Goal: Task Accomplishment & Management: Complete application form

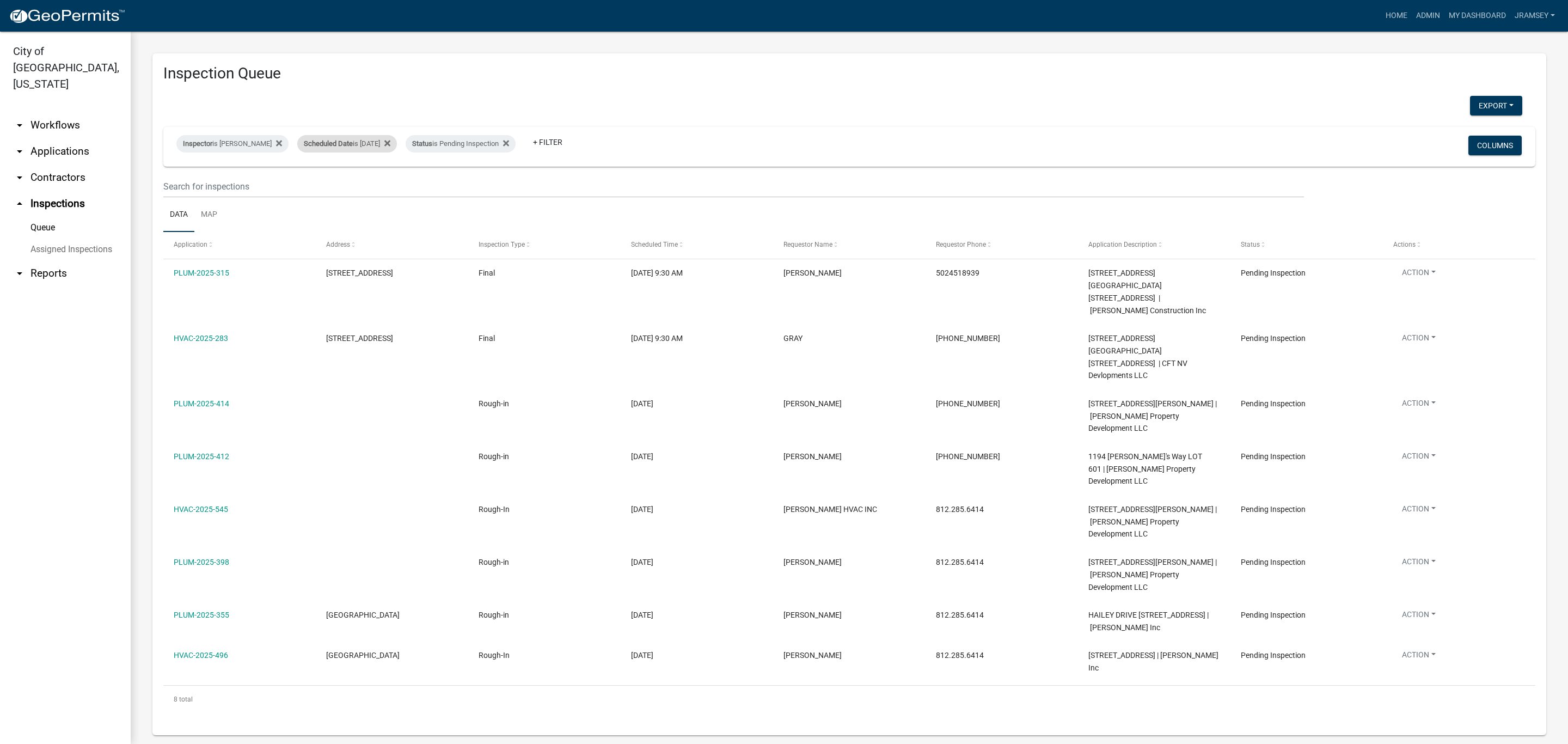
click at [372, 143] on div "Scheduled Date is [DATE]" at bounding box center [346, 144] width 100 height 17
click at [393, 184] on input "[DATE]" at bounding box center [356, 184] width 76 height 22
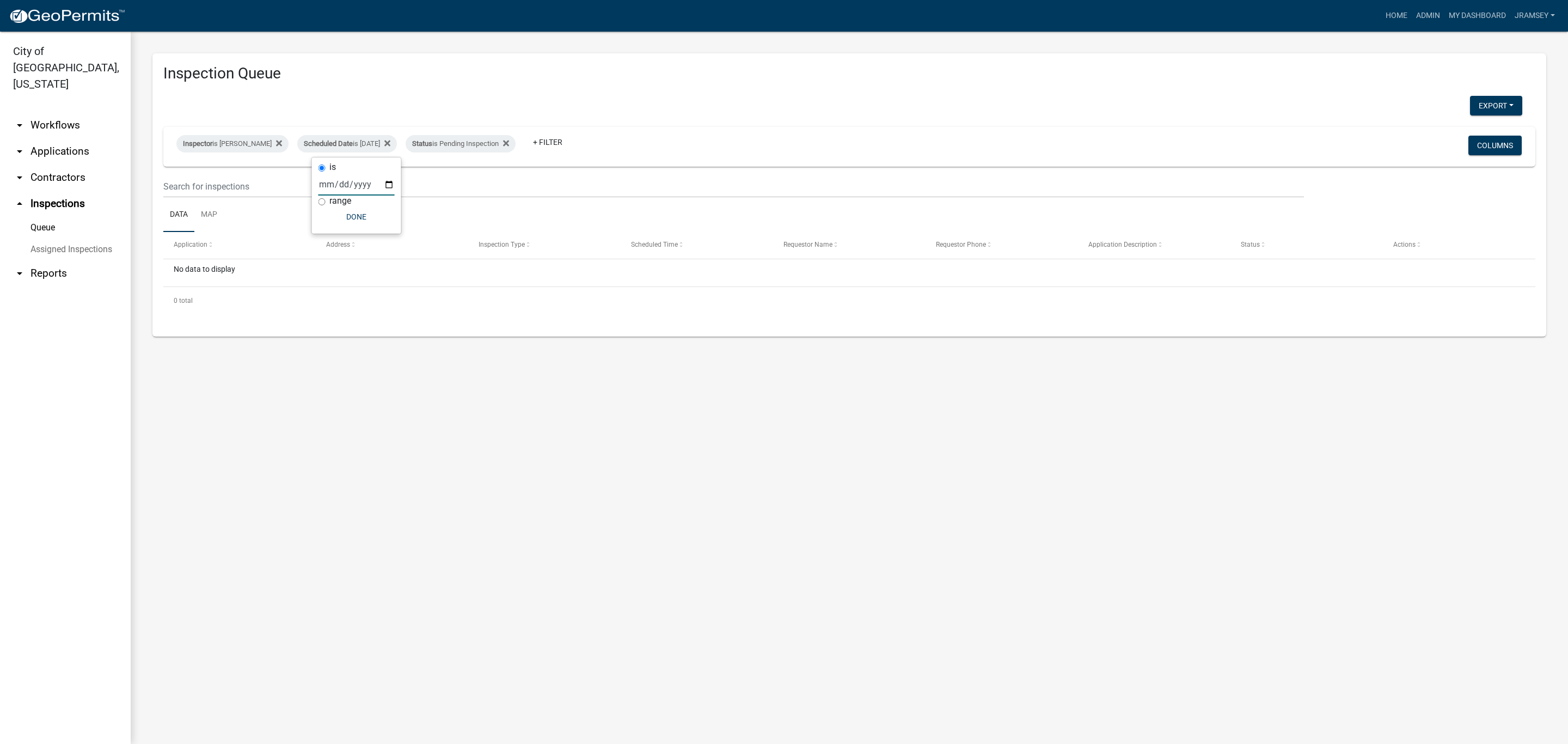
type input "[DATE]"
click at [509, 141] on icon at bounding box center [506, 143] width 6 height 9
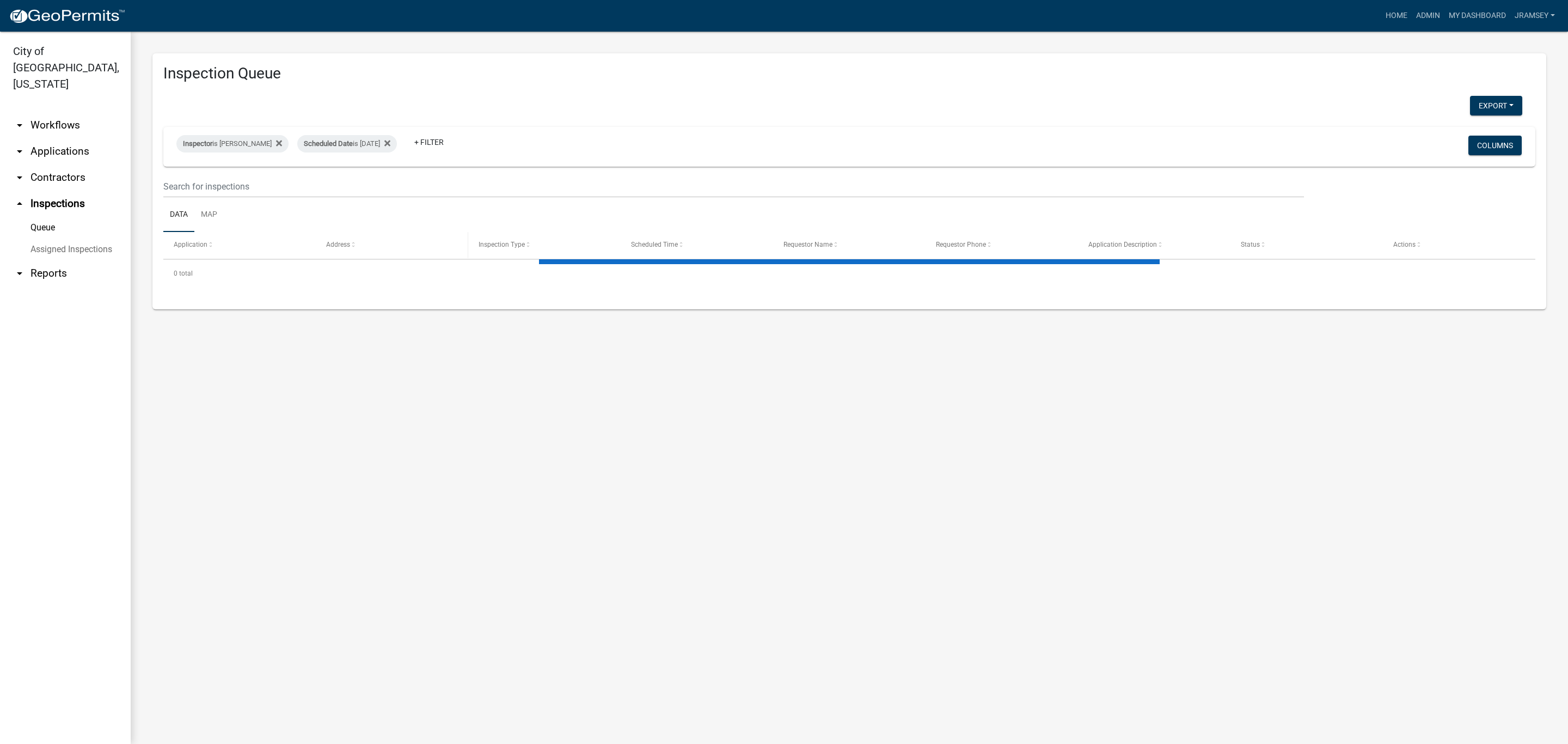
select select "2: 50"
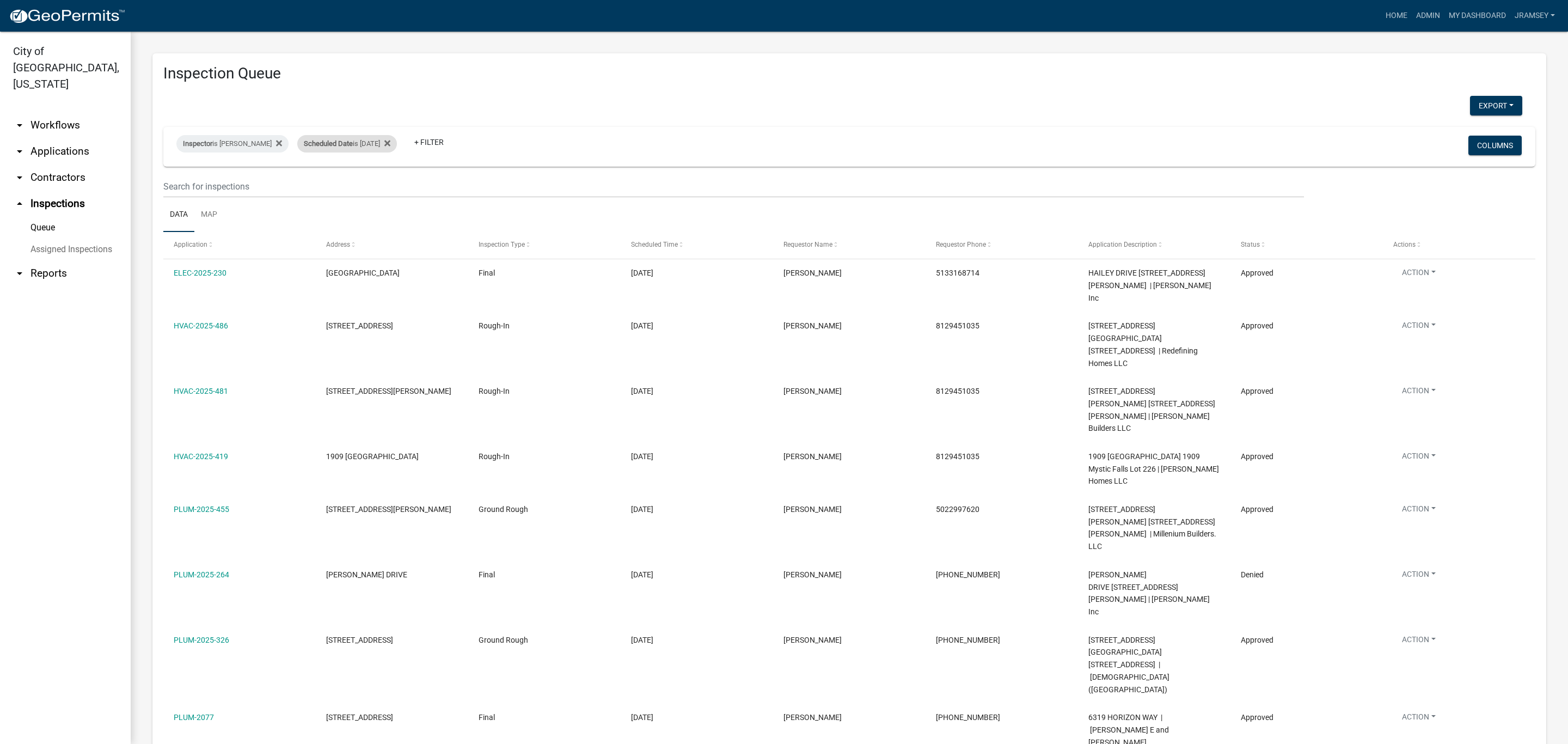
click at [378, 145] on div "Scheduled Date is [DATE]" at bounding box center [346, 144] width 100 height 17
click at [389, 185] on input "[DATE]" at bounding box center [356, 184] width 76 height 22
type input "[DATE]"
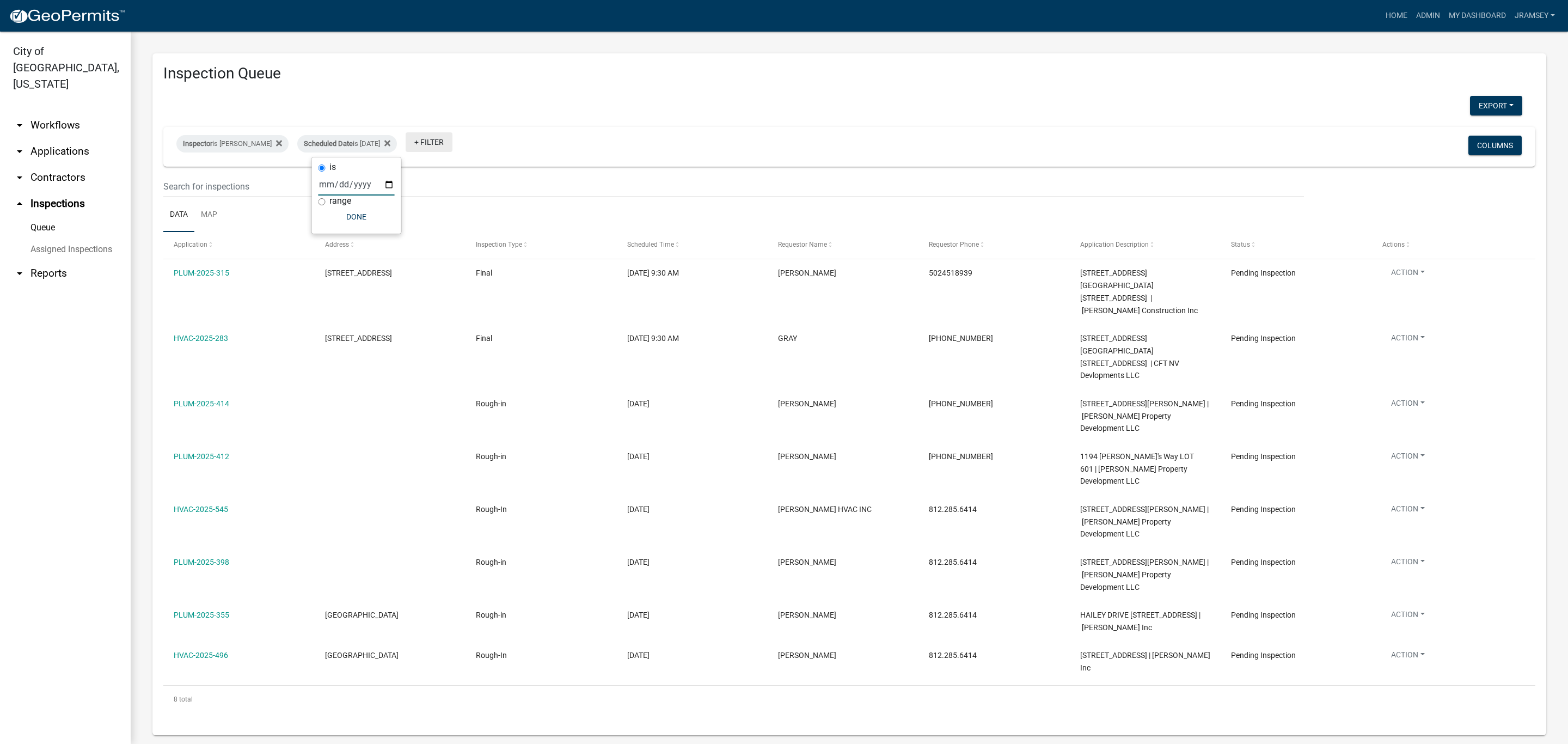
click at [451, 148] on link "+ Filter" at bounding box center [429, 141] width 47 height 20
click at [423, 347] on li "Status" at bounding box center [450, 350] width 100 height 25
click at [434, 178] on select "Select an option Pending Schedule Pending Inspection Approved Denied Deleted Vo…" at bounding box center [446, 184] width 109 height 22
select select "1"
click at [427, 173] on select "Select an option Pending Schedule Pending Inspection Approved Denied Deleted Vo…" at bounding box center [446, 184] width 109 height 22
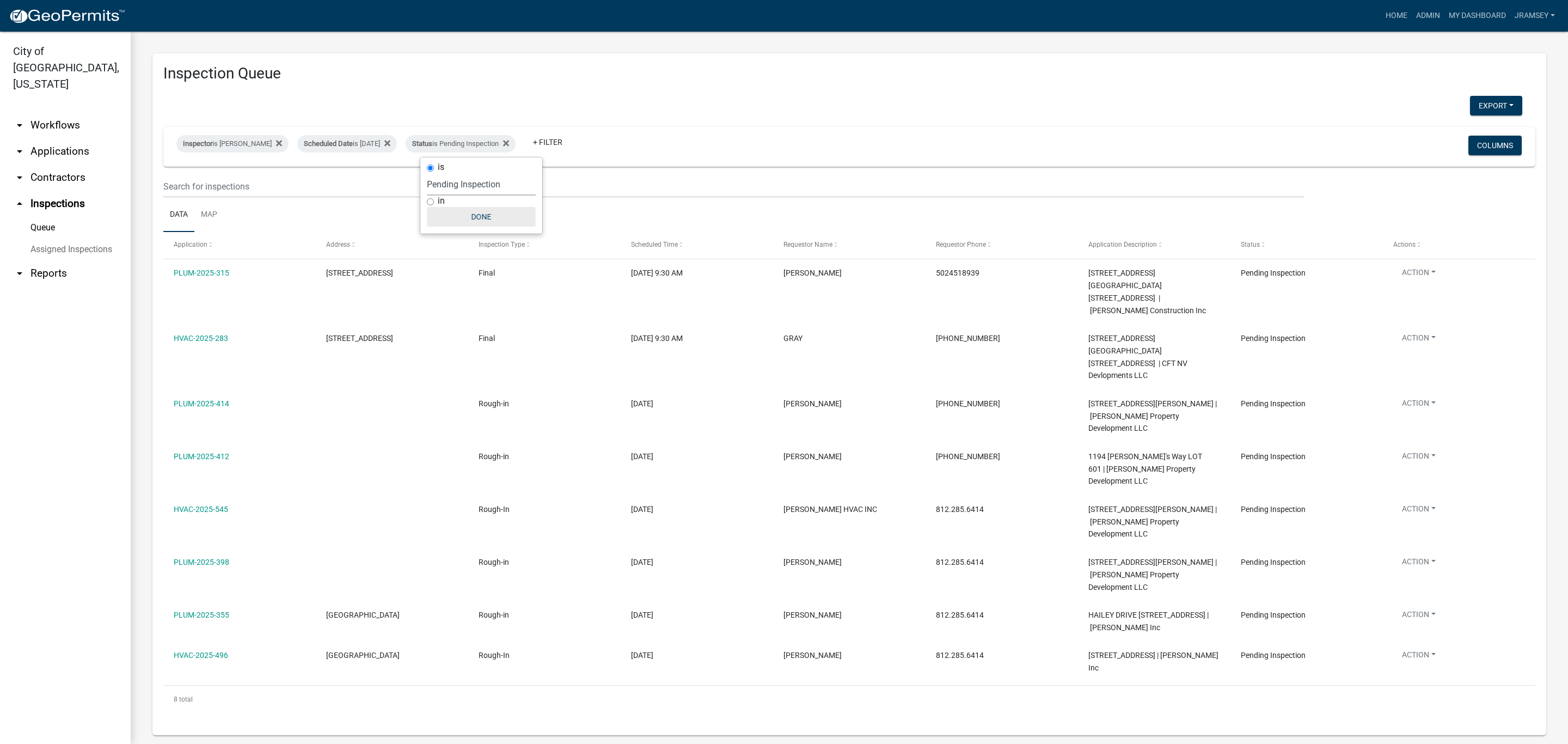
click at [489, 221] on button "Done" at bounding box center [481, 216] width 109 height 20
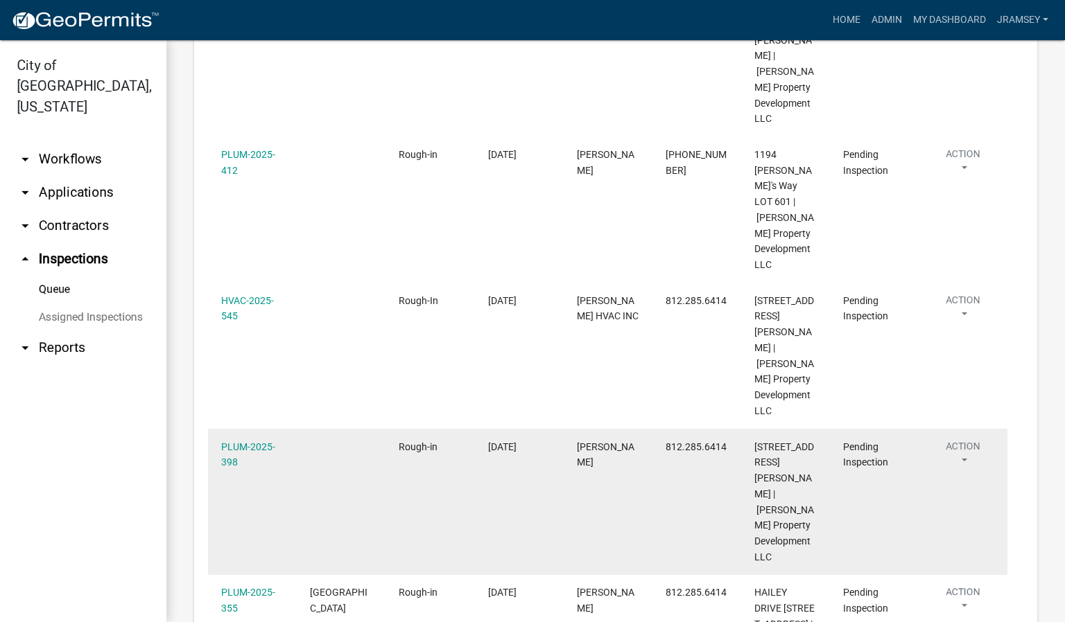
scroll to position [683, 0]
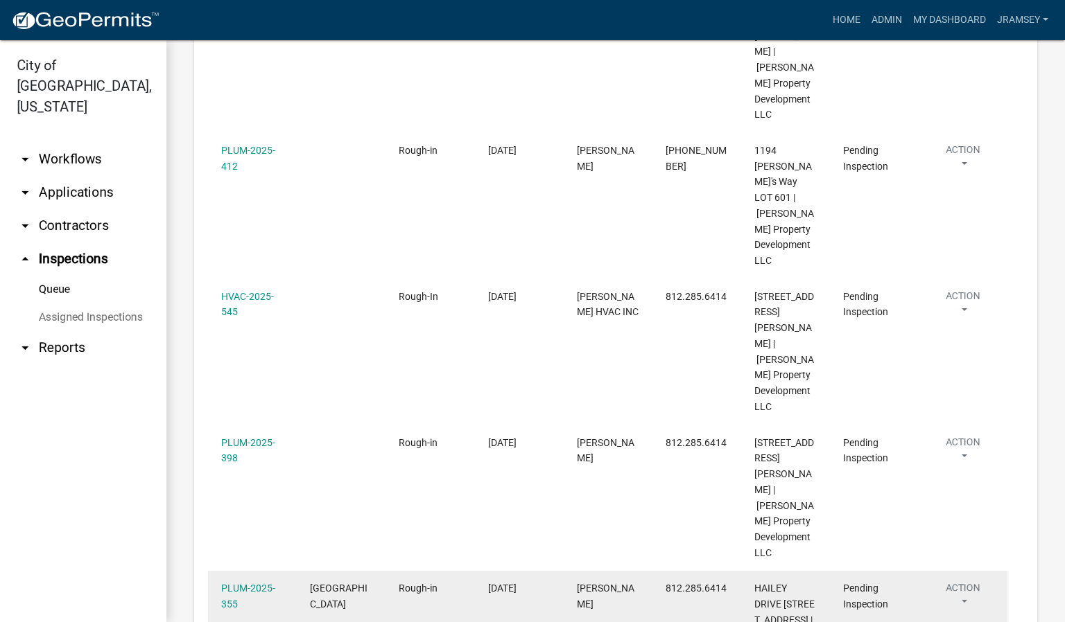
click at [955, 581] on button "Action" at bounding box center [963, 598] width 62 height 35
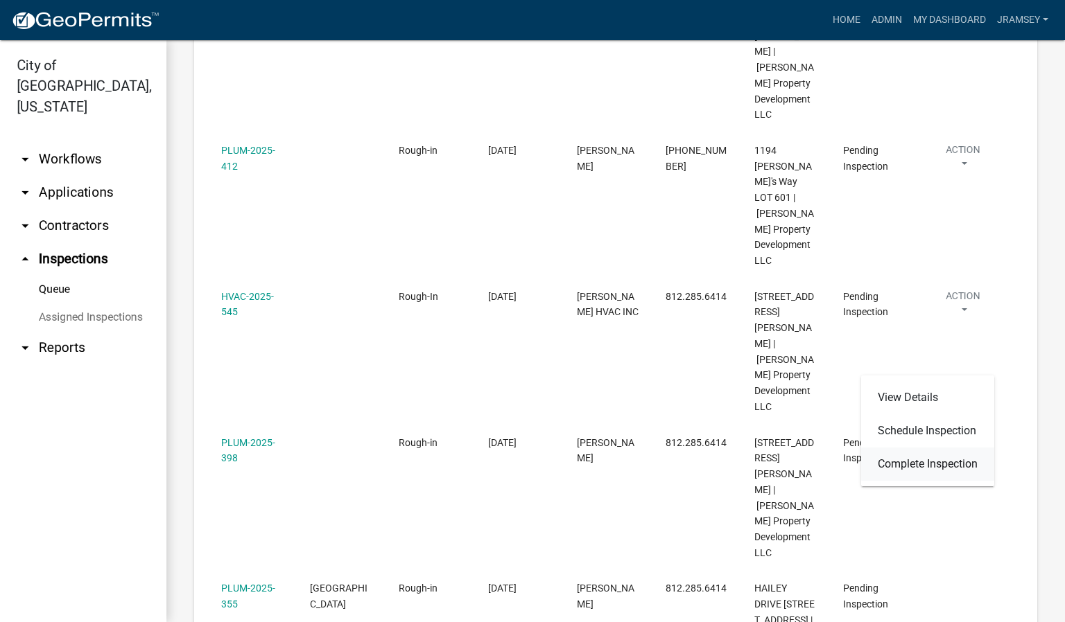
click at [915, 460] on link "Complete Inspection" at bounding box center [927, 464] width 133 height 33
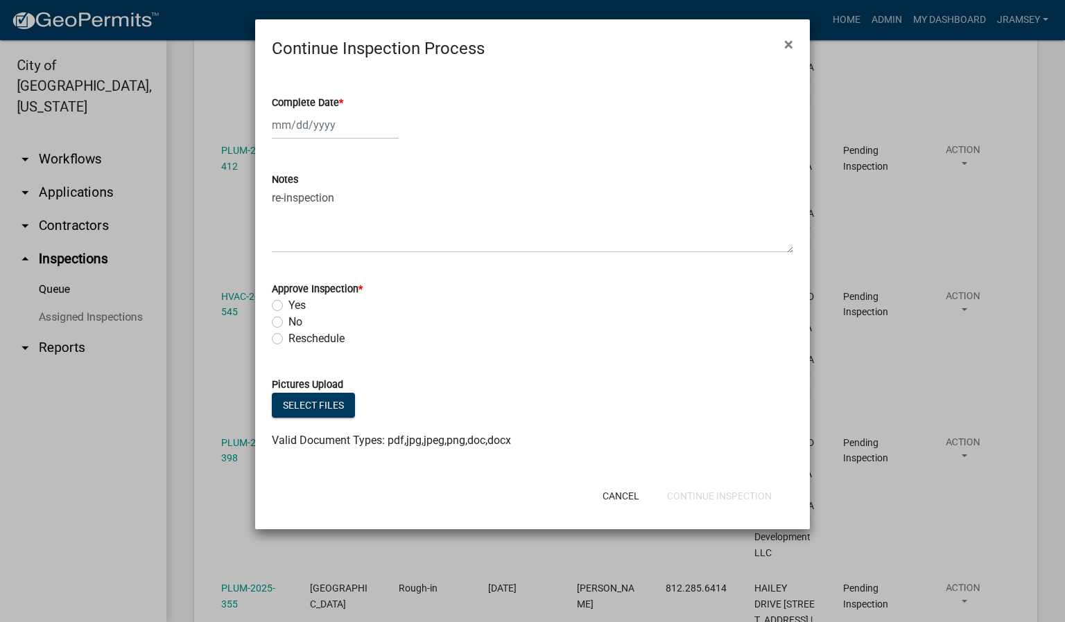
click at [302, 125] on div at bounding box center [335, 125] width 127 height 28
select select "9"
select select "2025"
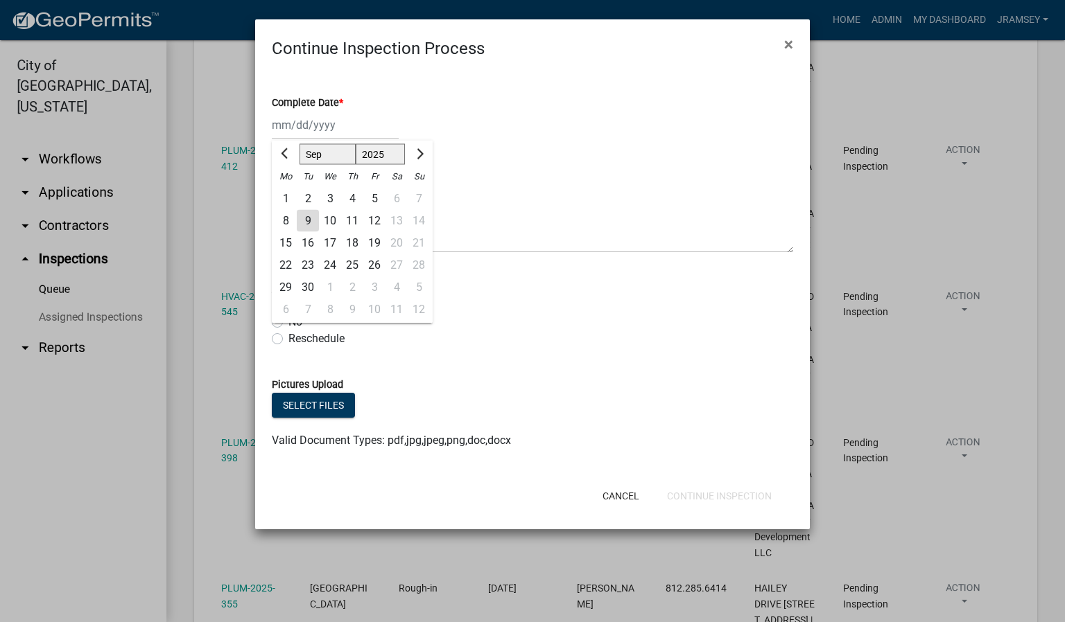
click at [308, 218] on div "9" at bounding box center [308, 221] width 22 height 22
type input "[DATE]"
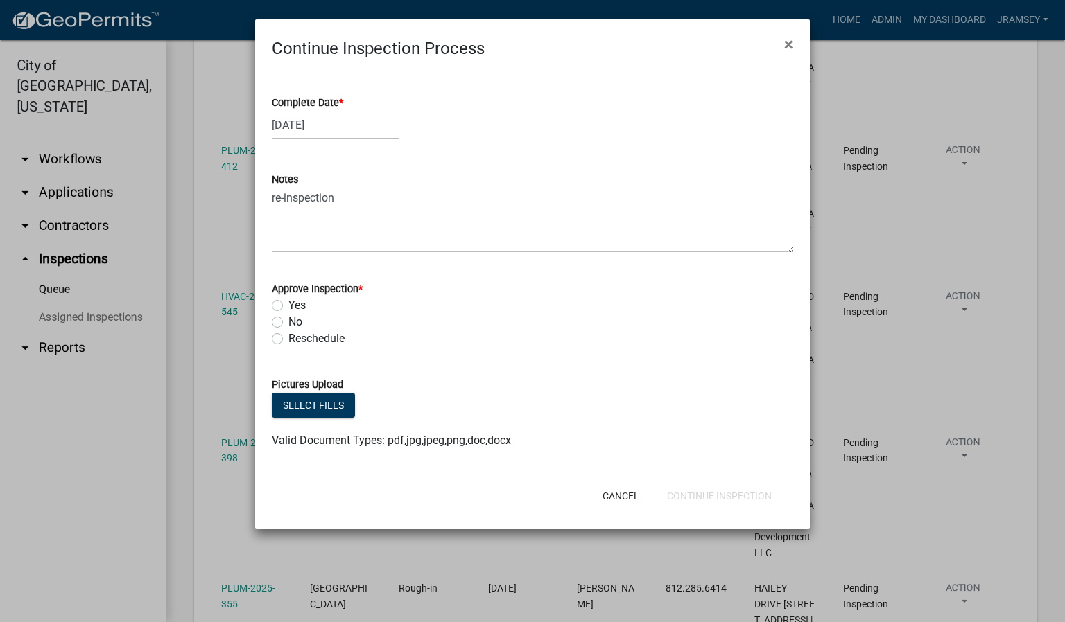
click at [288, 302] on label "Yes" at bounding box center [296, 305] width 17 height 17
click at [288, 302] on input "Yes" at bounding box center [292, 301] width 9 height 9
radio input "true"
click at [703, 498] on button "Continue Inspection" at bounding box center [719, 496] width 127 height 25
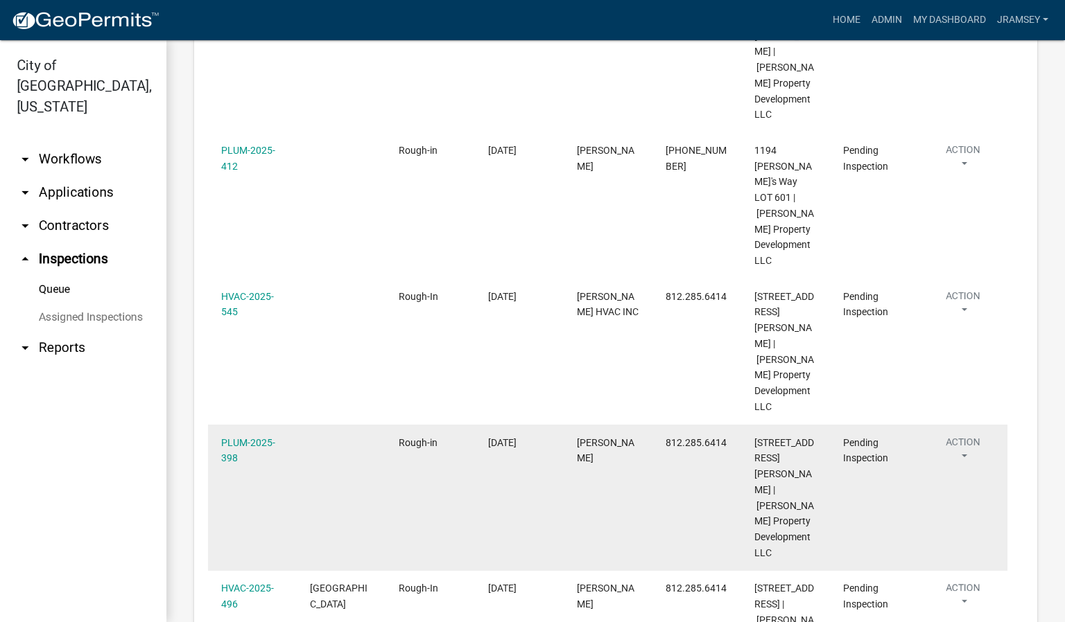
scroll to position [584, 0]
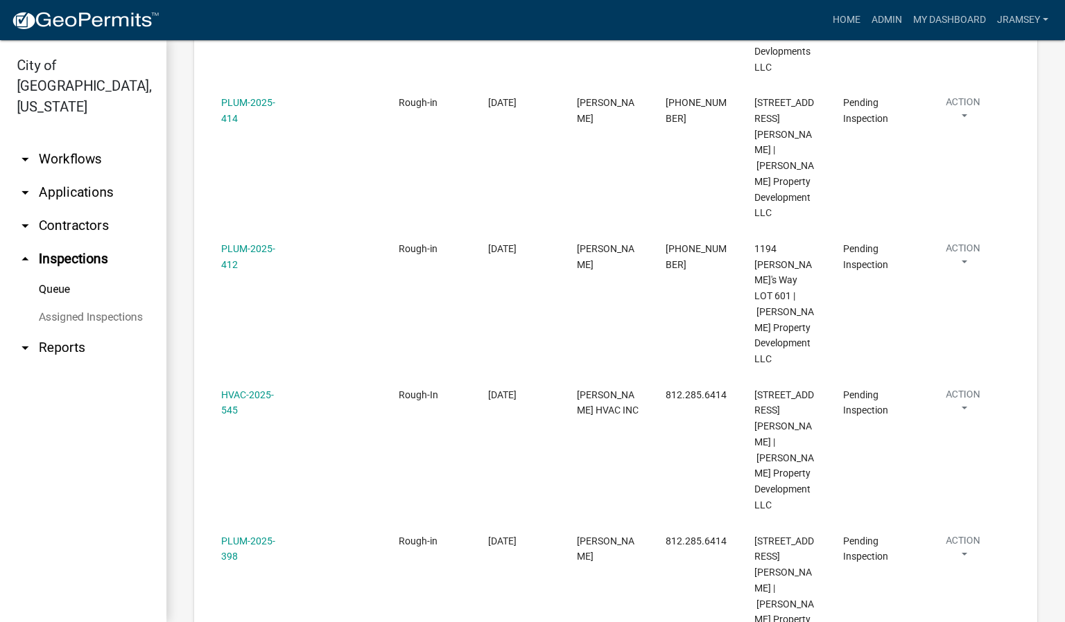
click at [934, 559] on link "Complete Inspection" at bounding box center [927, 563] width 133 height 33
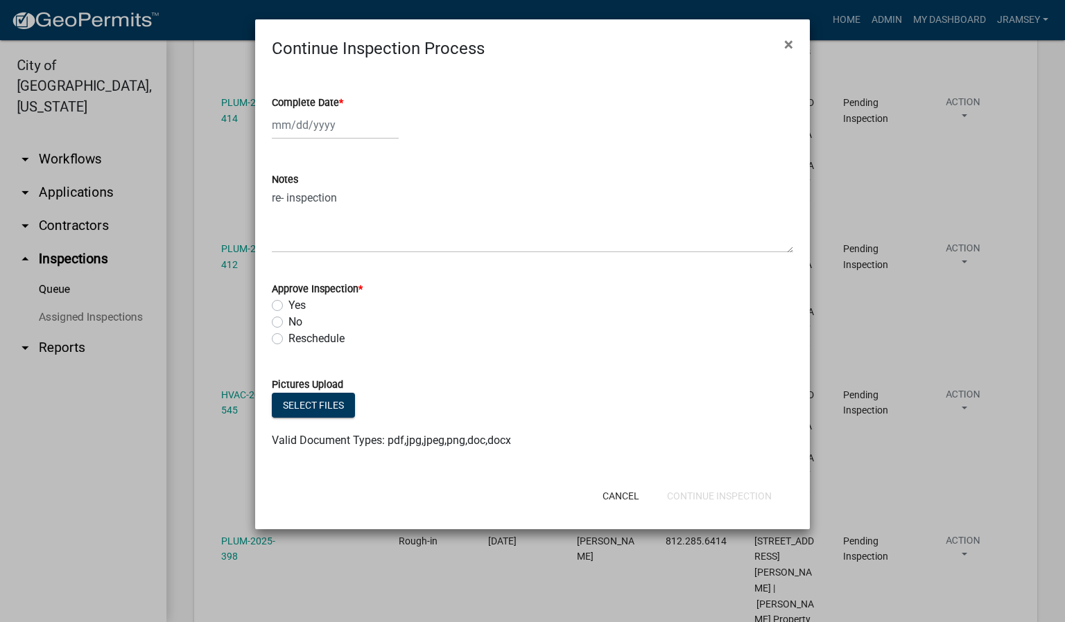
select select "9"
select select "2025"
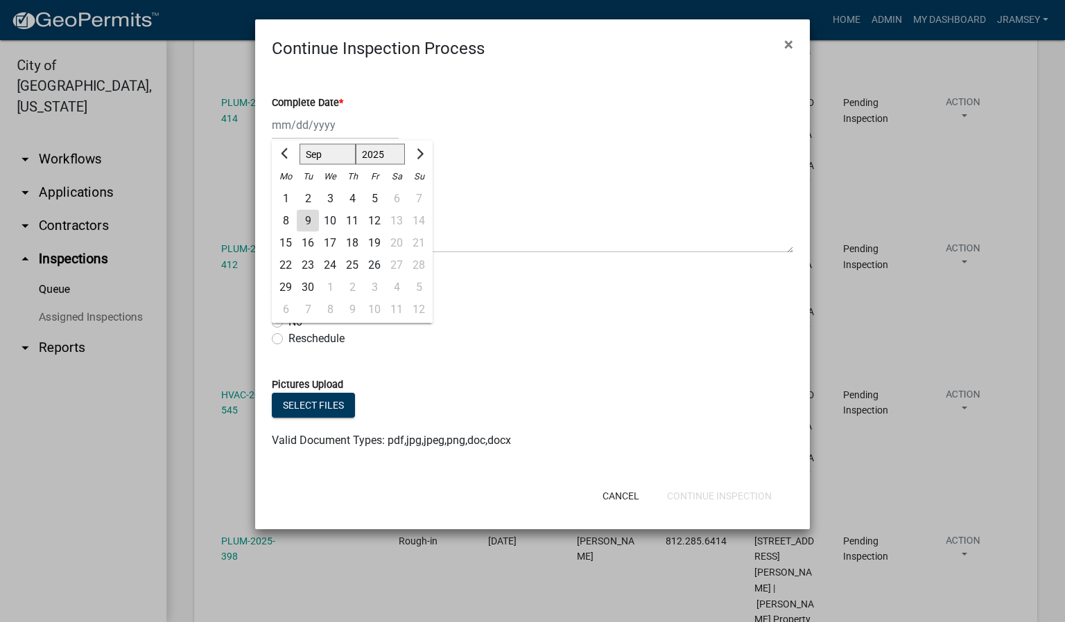
click at [316, 132] on div "[PERSON_NAME] Feb Mar Apr [PERSON_NAME][DATE] Oct Nov [DATE] 1526 1527 1528 152…" at bounding box center [335, 125] width 127 height 28
click at [306, 223] on div "9" at bounding box center [308, 221] width 22 height 22
type input "[DATE]"
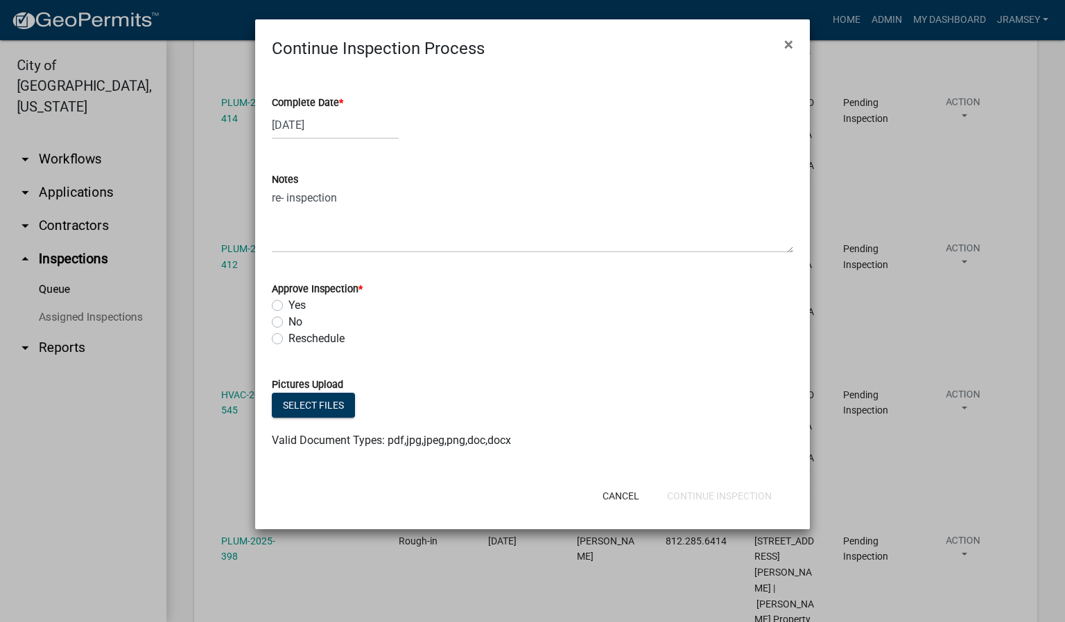
click at [288, 304] on label "Yes" at bounding box center [296, 305] width 17 height 17
click at [288, 304] on input "Yes" at bounding box center [292, 301] width 9 height 9
radio input "true"
click at [699, 501] on button "Continue Inspection" at bounding box center [719, 496] width 127 height 25
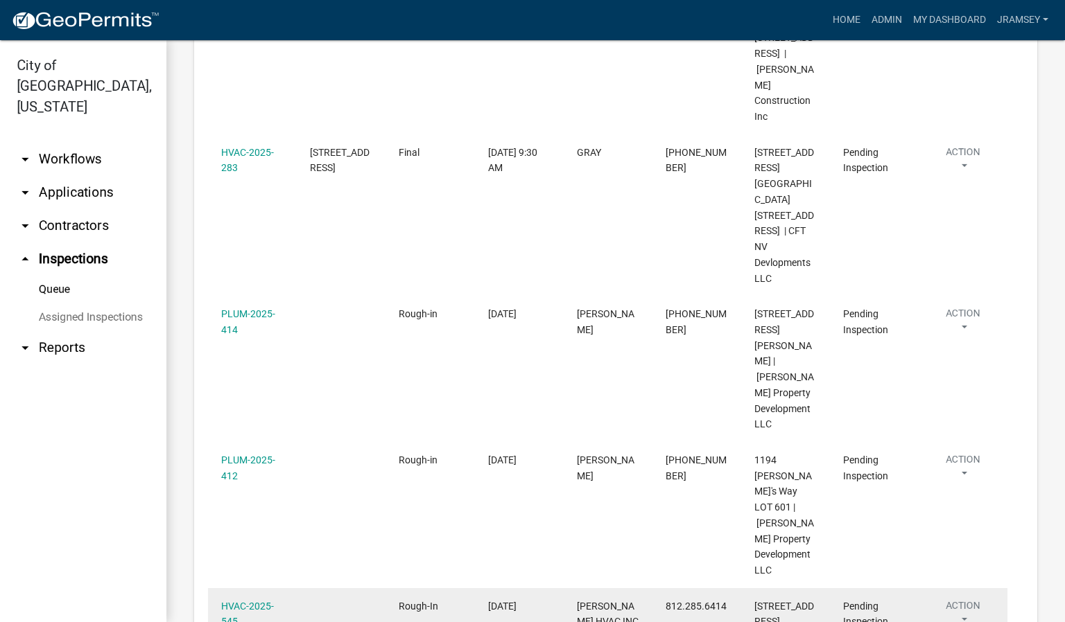
scroll to position [381, 0]
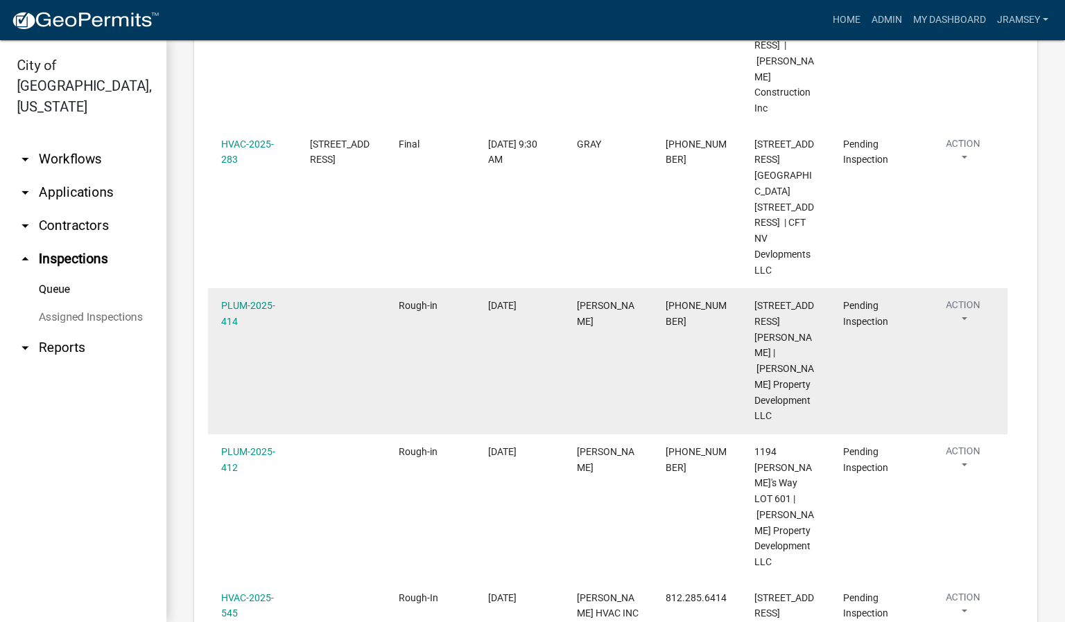
click at [202, 308] on div "Inspection Queue Export Excel Format (.xlsx) CSV Format (.csv) Inspector is [PE…" at bounding box center [615, 313] width 898 height 1309
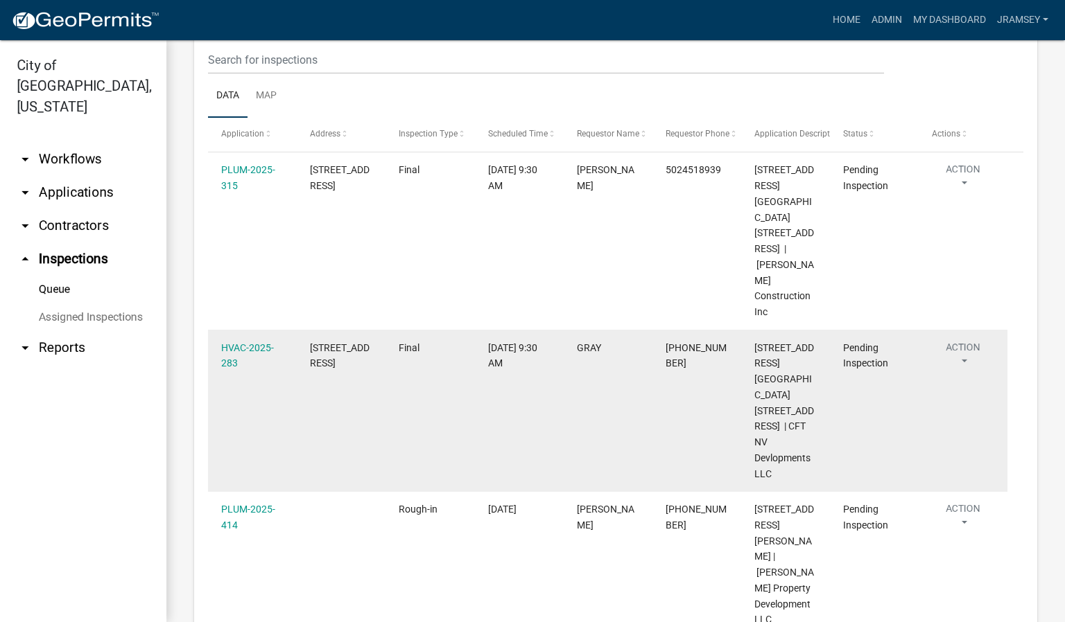
scroll to position [0, 0]
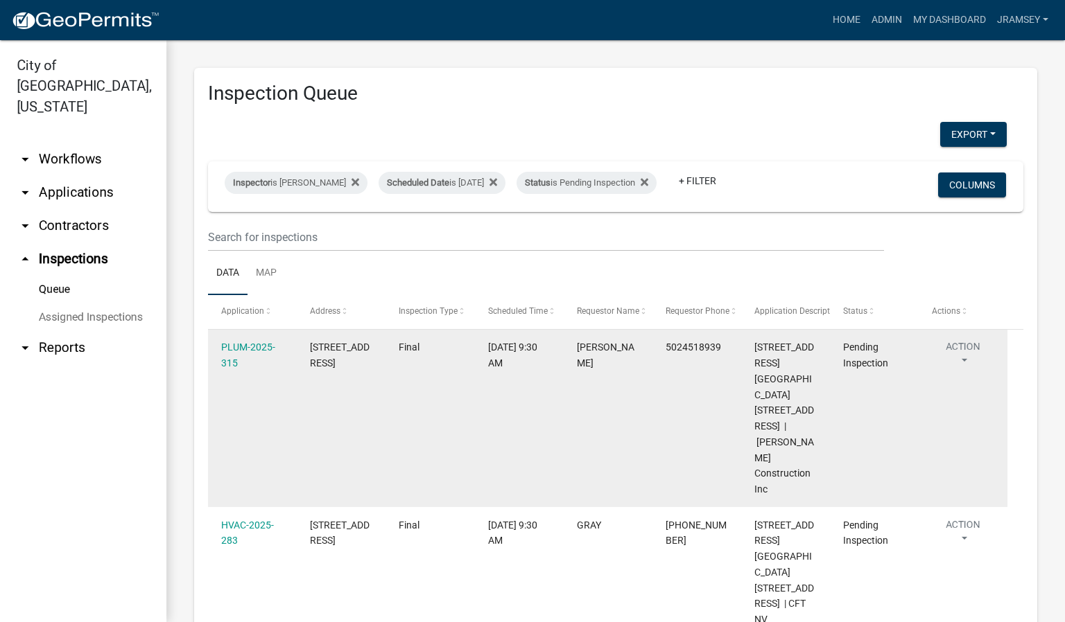
click at [968, 362] on button "Action" at bounding box center [963, 357] width 62 height 35
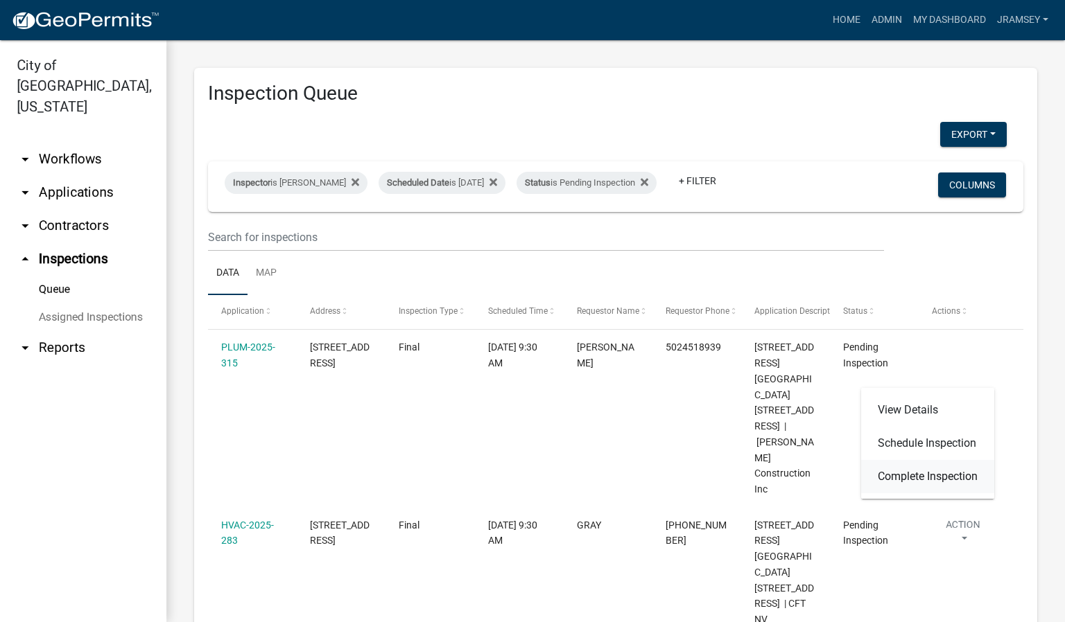
click at [918, 474] on link "Complete Inspection" at bounding box center [927, 476] width 133 height 33
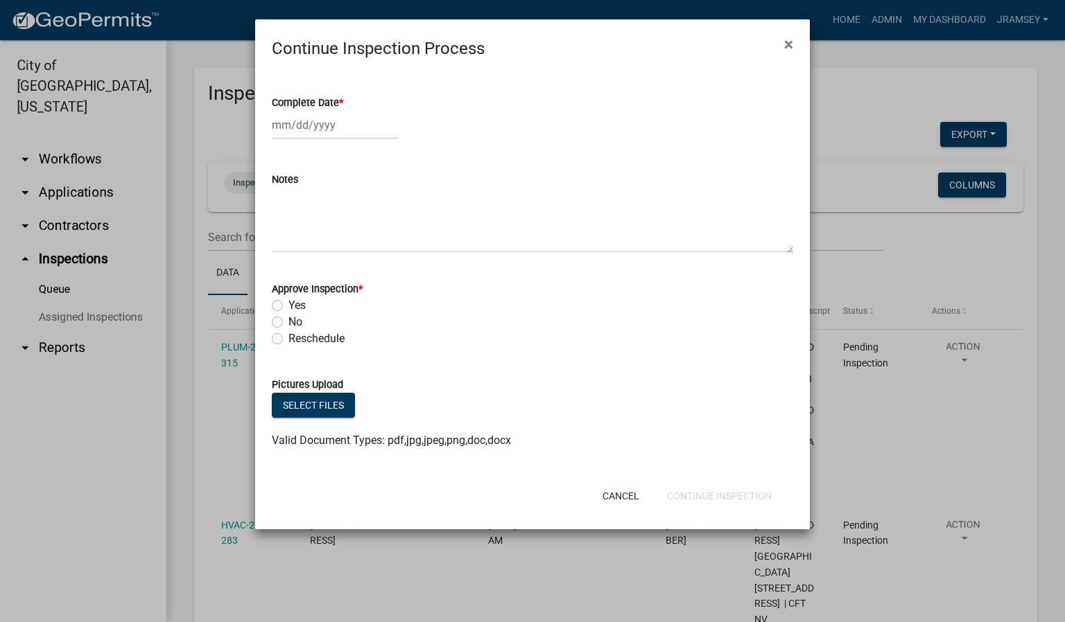
click at [297, 130] on div at bounding box center [335, 125] width 127 height 28
select select "9"
select select "2025"
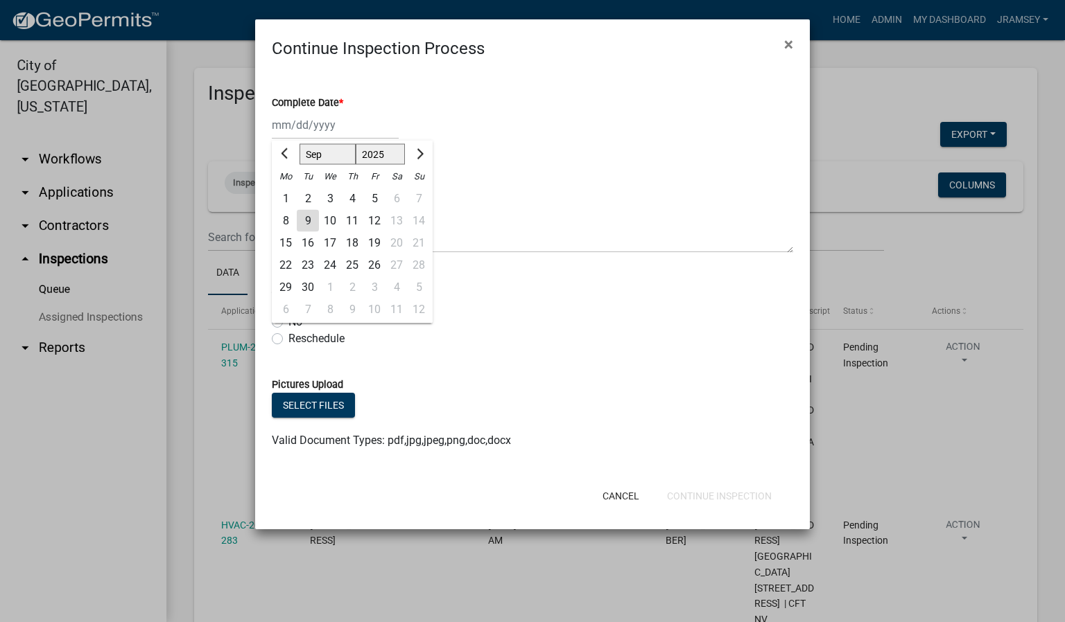
click at [313, 218] on div "9" at bounding box center [308, 221] width 22 height 22
type input "[DATE]"
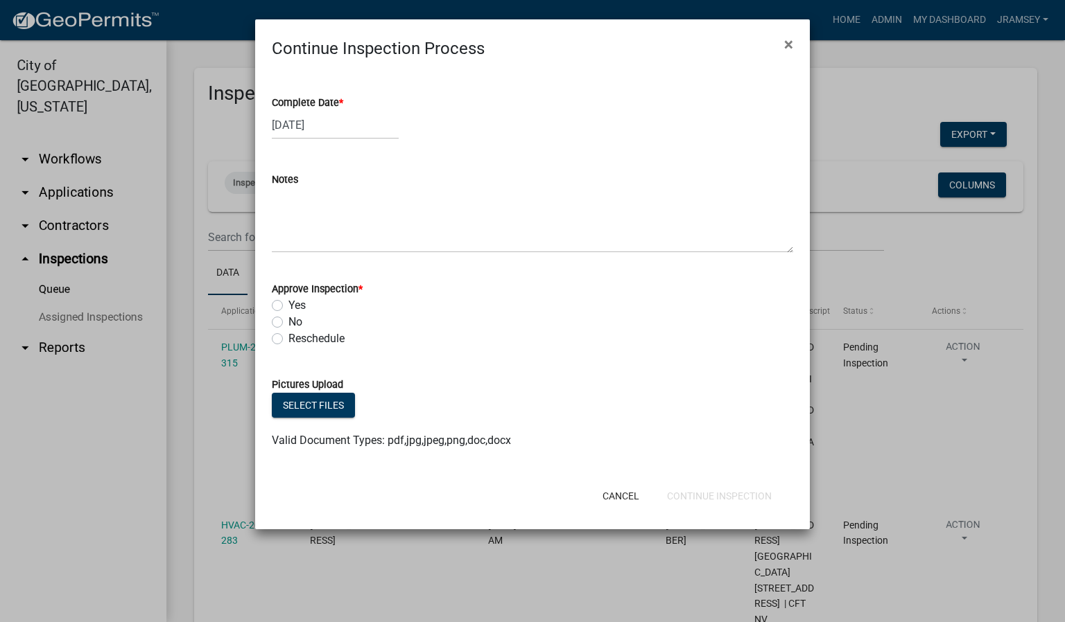
click at [283, 323] on div "No" at bounding box center [532, 322] width 521 height 17
click at [288, 322] on label "No" at bounding box center [295, 322] width 14 height 17
click at [288, 322] on input "No" at bounding box center [292, 318] width 9 height 9
radio input "true"
click at [331, 234] on textarea "Notes" at bounding box center [532, 220] width 521 height 65
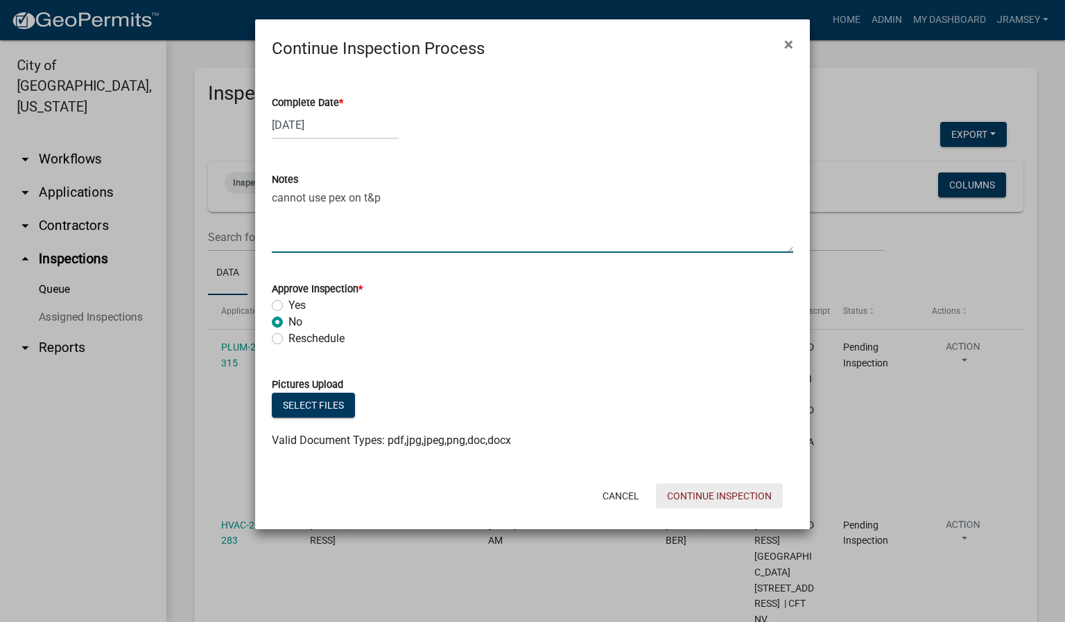
type textarea "cannot use pex on t&p"
click at [707, 499] on button "Continue Inspection" at bounding box center [719, 496] width 127 height 25
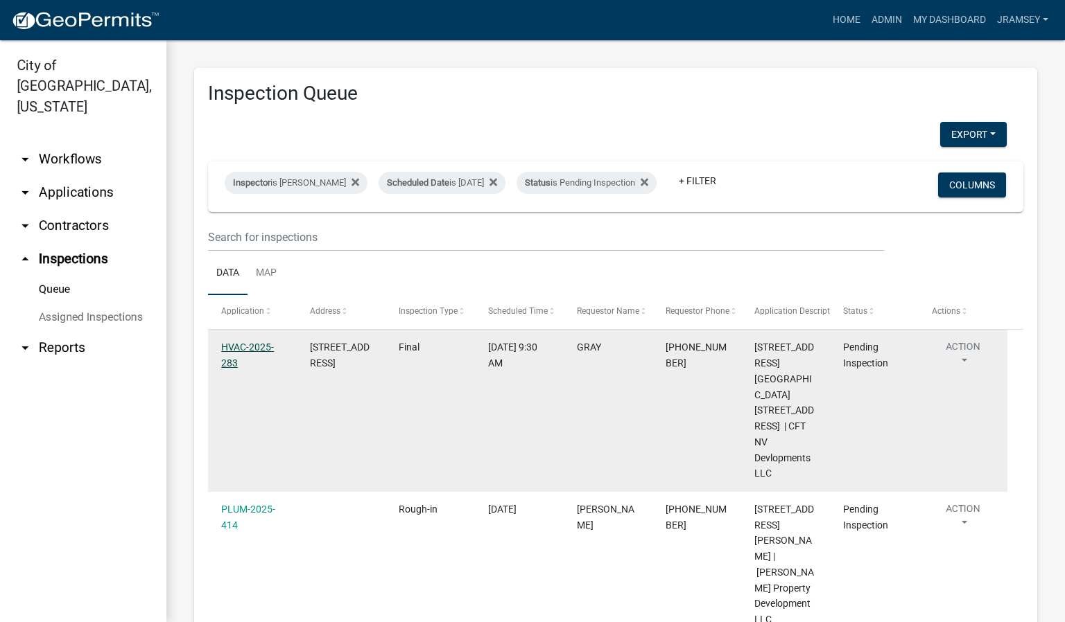
click at [252, 354] on link "HVAC-2025-283" at bounding box center [247, 355] width 53 height 27
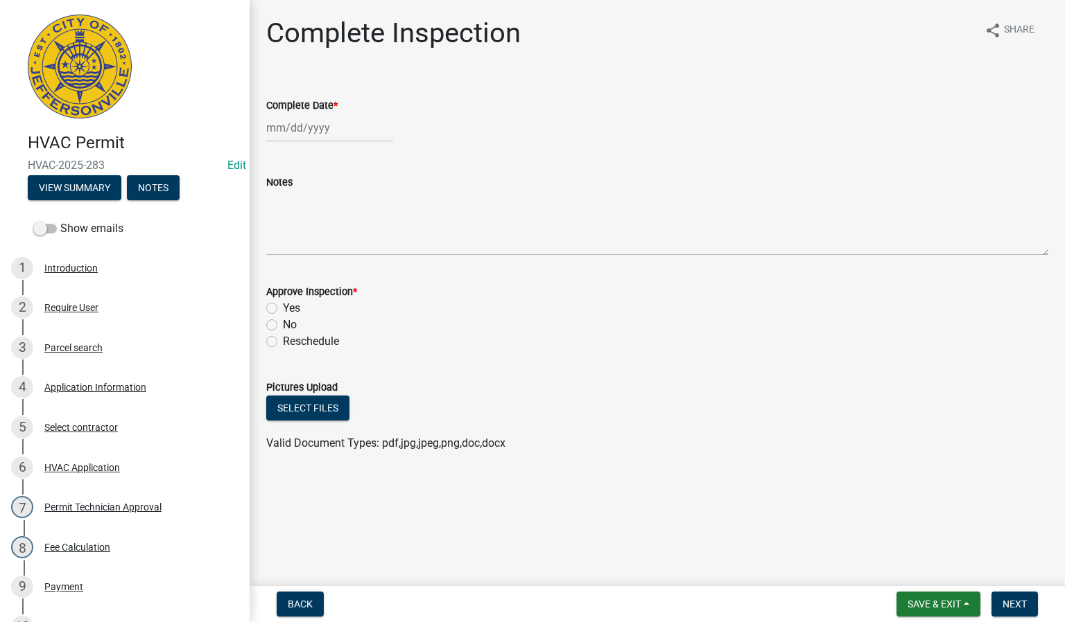
select select "9"
select select "2025"
click at [292, 129] on div "[PERSON_NAME] Feb Mar Apr [PERSON_NAME][DATE] Oct Nov [DATE] 1526 1527 1528 152…" at bounding box center [329, 128] width 127 height 28
click at [304, 221] on div "9" at bounding box center [302, 224] width 22 height 22
type input "[DATE]"
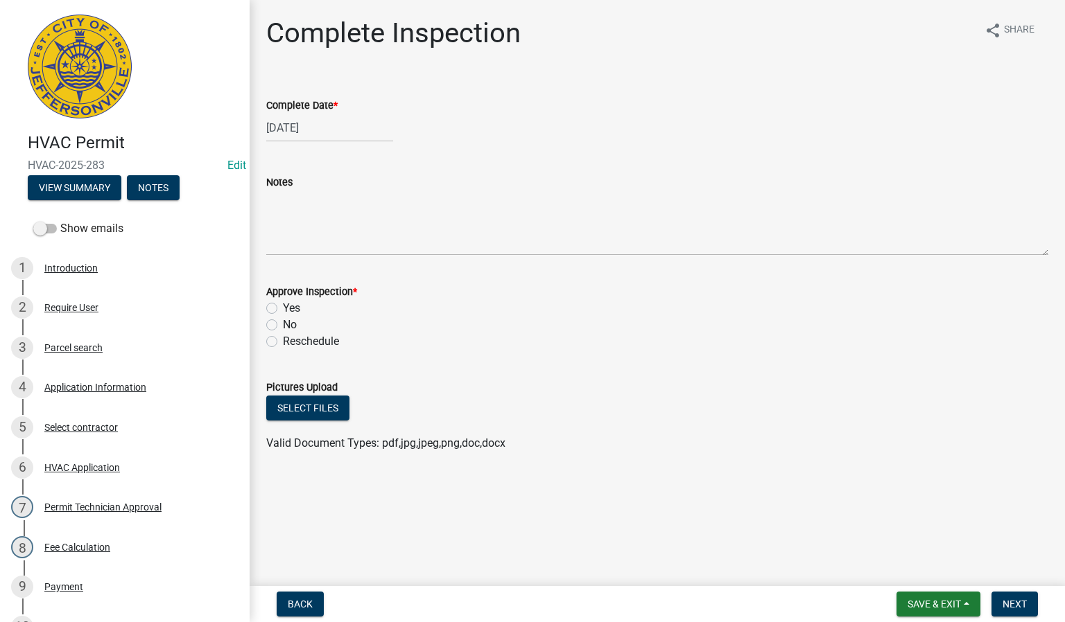
click at [283, 310] on label "Yes" at bounding box center [291, 308] width 17 height 17
click at [283, 309] on input "Yes" at bounding box center [287, 304] width 9 height 9
radio input "true"
click at [1013, 599] on span "Next" at bounding box center [1014, 604] width 24 height 11
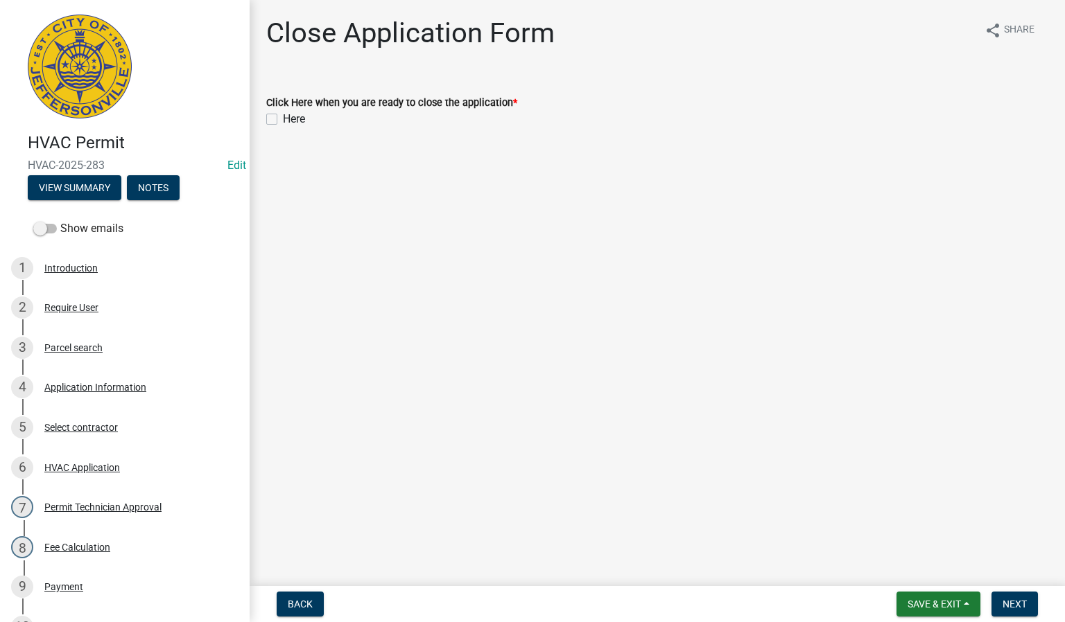
click at [283, 117] on label "Here" at bounding box center [294, 119] width 22 height 17
click at [283, 117] on input "Here" at bounding box center [287, 115] width 9 height 9
checkbox input "true"
click at [1015, 599] on button "Next" at bounding box center [1014, 604] width 46 height 25
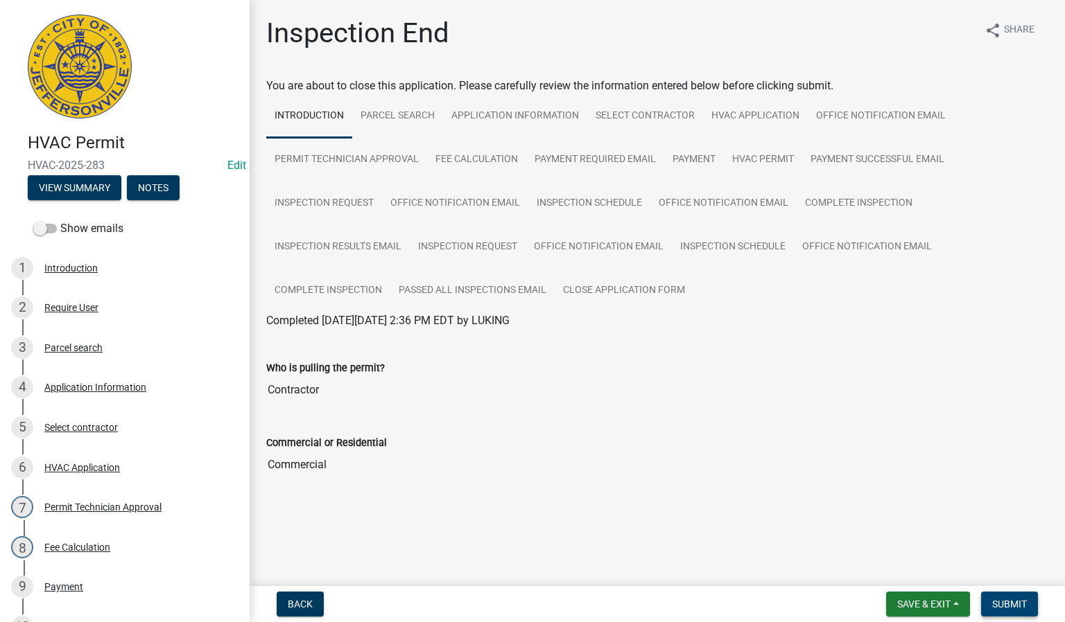
click at [1007, 595] on button "Submit" at bounding box center [1009, 604] width 57 height 25
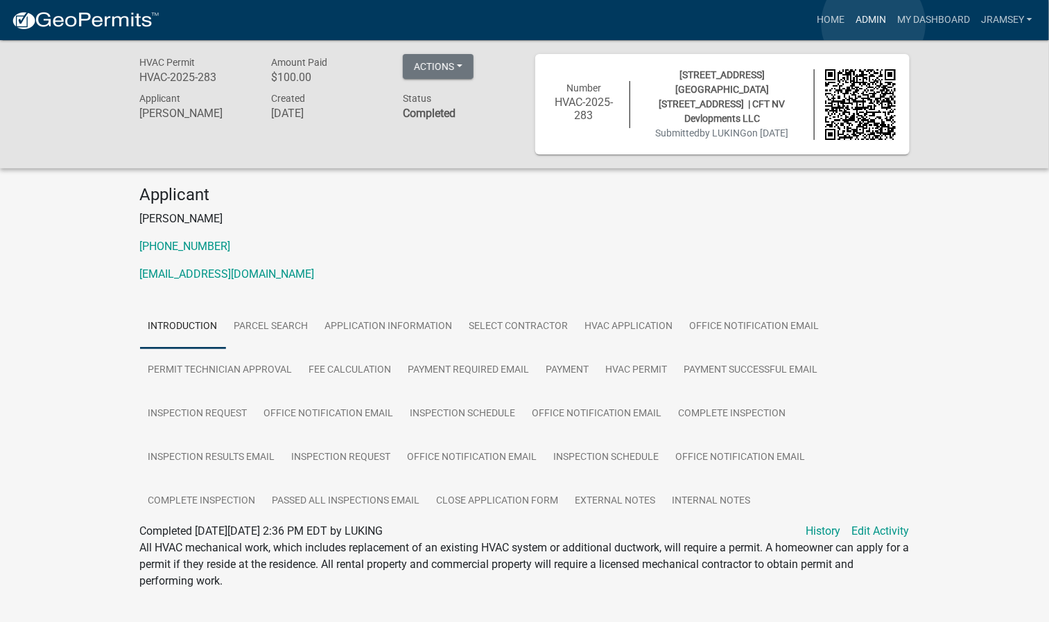
click at [873, 24] on link "Admin" at bounding box center [871, 20] width 42 height 26
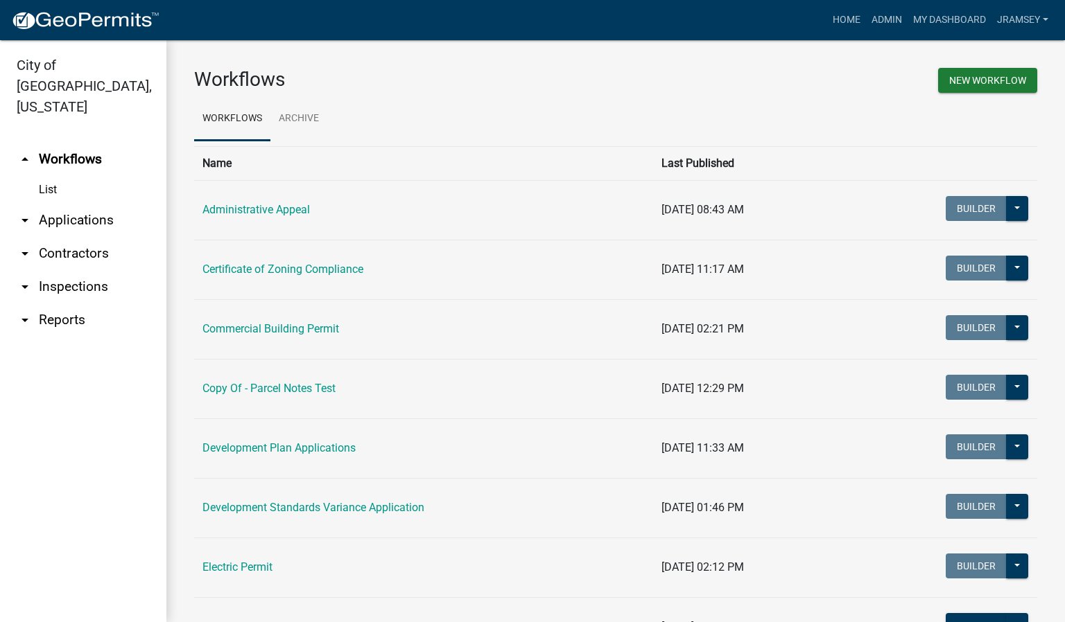
click at [48, 270] on link "arrow_drop_down Inspections" at bounding box center [83, 286] width 166 height 33
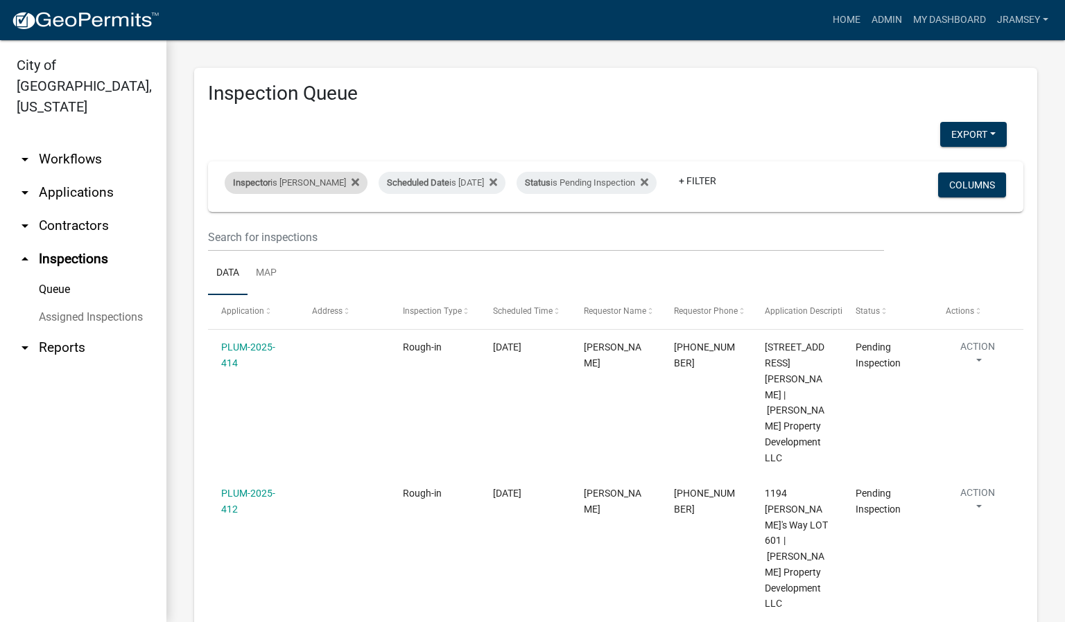
click at [293, 173] on div "Inspector is [PERSON_NAME]" at bounding box center [296, 183] width 143 height 22
click at [259, 240] on select "Select an option None [PERSON_NAME] [PERSON_NAME] [PERSON_NAME] [PERSON_NAME] […" at bounding box center [296, 239] width 139 height 28
select select "7b0b9f25-f402-4148-9522-9b9b34b3e885"
click at [227, 225] on select "Select an option None [PERSON_NAME] [PERSON_NAME] [PERSON_NAME] [PERSON_NAME] […" at bounding box center [296, 239] width 139 height 28
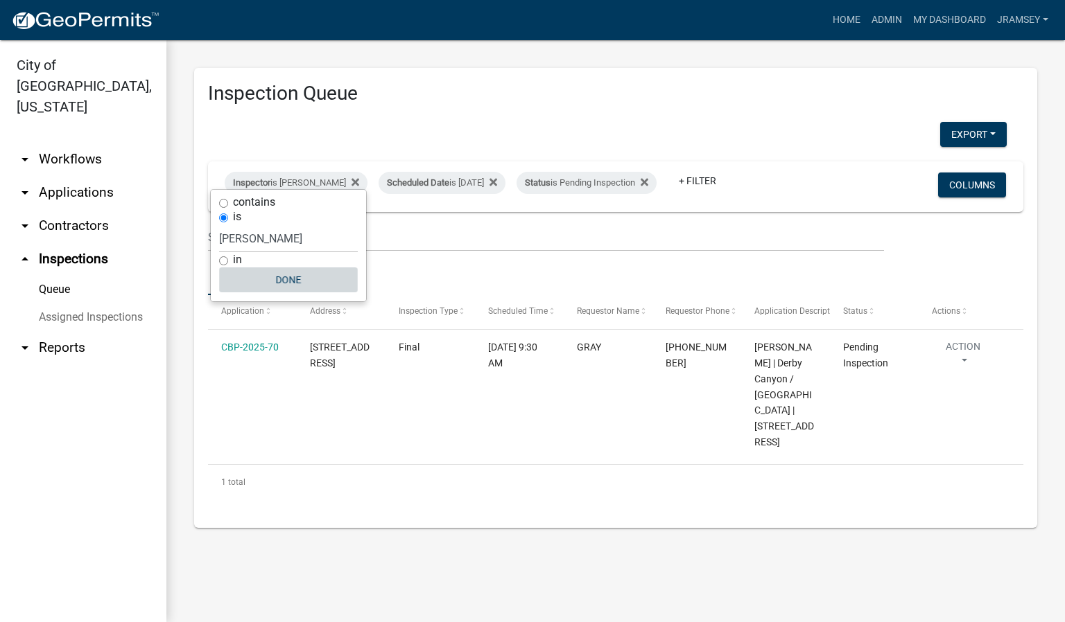
click at [292, 285] on button "Done" at bounding box center [288, 280] width 139 height 25
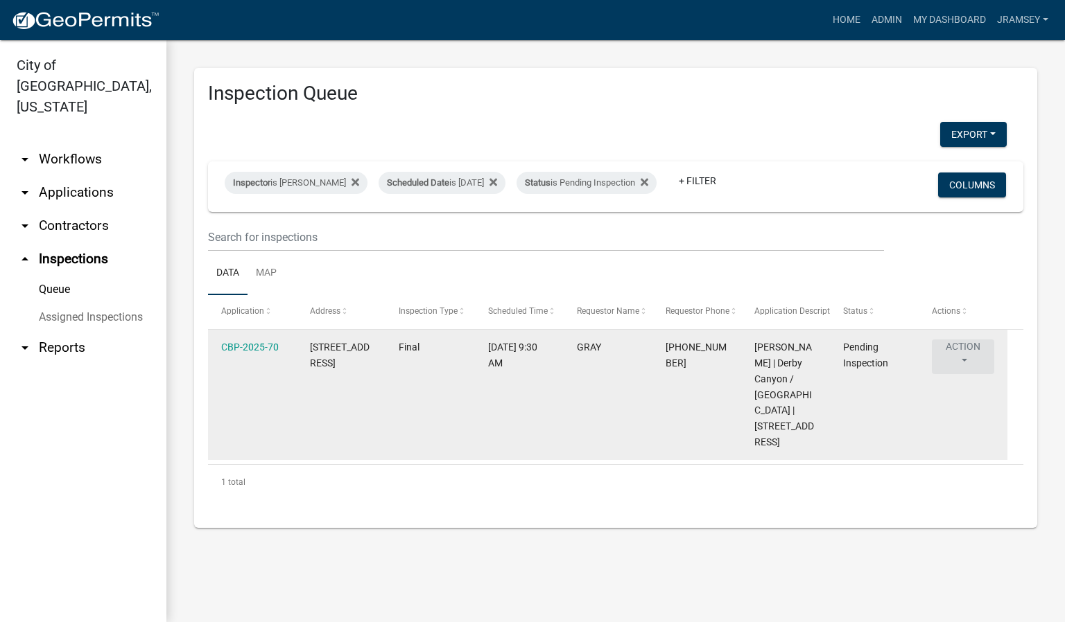
click at [961, 364] on button "Action" at bounding box center [963, 357] width 62 height 35
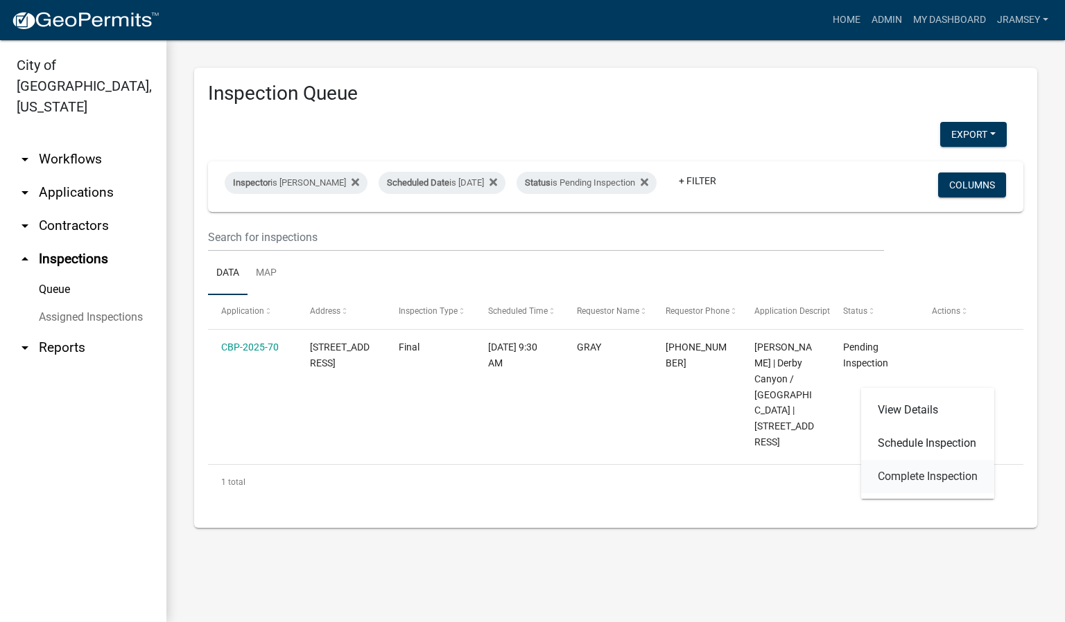
click at [915, 477] on link "Complete Inspection" at bounding box center [927, 476] width 133 height 33
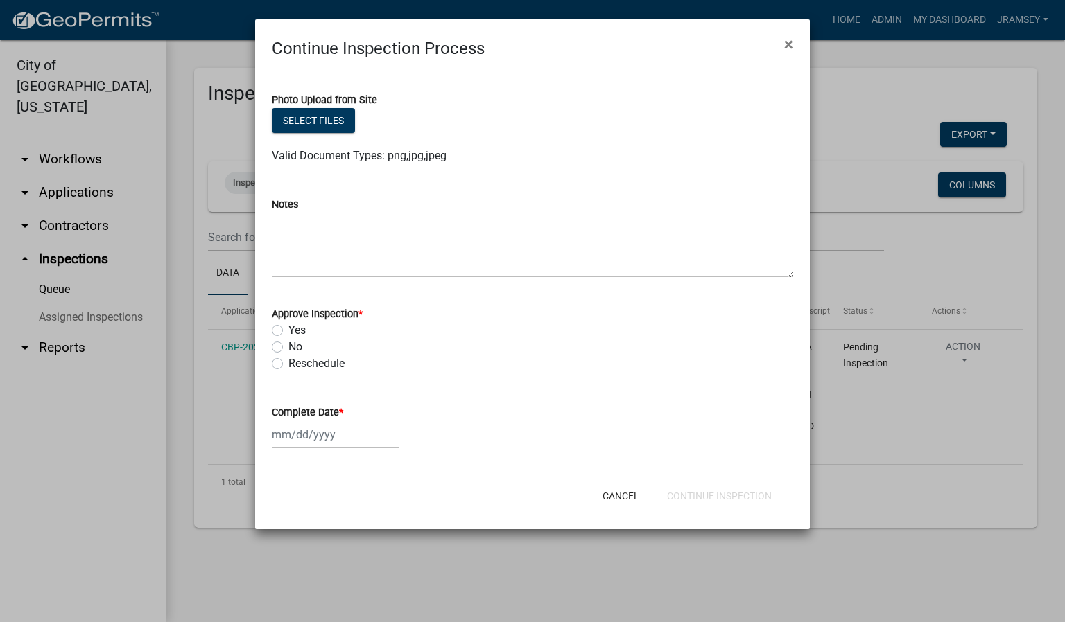
click at [288, 345] on label "No" at bounding box center [295, 347] width 14 height 17
click at [288, 345] on input "No" at bounding box center [292, 343] width 9 height 9
radio input "true"
click at [313, 433] on div at bounding box center [335, 435] width 127 height 28
select select "9"
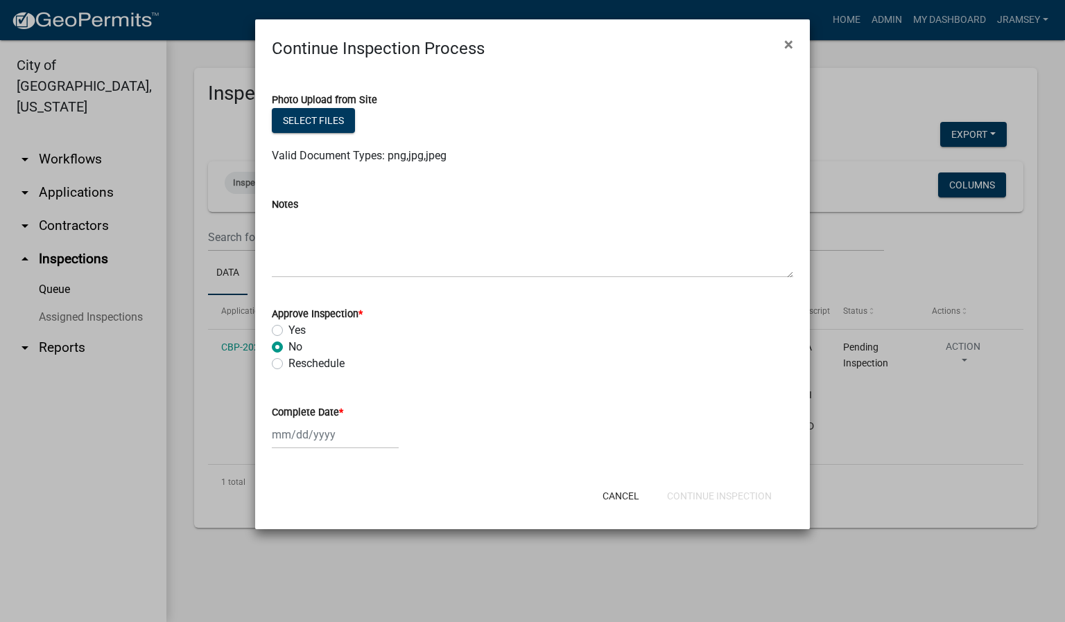
select select "2025"
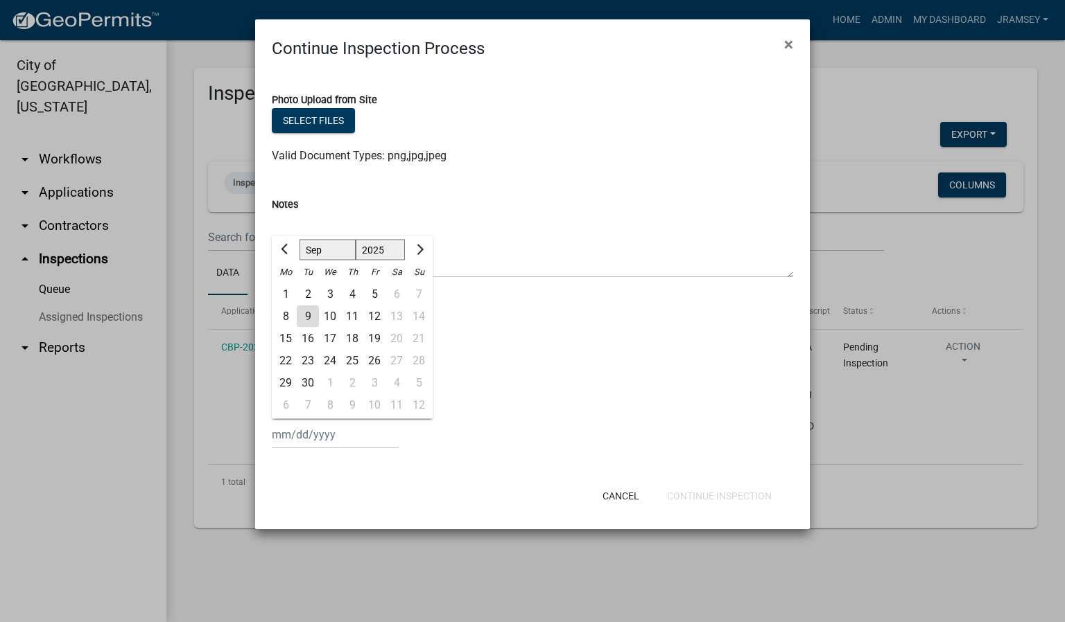
click at [310, 322] on div "9" at bounding box center [308, 317] width 22 height 22
type input "[DATE]"
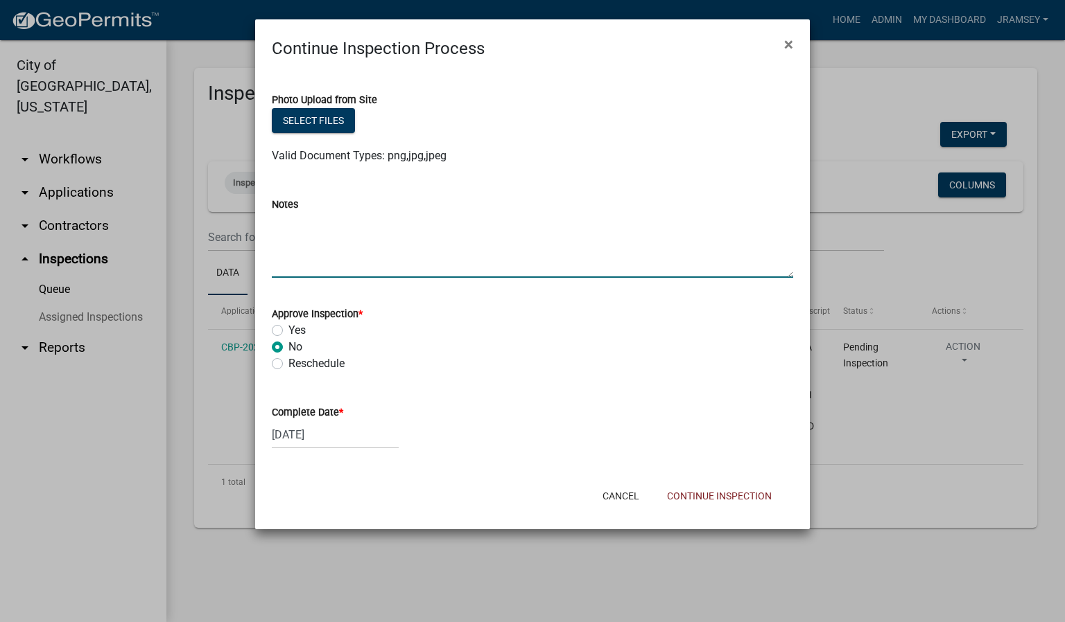
click at [344, 232] on textarea "Notes" at bounding box center [532, 245] width 521 height 65
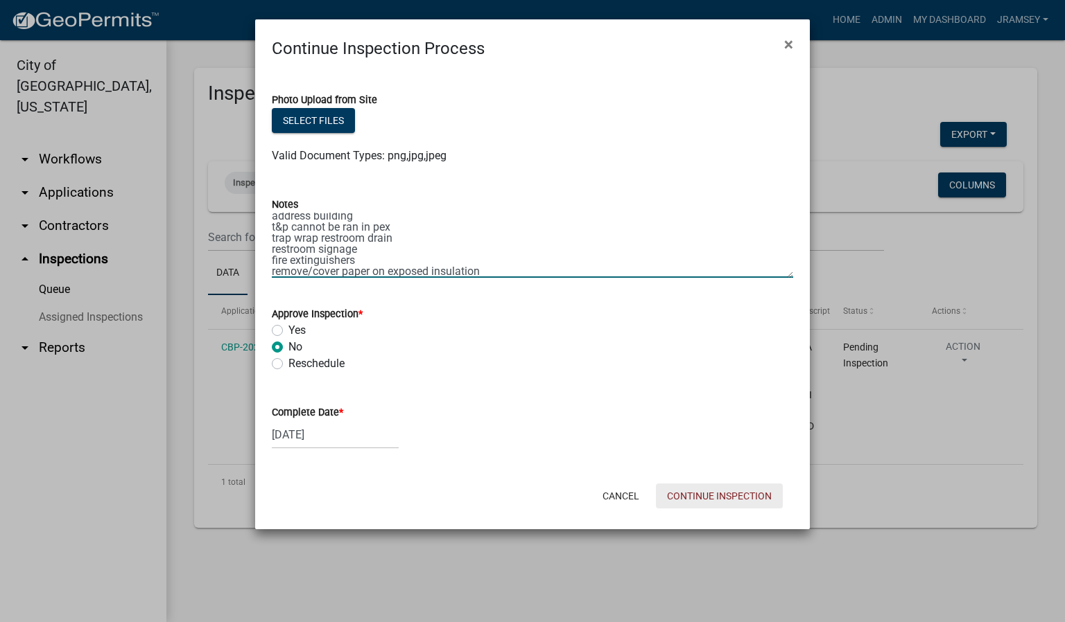
type textarea "handicap parking sign blue striping on handicap spot address building t&p canno…"
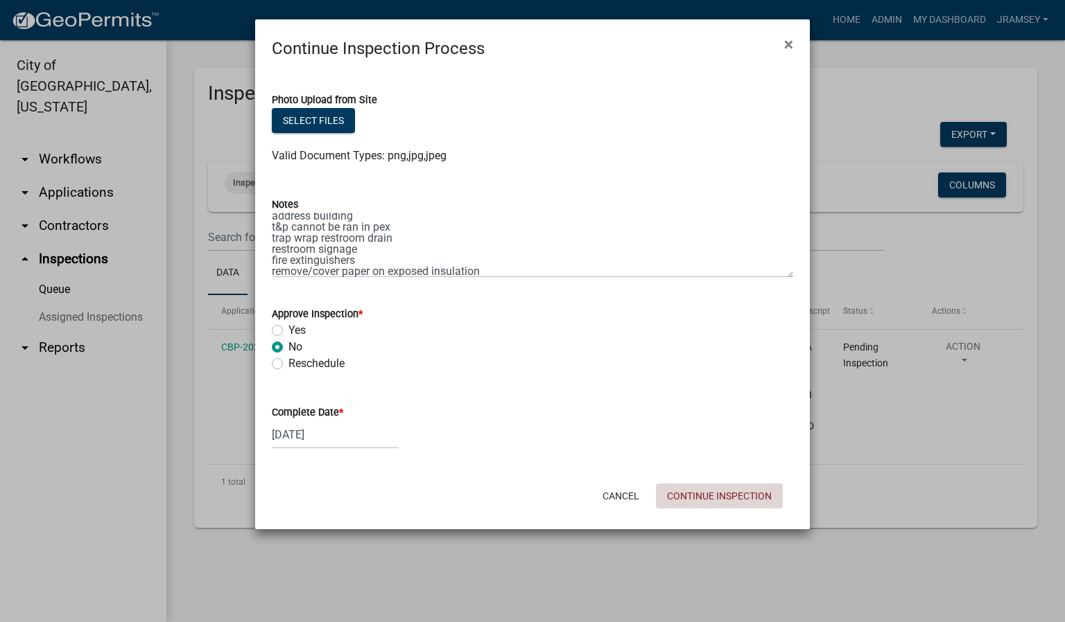
click at [726, 497] on button "Continue Inspection" at bounding box center [719, 496] width 127 height 25
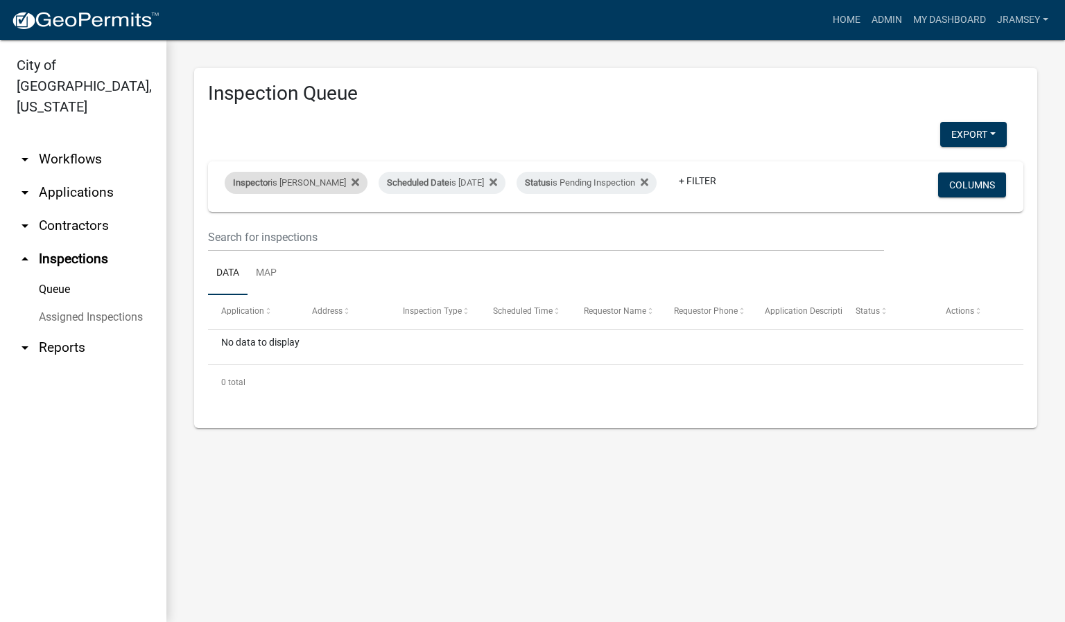
click at [313, 173] on div "Inspector is [PERSON_NAME]" at bounding box center [296, 183] width 143 height 22
click at [274, 239] on select "Select an option None [PERSON_NAME] [PERSON_NAME] [PERSON_NAME] [PERSON_NAME] […" at bounding box center [288, 239] width 139 height 28
select select "13c97fbc-c819-4cee-844a-0db3d3c4db95"
click at [227, 225] on select "Select an option None [PERSON_NAME] [PERSON_NAME] [PERSON_NAME] [PERSON_NAME] […" at bounding box center [288, 239] width 139 height 28
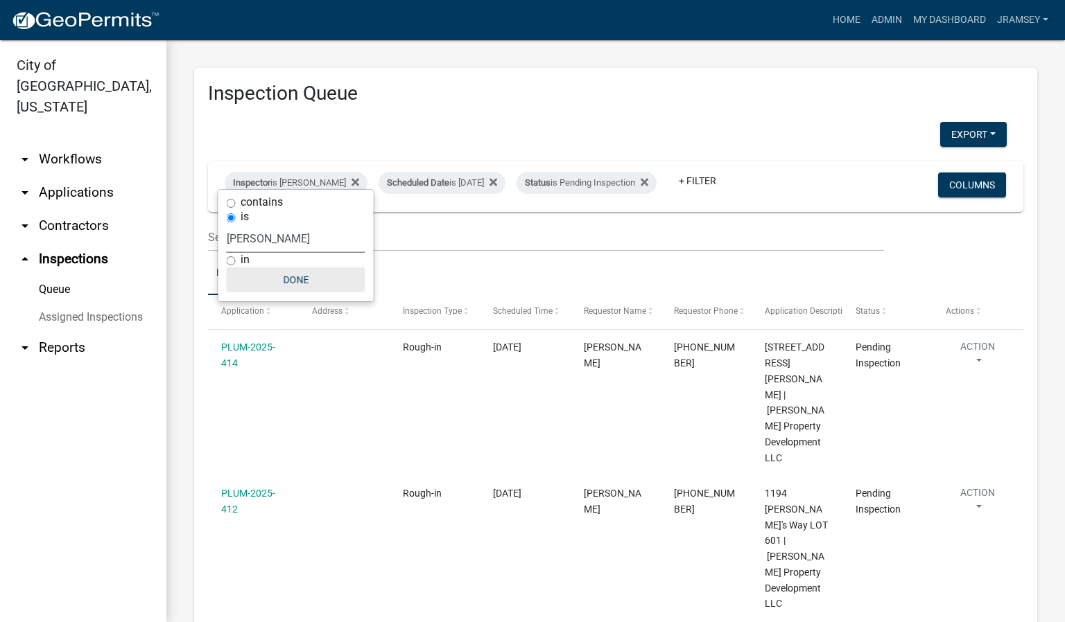
click at [290, 279] on button "Done" at bounding box center [296, 280] width 139 height 25
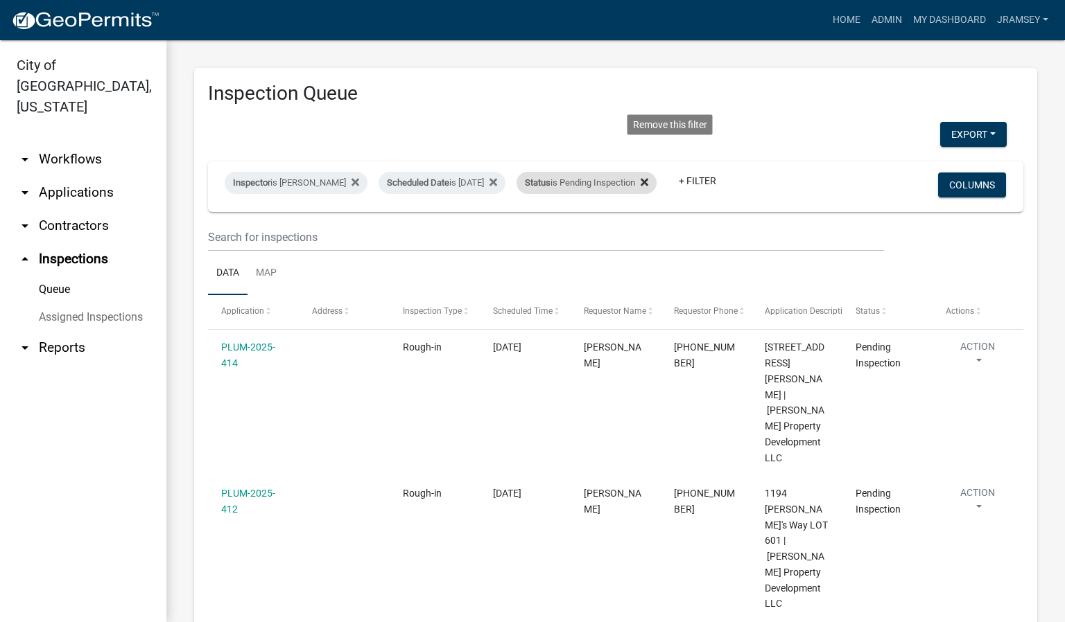
click at [648, 178] on icon at bounding box center [644, 182] width 8 height 8
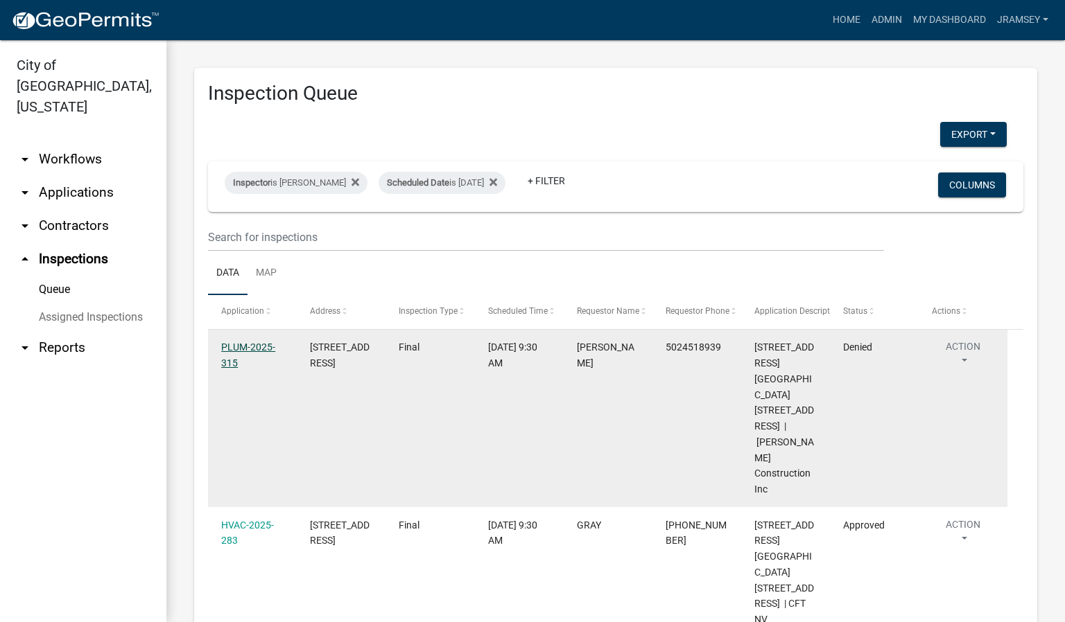
click at [250, 352] on link "PLUM-2025-315" at bounding box center [248, 355] width 54 height 27
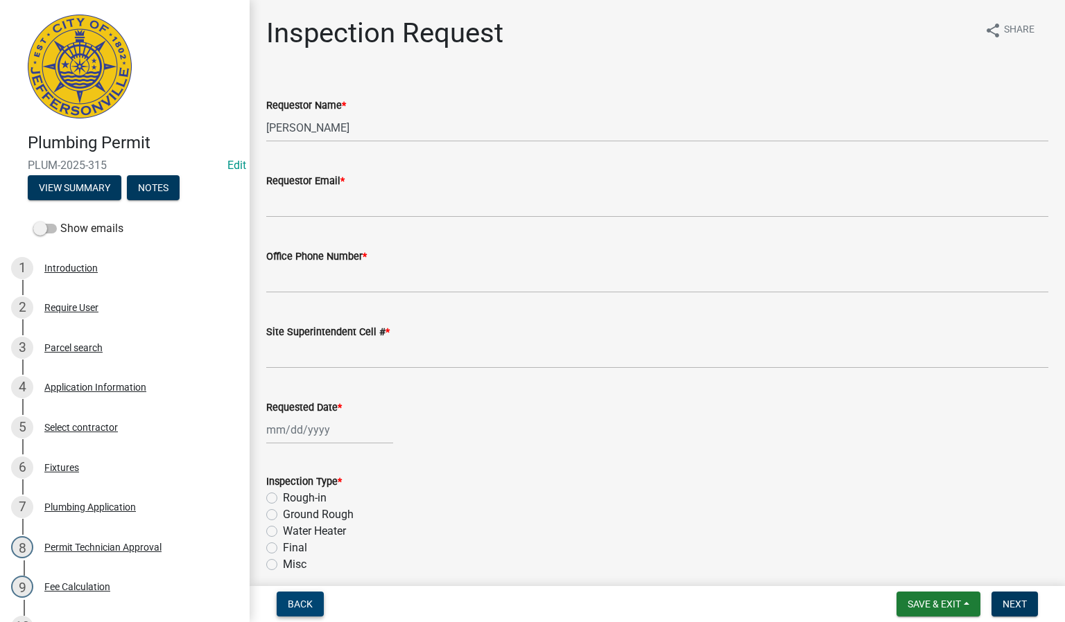
click at [302, 600] on span "Back" at bounding box center [300, 604] width 25 height 11
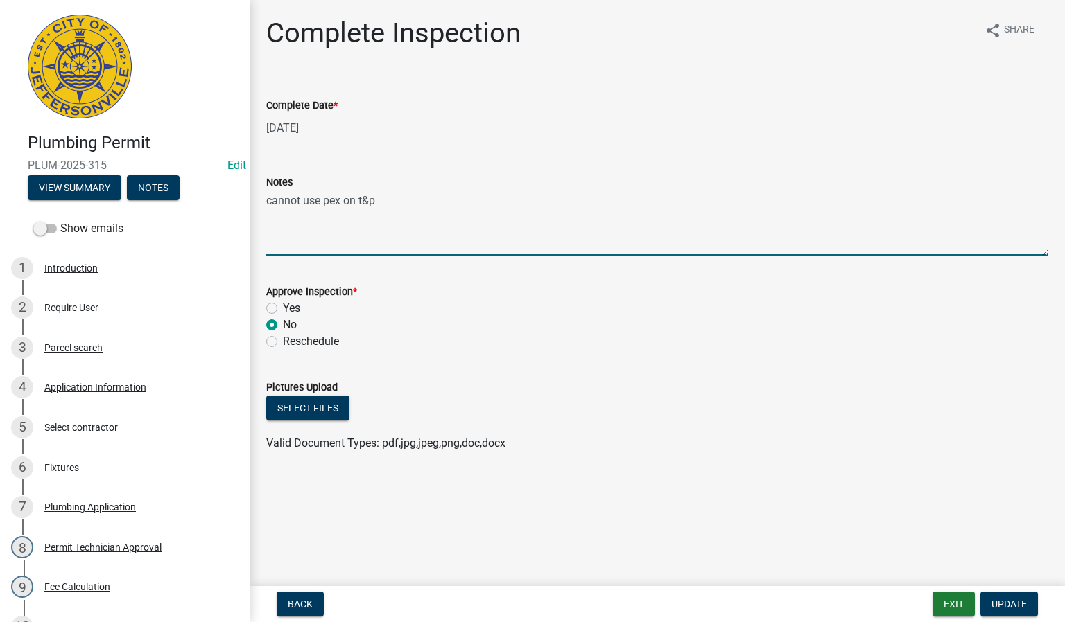
click at [420, 212] on textarea "cannot use pex on t&p" at bounding box center [657, 223] width 782 height 65
type textarea "cannot use pex on t&p trap wrap drain in restroom"
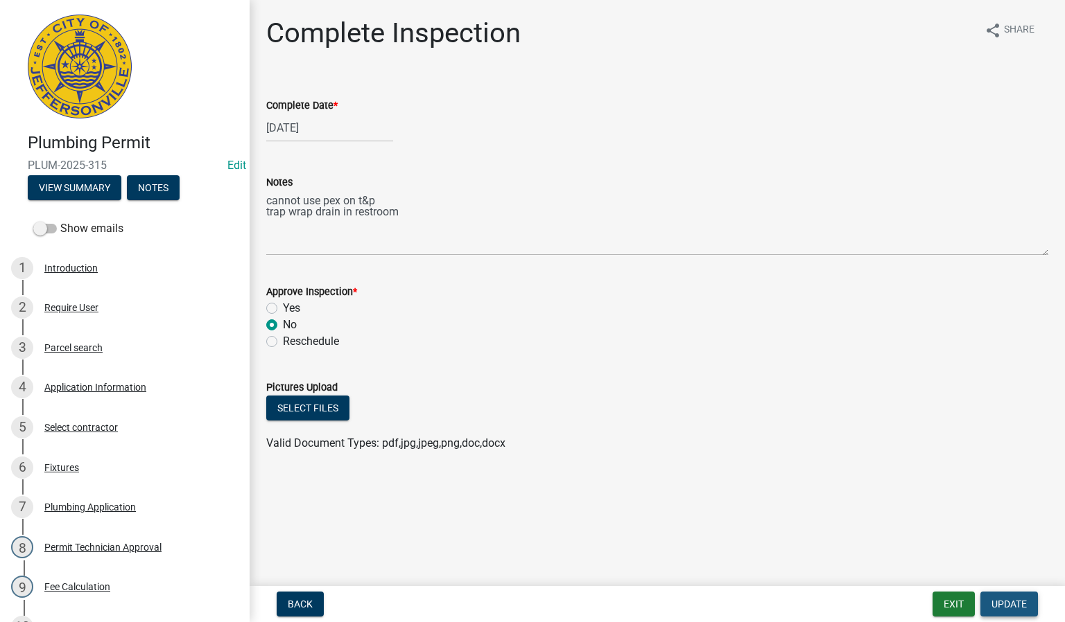
click at [1001, 608] on span "Update" at bounding box center [1008, 604] width 35 height 11
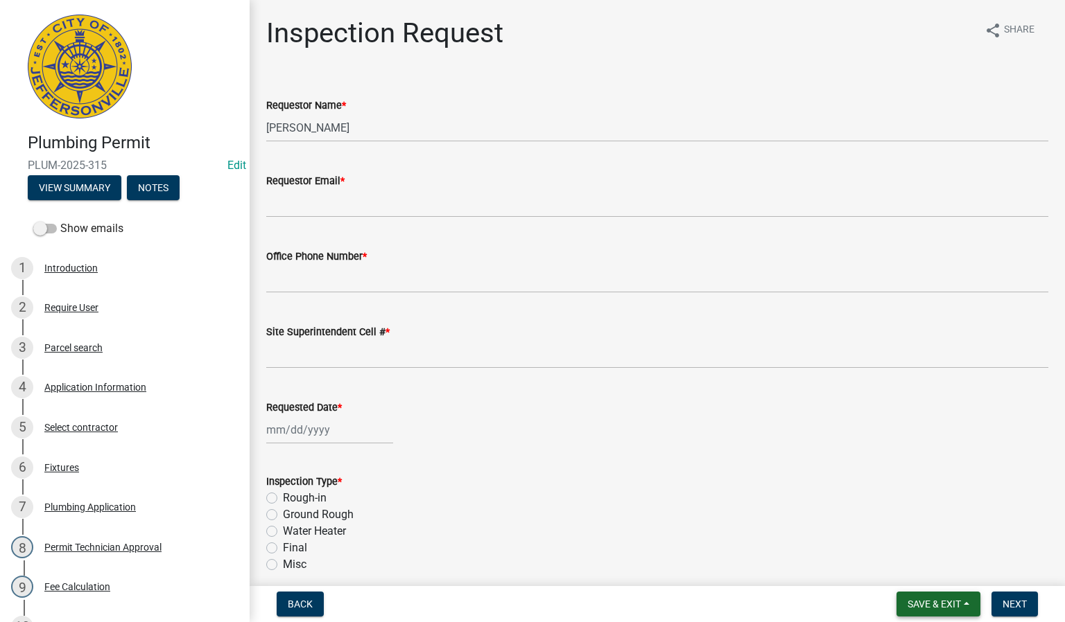
click at [930, 601] on span "Save & Exit" at bounding box center [933, 604] width 53 height 11
click at [920, 570] on button "Save & Exit" at bounding box center [924, 568] width 111 height 33
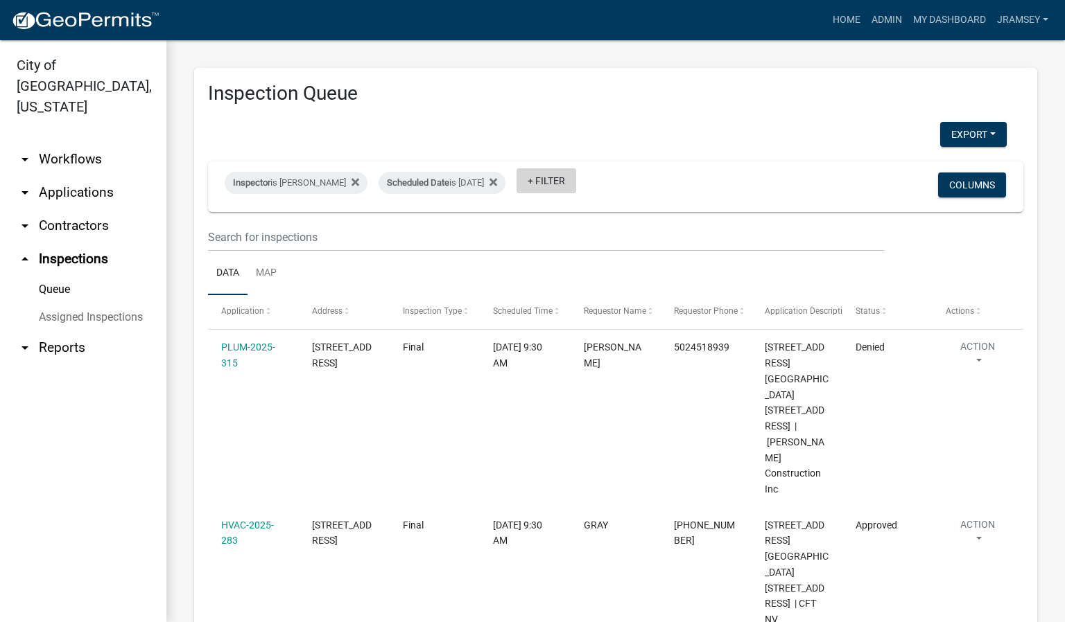
click at [573, 169] on link "+ Filter" at bounding box center [546, 180] width 60 height 25
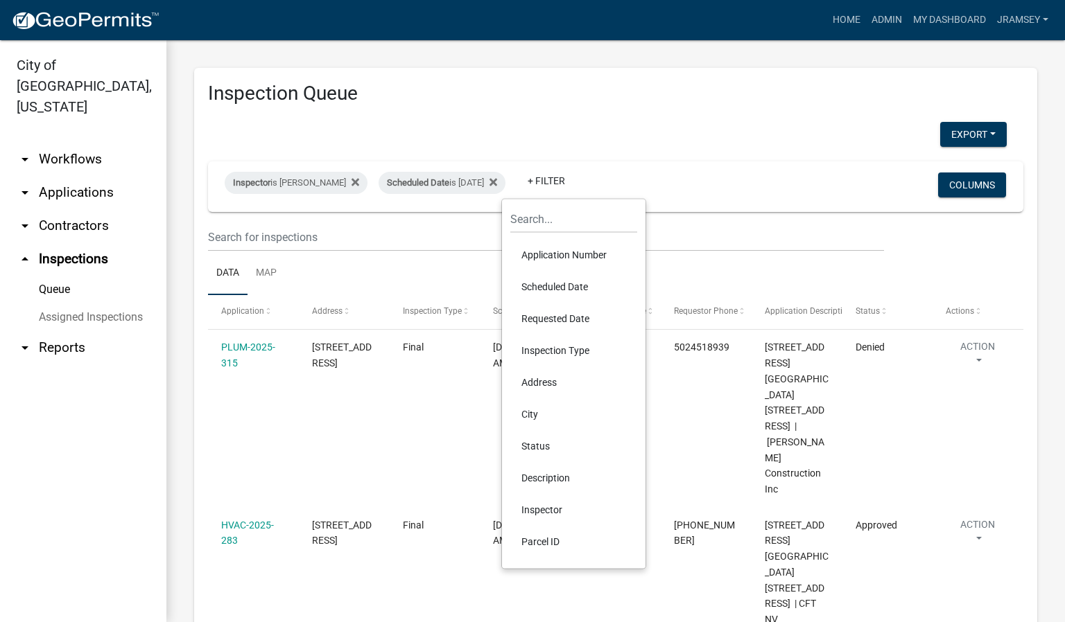
click at [543, 447] on li "Status" at bounding box center [573, 446] width 127 height 32
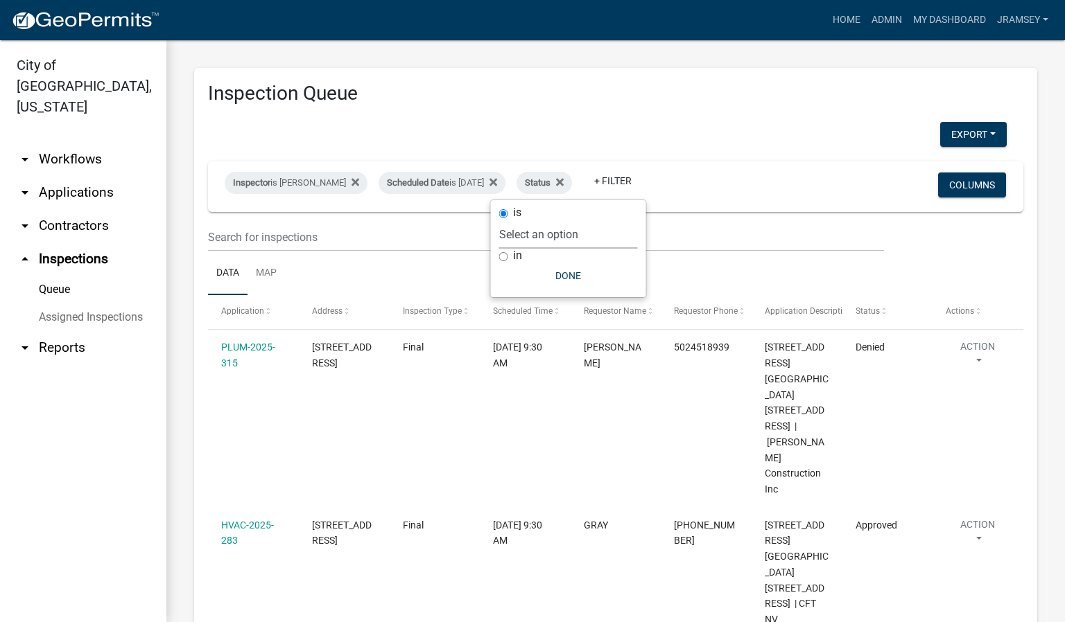
click at [555, 218] on div "is" at bounding box center [568, 213] width 139 height 15
click at [549, 232] on select "Select an option Pending Schedule Pending Inspection Approved Denied Deleted Vo…" at bounding box center [568, 234] width 139 height 28
select select "1"
click at [543, 220] on select "Select an option Pending Schedule Pending Inspection Approved Denied Deleted Vo…" at bounding box center [568, 234] width 139 height 28
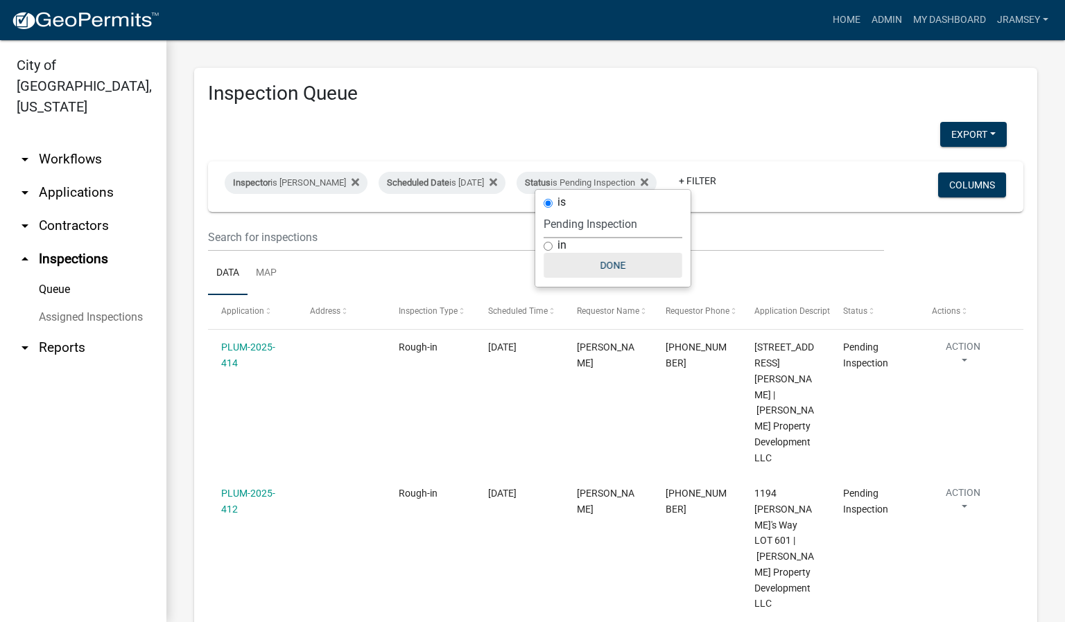
click at [612, 256] on button "Done" at bounding box center [612, 265] width 139 height 25
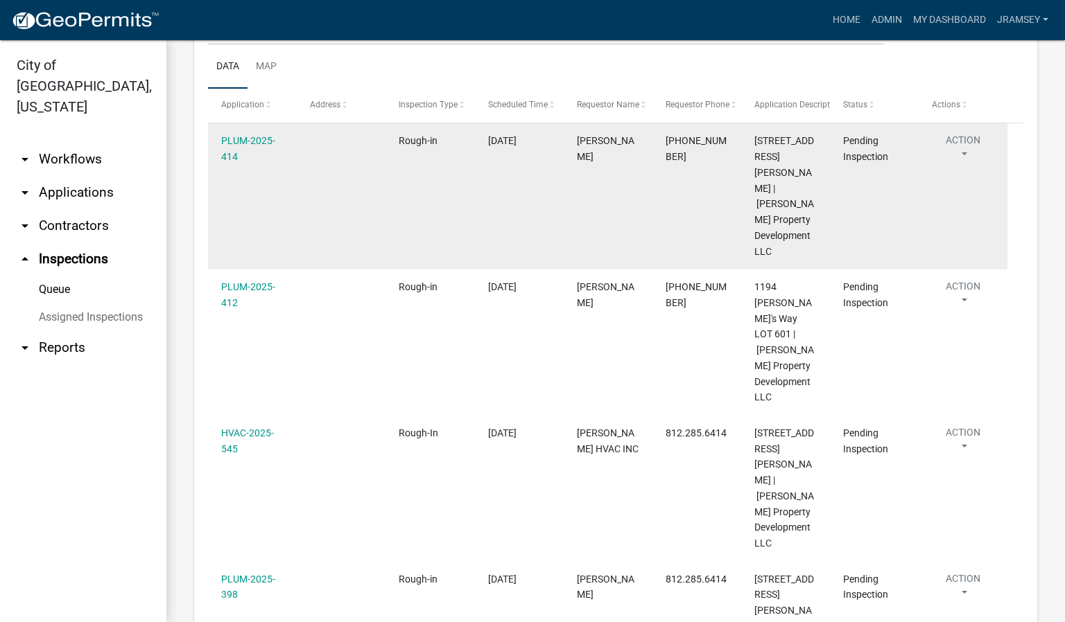
scroll to position [208, 0]
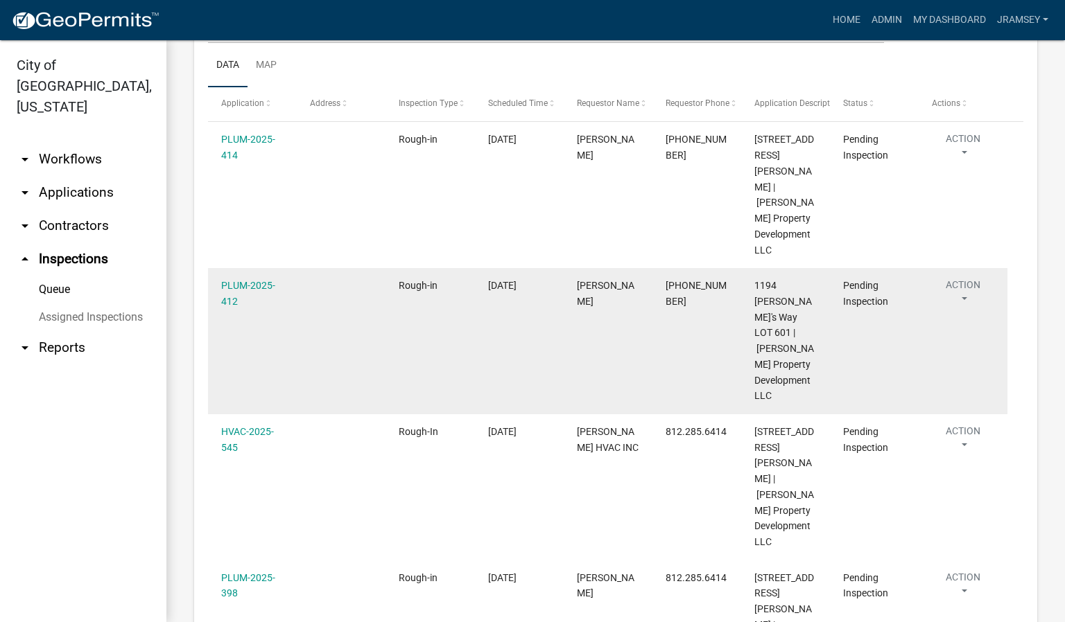
click at [973, 278] on button "Action" at bounding box center [963, 295] width 62 height 35
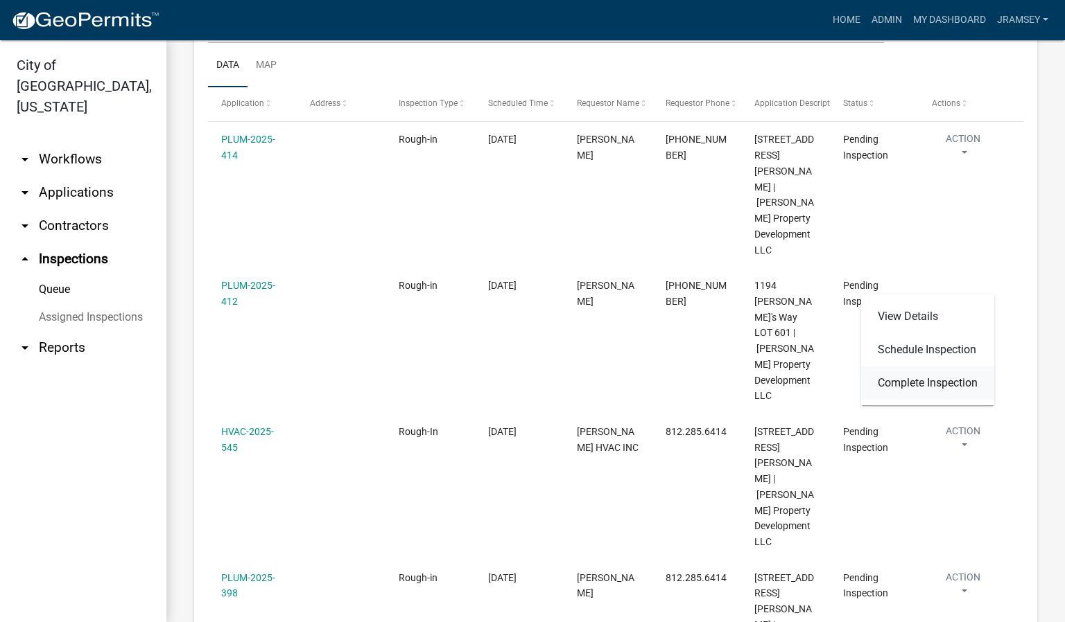
click at [915, 385] on link "Complete Inspection" at bounding box center [927, 383] width 133 height 33
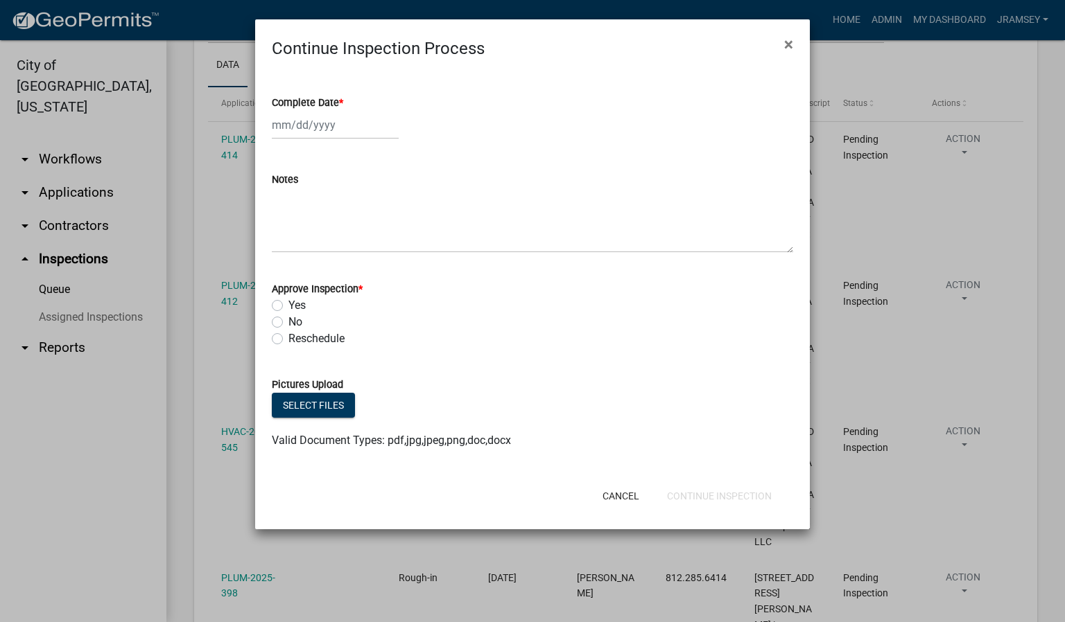
select select "9"
select select "2025"
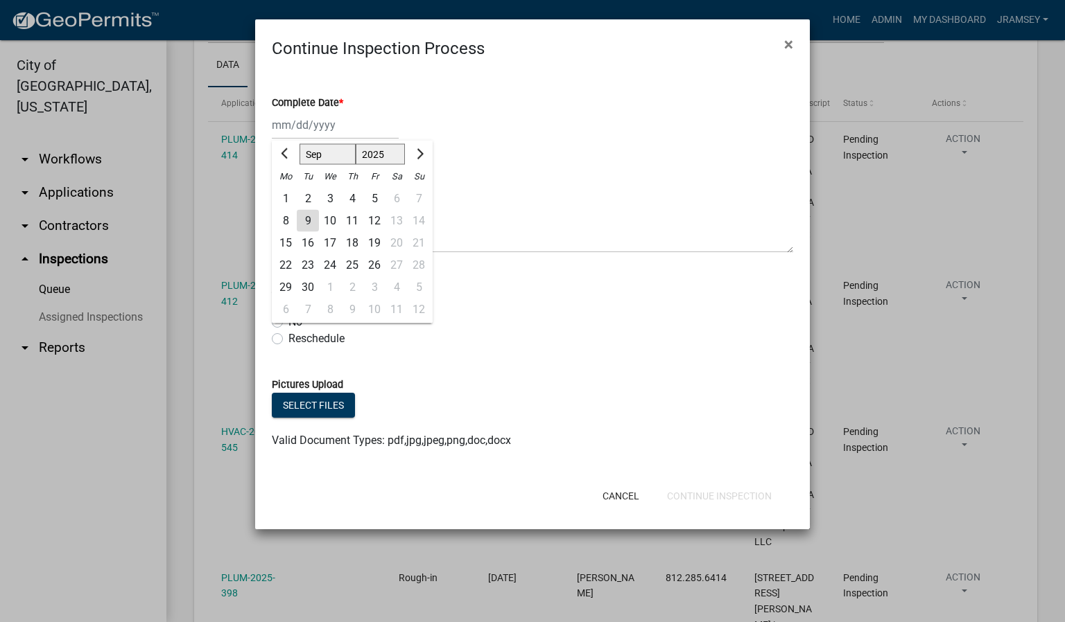
click at [316, 125] on div "[PERSON_NAME] Feb Mar Apr [PERSON_NAME][DATE] Oct Nov [DATE] 1526 1527 1528 152…" at bounding box center [335, 125] width 127 height 28
click at [302, 227] on div "9" at bounding box center [308, 221] width 22 height 22
type input "[DATE]"
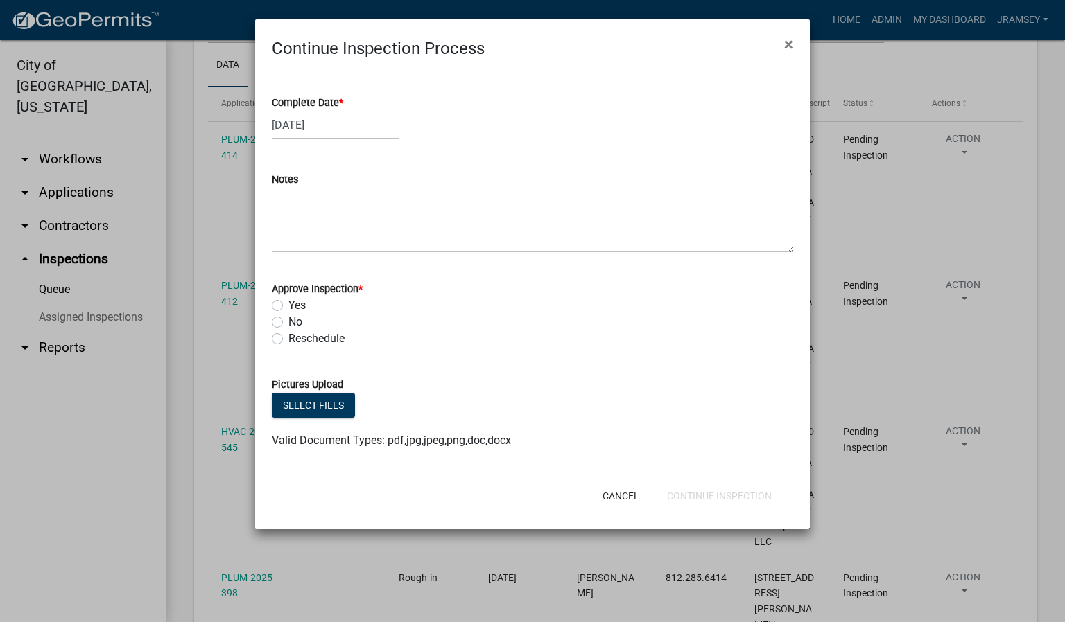
click at [288, 306] on label "Yes" at bounding box center [296, 305] width 17 height 17
click at [288, 306] on input "Yes" at bounding box center [292, 301] width 9 height 9
radio input "true"
click at [692, 496] on button "Continue Inspection" at bounding box center [719, 496] width 127 height 25
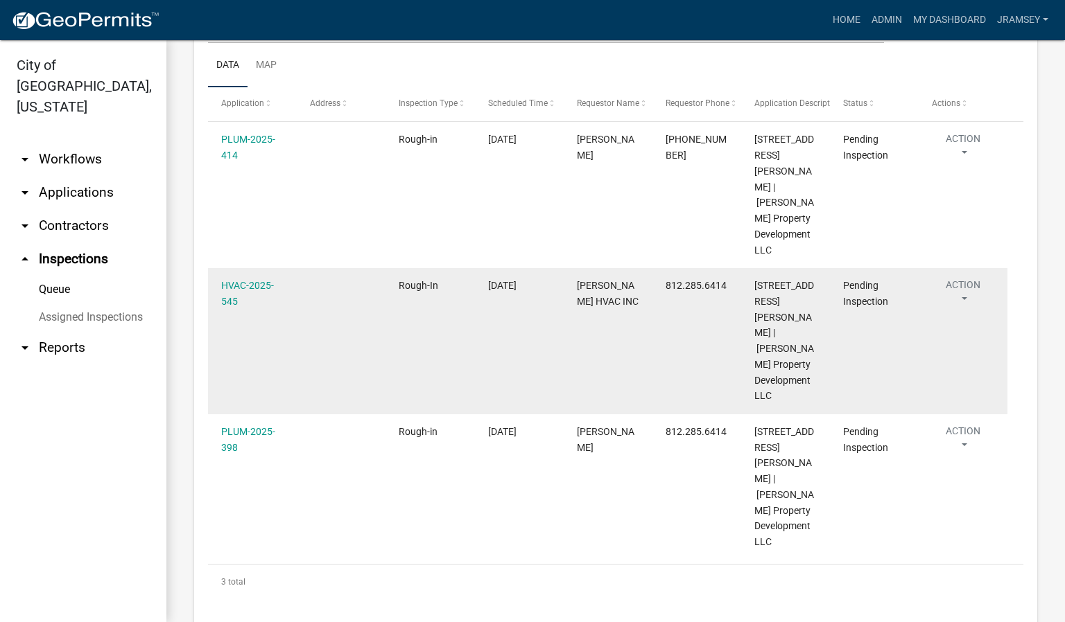
scroll to position [141, 0]
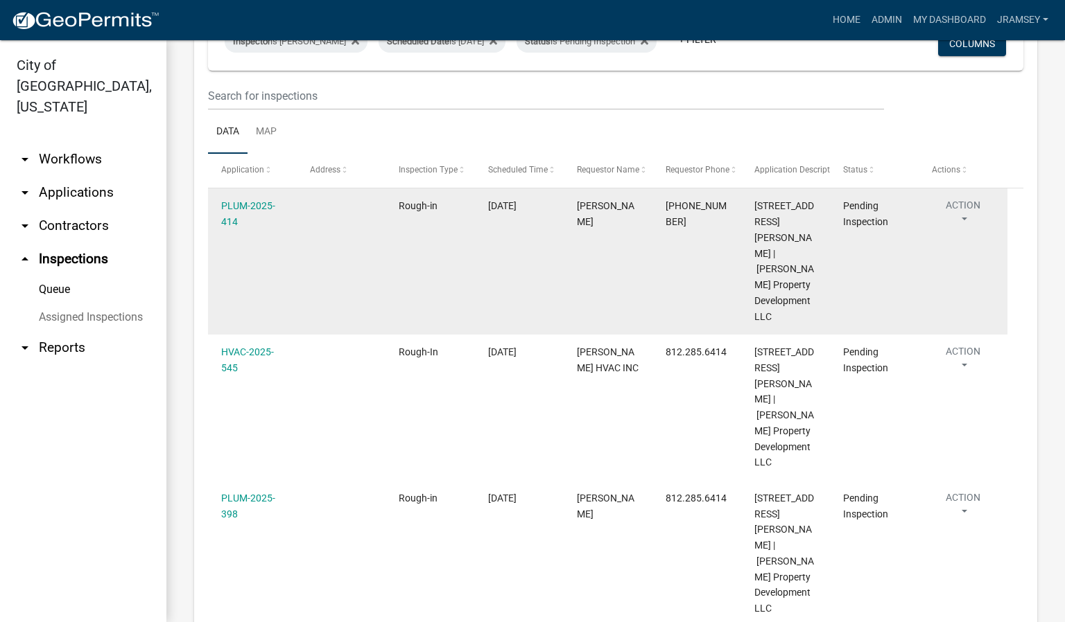
click at [957, 212] on button "Action" at bounding box center [963, 215] width 62 height 35
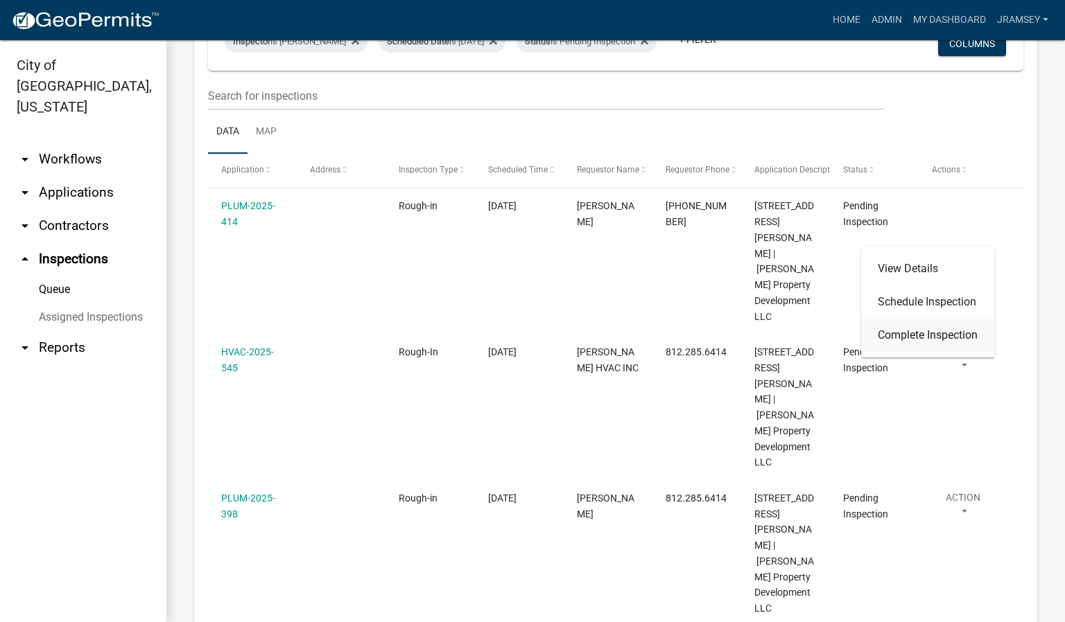
click at [928, 338] on link "Complete Inspection" at bounding box center [927, 335] width 133 height 33
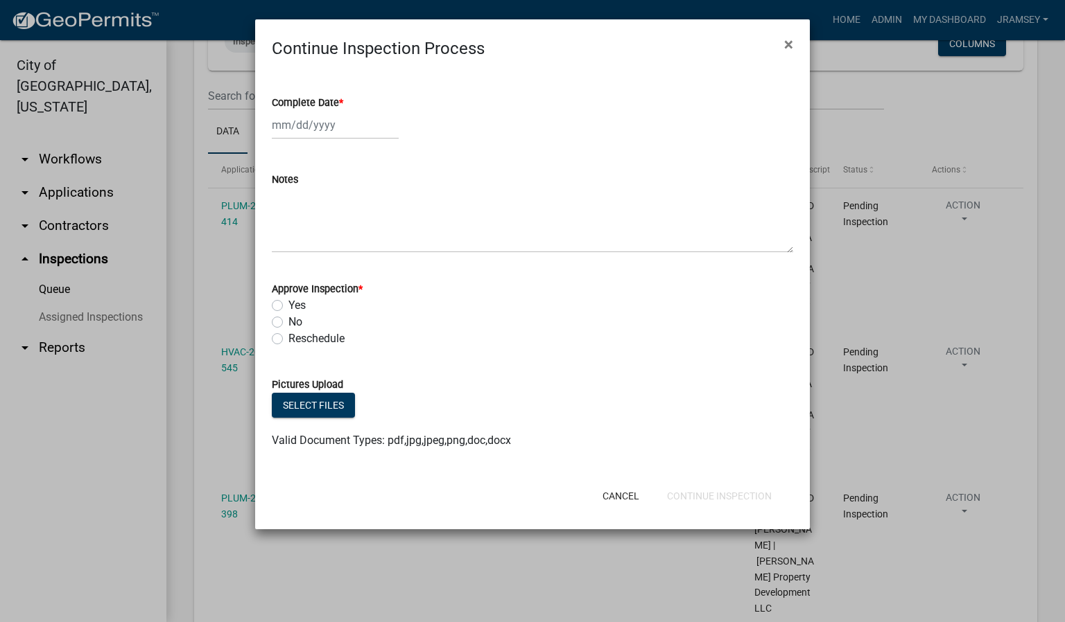
click at [311, 121] on div at bounding box center [335, 125] width 127 height 28
select select "9"
select select "2025"
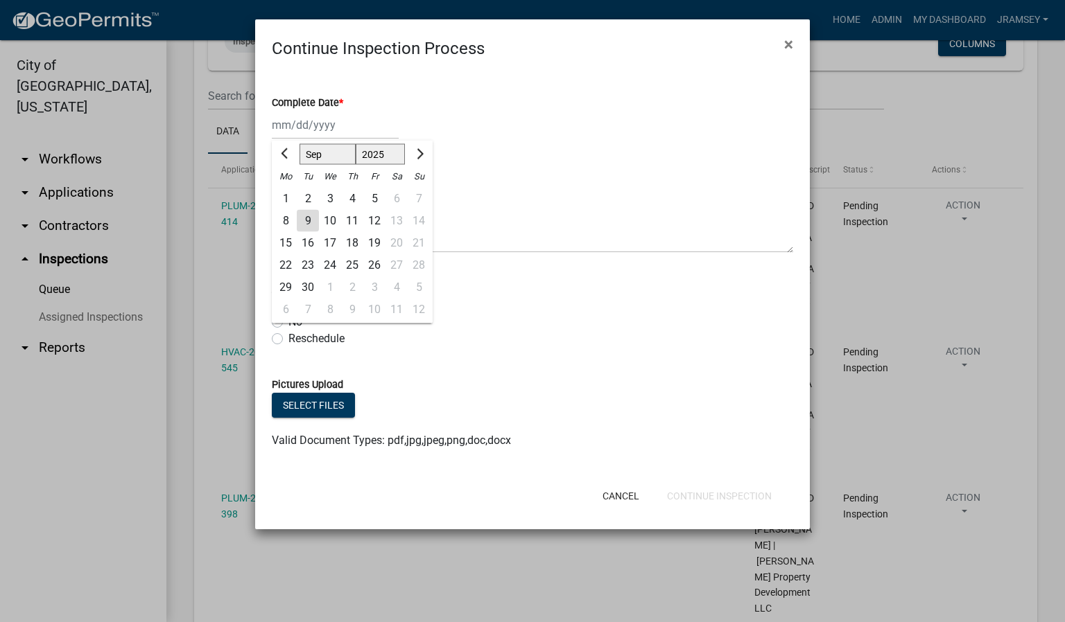
click at [306, 219] on div "9" at bounding box center [308, 221] width 22 height 22
type input "[DATE]"
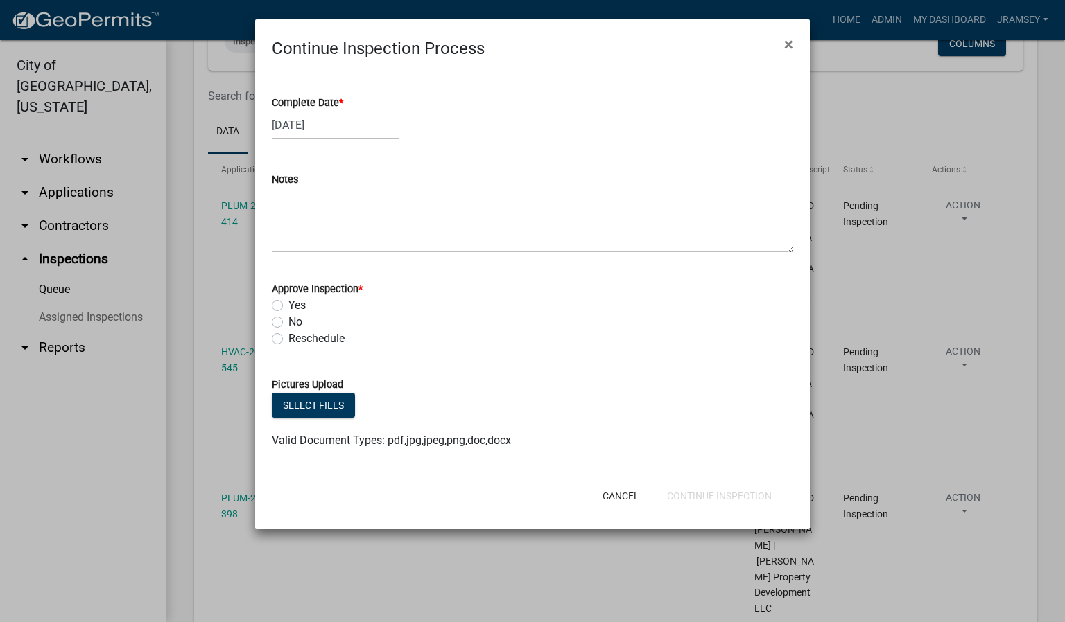
click at [288, 302] on label "Yes" at bounding box center [296, 305] width 17 height 17
click at [288, 302] on input "Yes" at bounding box center [292, 301] width 9 height 9
radio input "true"
click at [687, 496] on button "Continue Inspection" at bounding box center [719, 496] width 127 height 25
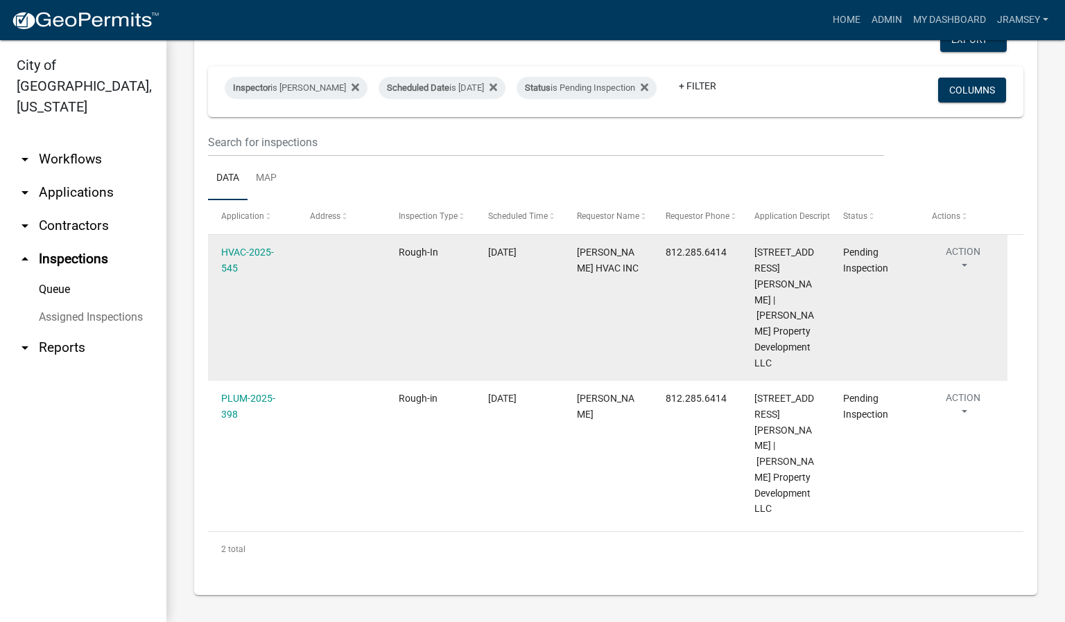
scroll to position [27, 0]
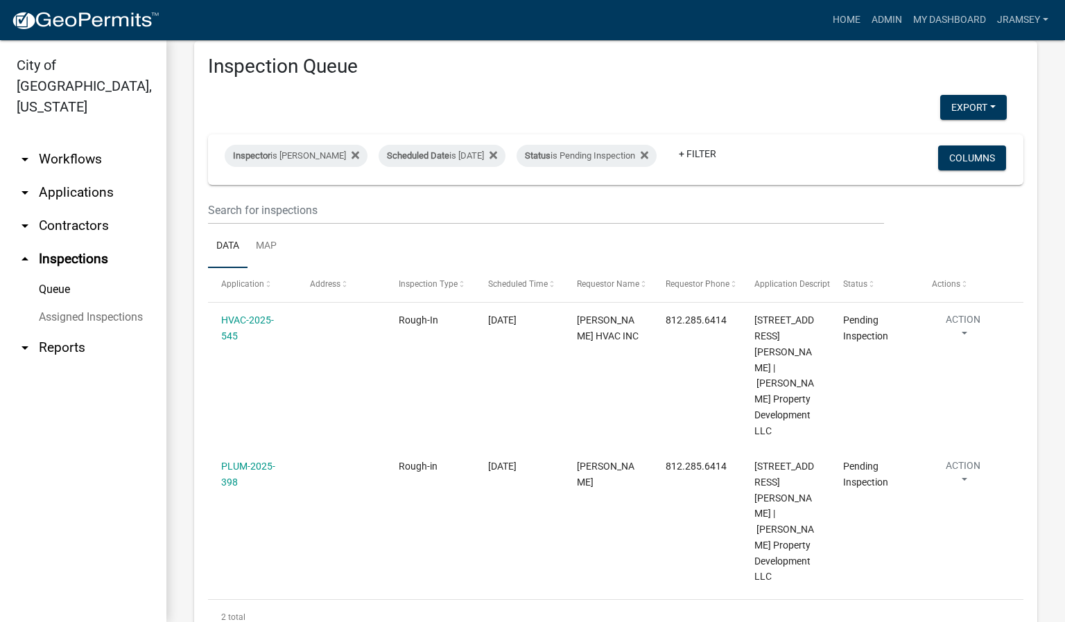
click at [75, 176] on link "arrow_drop_down Applications" at bounding box center [83, 192] width 166 height 33
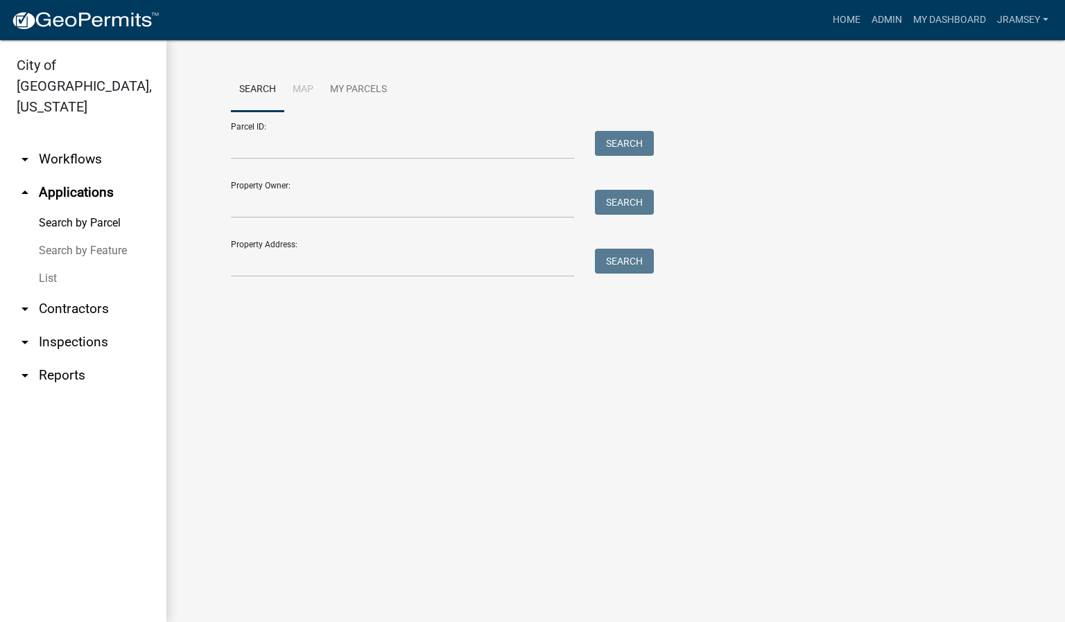
click at [73, 143] on link "arrow_drop_down Workflows" at bounding box center [83, 159] width 166 height 33
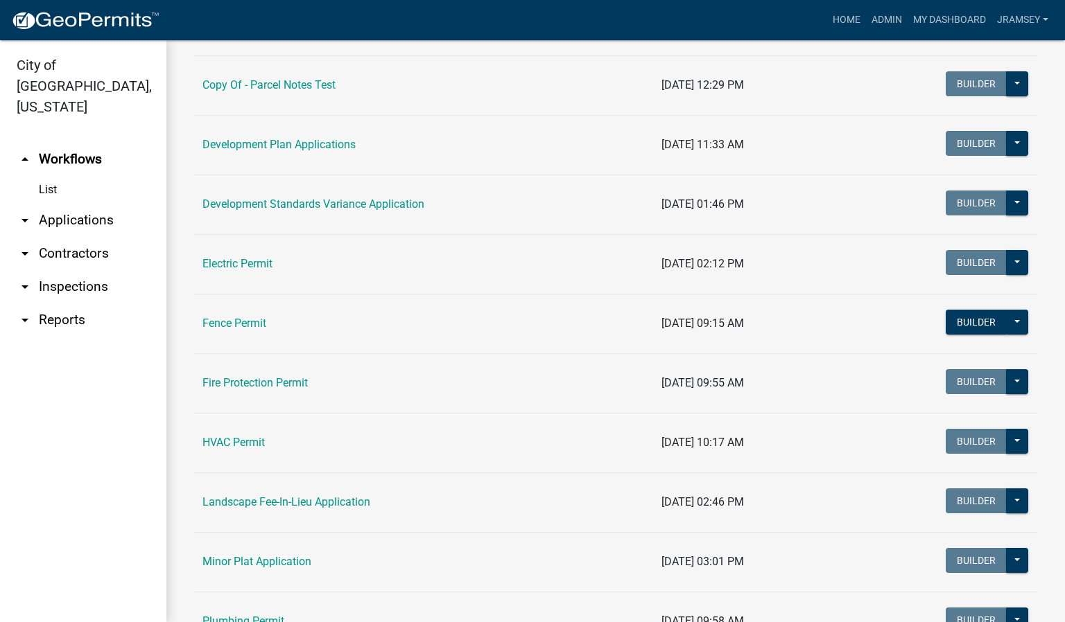
scroll to position [312, 0]
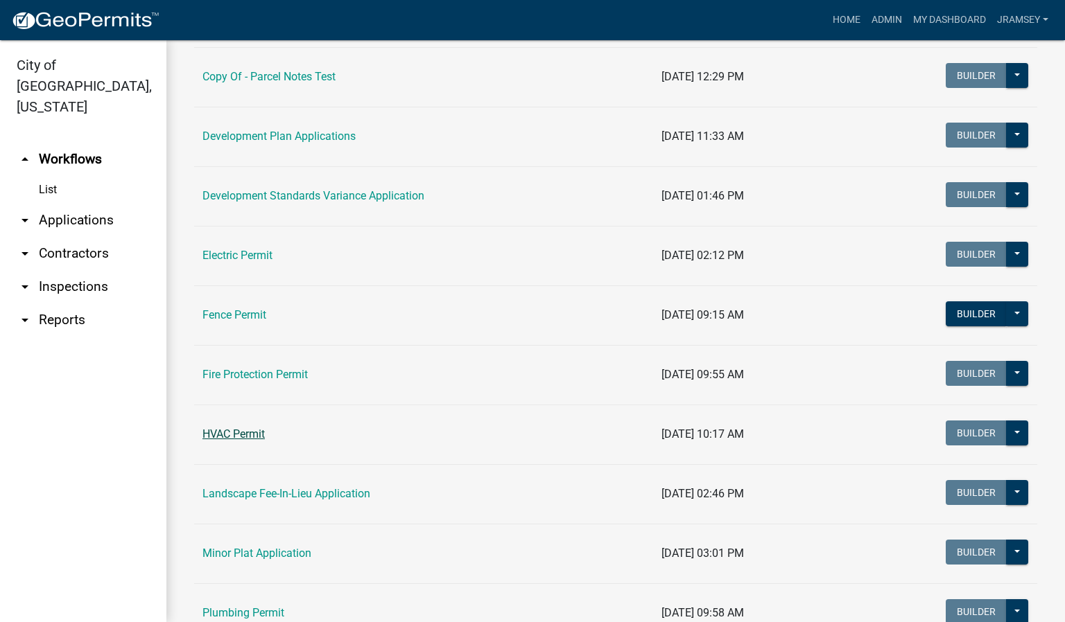
click at [217, 441] on link "HVAC Permit" at bounding box center [233, 434] width 62 height 13
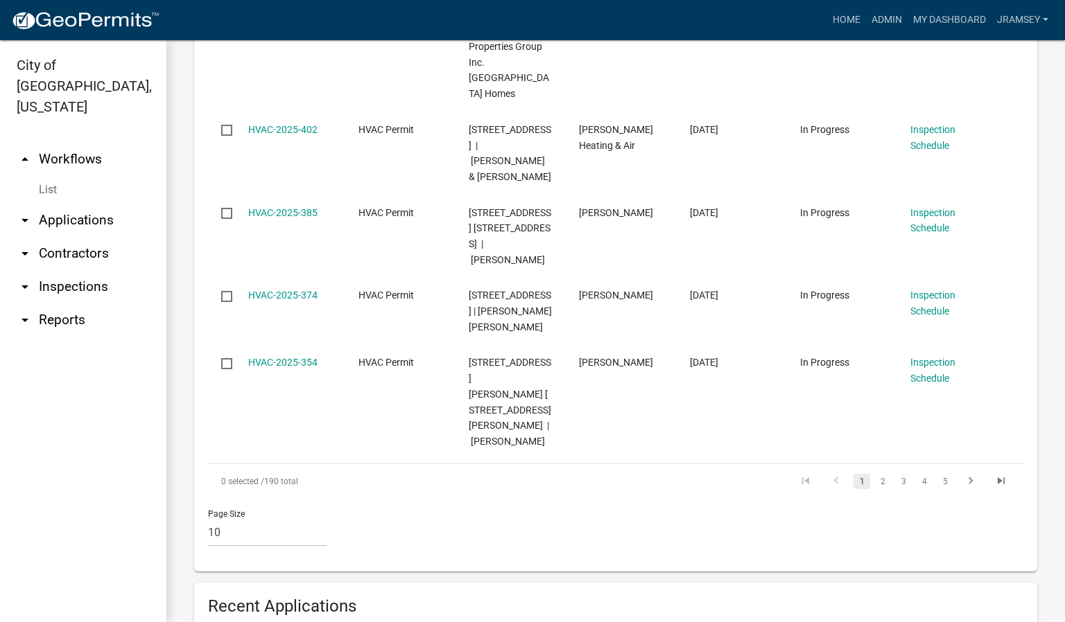
scroll to position [1248, 0]
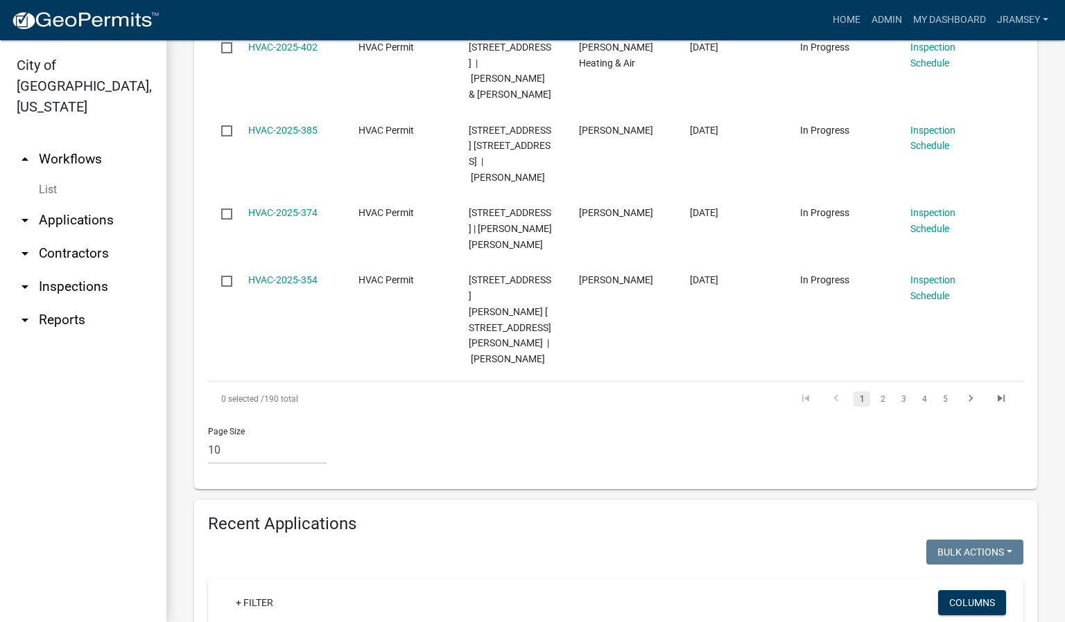
type input "1187"
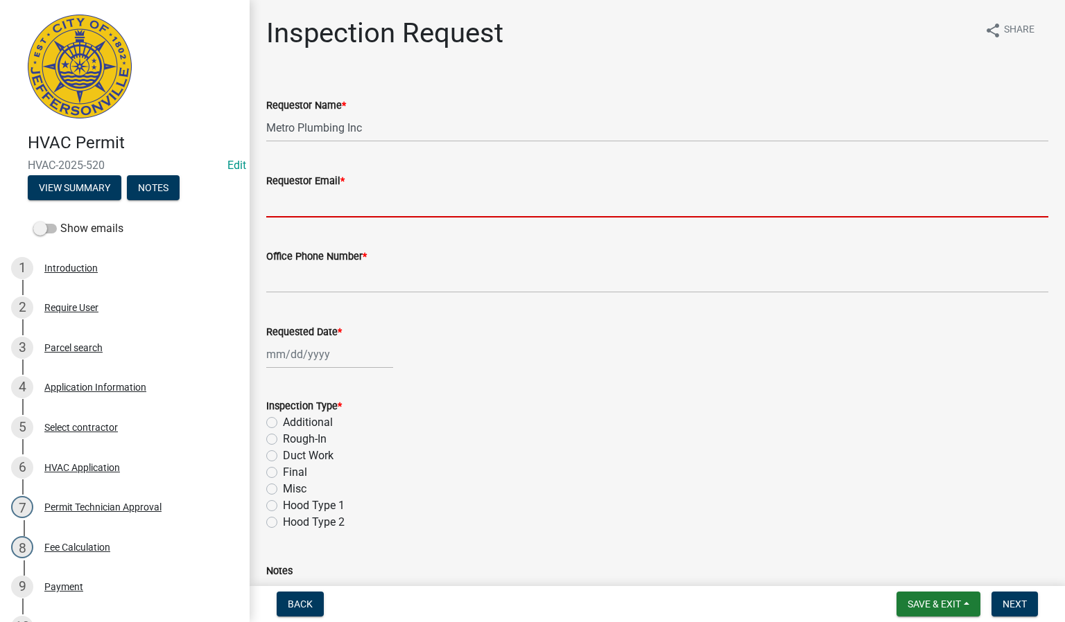
click at [304, 208] on input "Requestor Email *" at bounding box center [657, 203] width 782 height 28
type input "[EMAIL_ADDRESS][DOMAIN_NAME]"
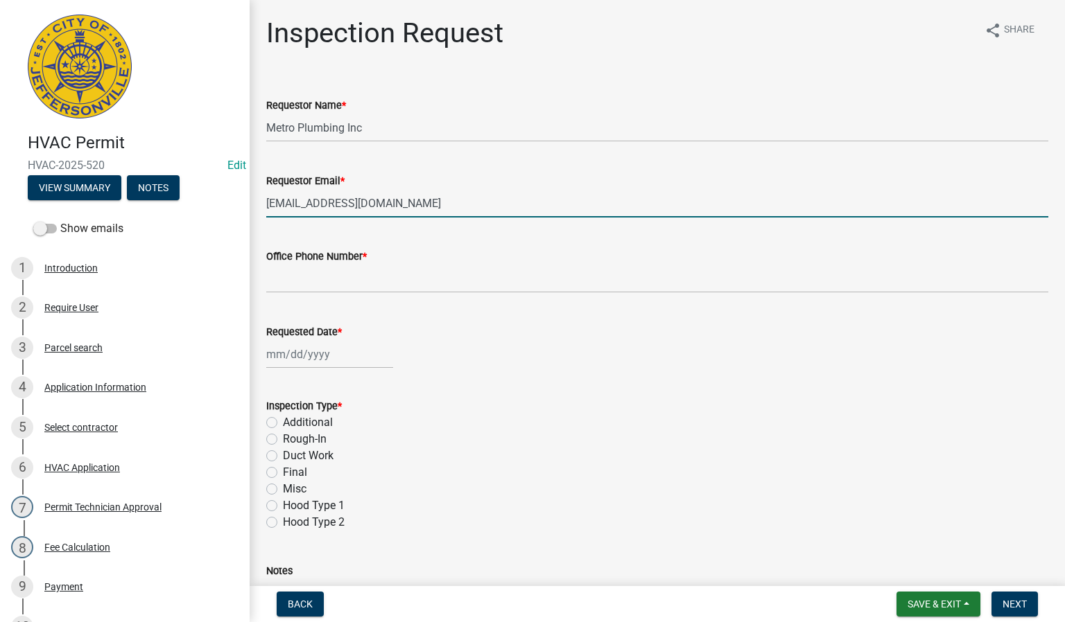
click at [262, 297] on div "Inspection Request share Share Requestor Name * Metro Plumbing Inc Requestor Em…" at bounding box center [657, 380] width 803 height 727
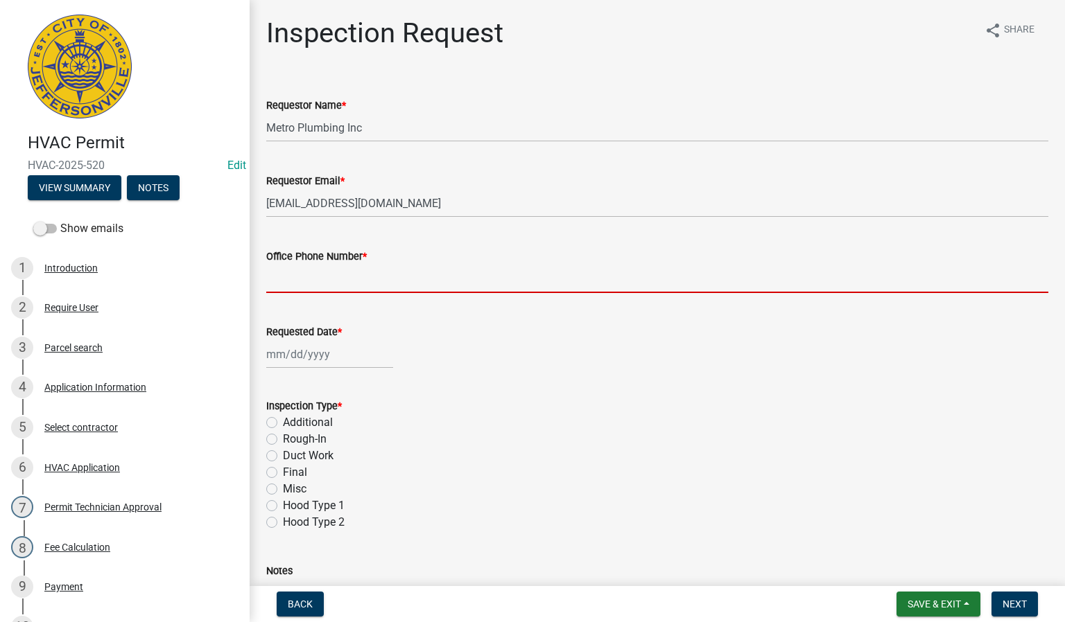
click at [281, 288] on input "Office Phone Number *" at bounding box center [657, 279] width 782 height 28
type input "0000000000"
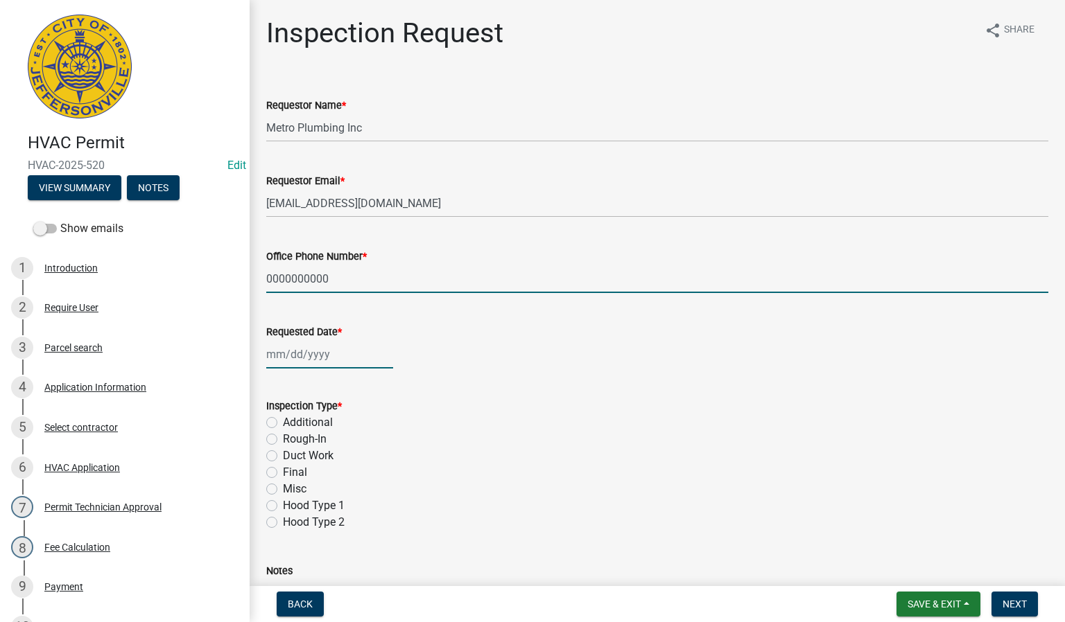
select select "9"
select select "2025"
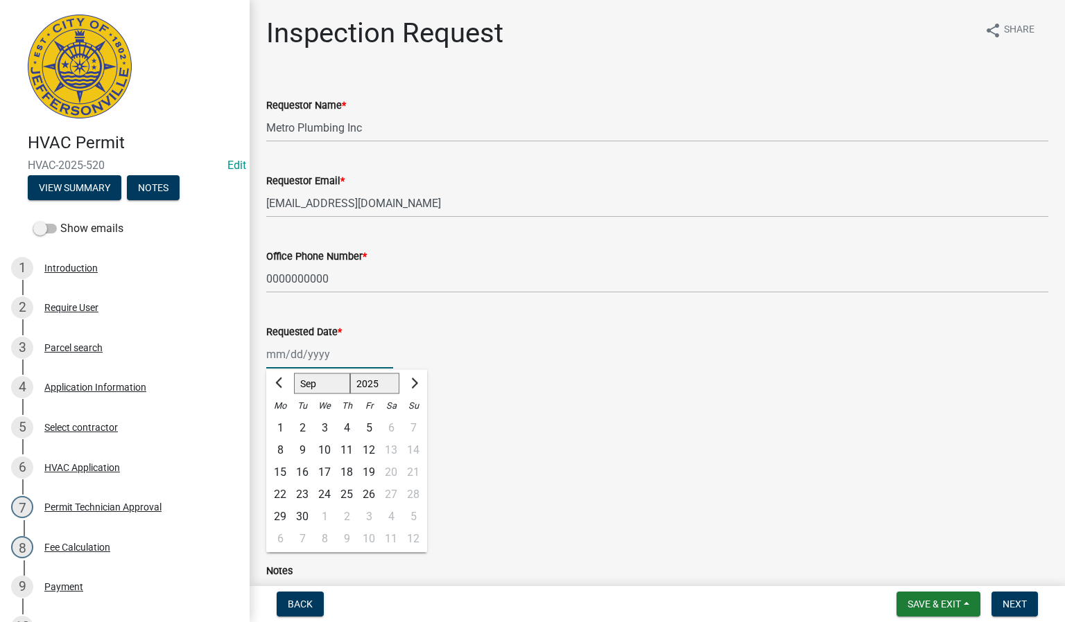
click at [315, 349] on div "[PERSON_NAME] Feb Mar Apr [PERSON_NAME][DATE] Oct Nov [DATE] 1526 1527 1528 152…" at bounding box center [329, 354] width 127 height 28
click at [302, 448] on div "9" at bounding box center [302, 450] width 22 height 22
type input "[DATE]"
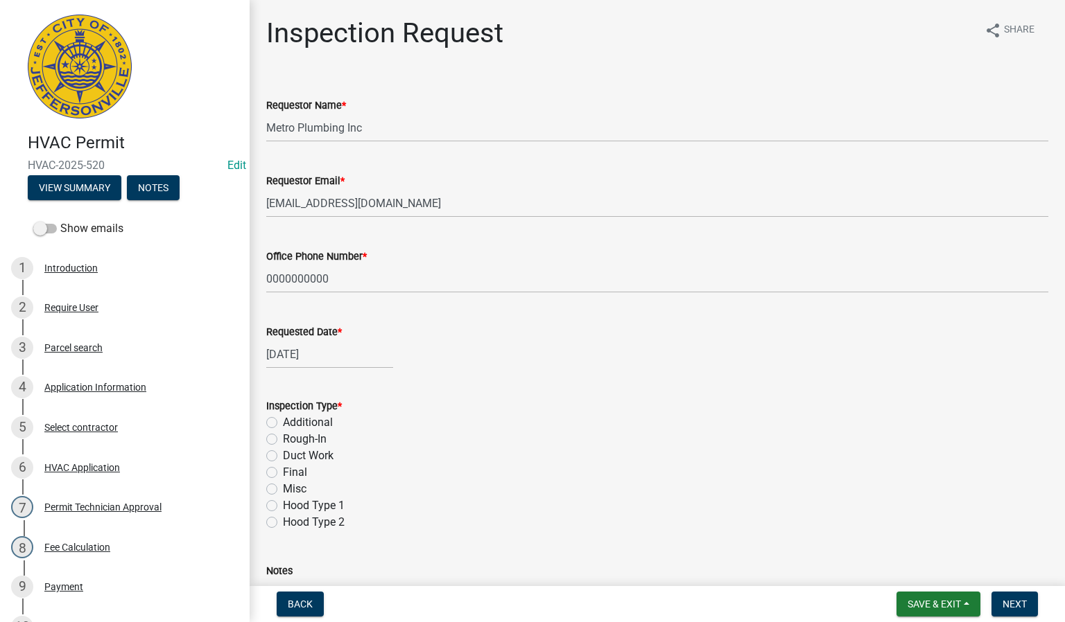
click at [283, 439] on label "Rough-In" at bounding box center [305, 439] width 44 height 17
click at [283, 439] on input "Rough-In" at bounding box center [287, 435] width 9 height 9
radio input "true"
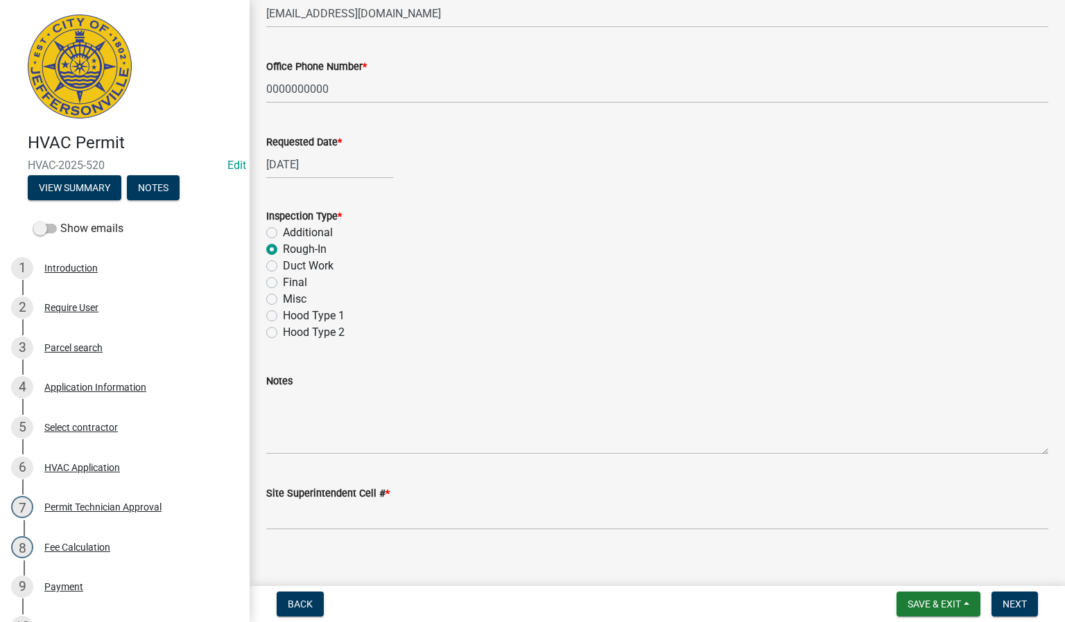
scroll to position [204, 0]
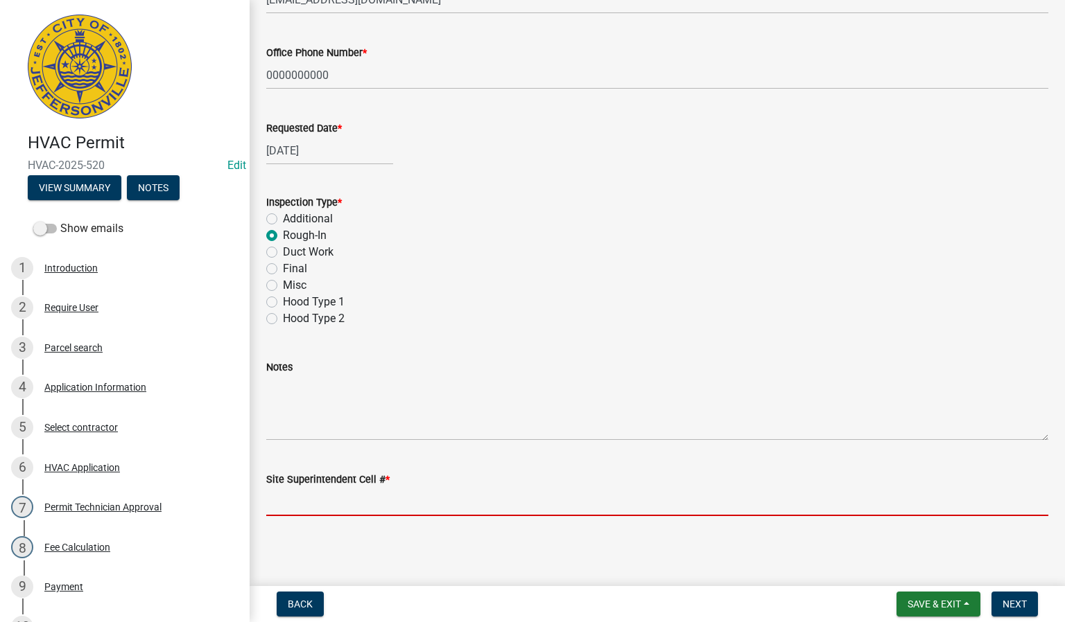
click at [365, 506] on input "Site Superintendent Cell # *" at bounding box center [657, 502] width 782 height 28
type input "SAME"
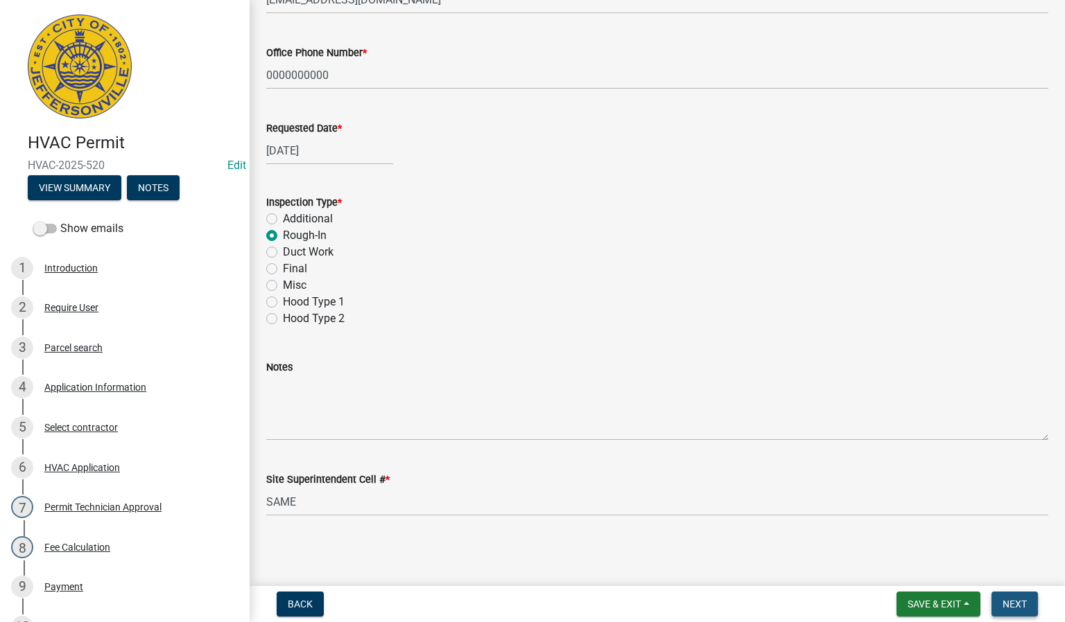
click at [1019, 595] on button "Next" at bounding box center [1014, 604] width 46 height 25
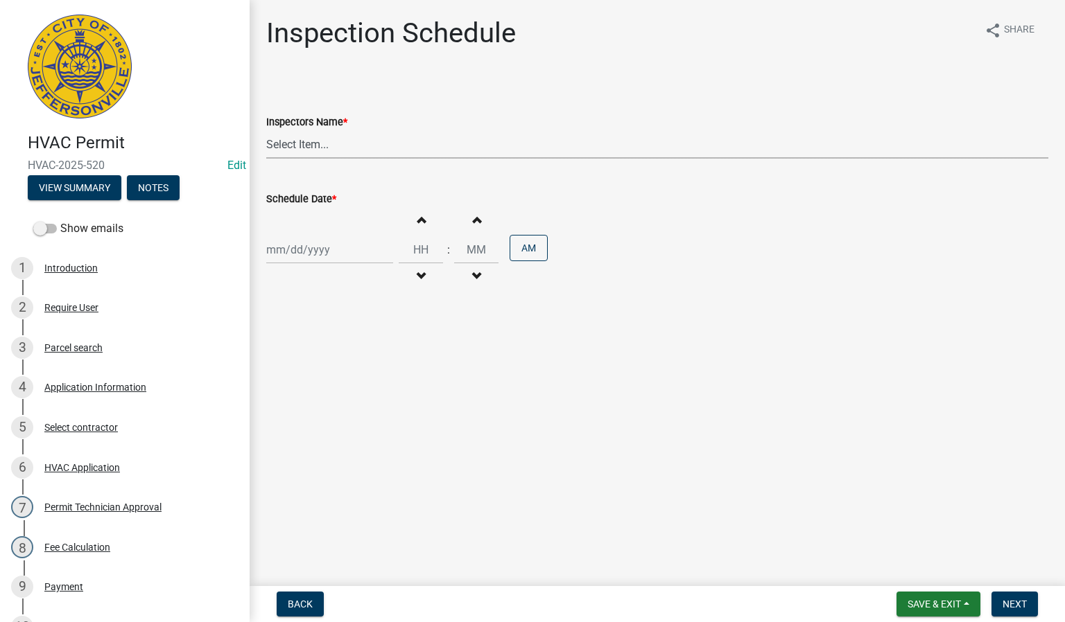
click at [312, 148] on select "Select Item... [PERSON_NAME] ([PERSON_NAME]) [PERSON_NAME] ([PERSON_NAME]) mkru…" at bounding box center [657, 144] width 782 height 28
select select "13c97fbc-c819-4cee-844a-0db3d3c4db95"
click at [266, 130] on select "Select Item... [PERSON_NAME] ([PERSON_NAME]) [PERSON_NAME] ([PERSON_NAME]) mkru…" at bounding box center [657, 144] width 782 height 28
click at [299, 250] on div at bounding box center [329, 250] width 127 height 28
select select "9"
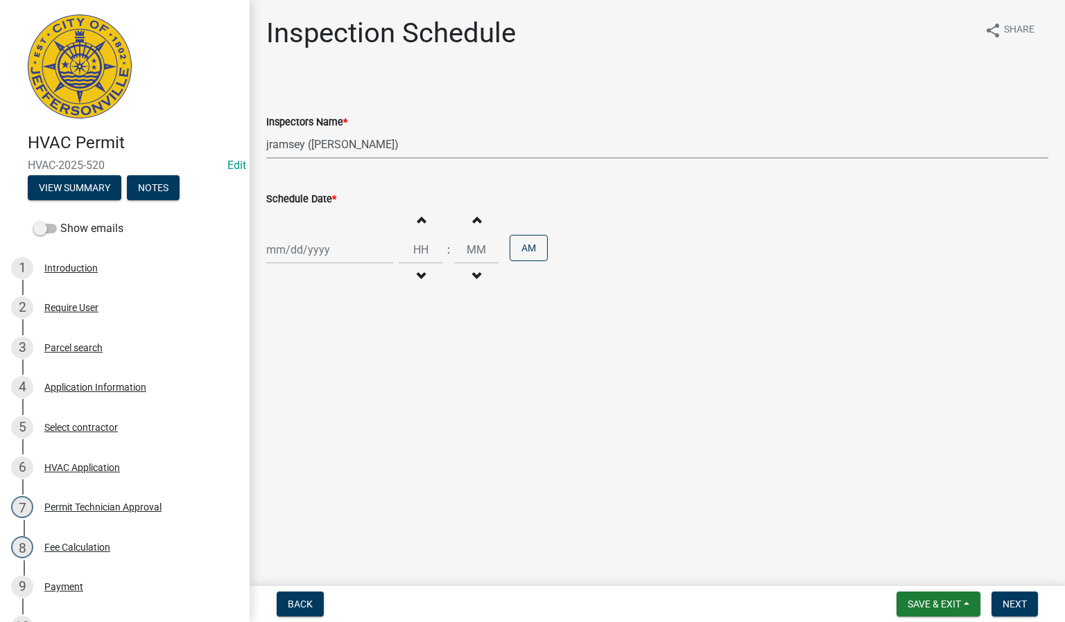
select select "2025"
click at [302, 345] on div "9" at bounding box center [302, 346] width 22 height 22
type input "[DATE]"
click at [1006, 608] on span "Next" at bounding box center [1014, 604] width 24 height 11
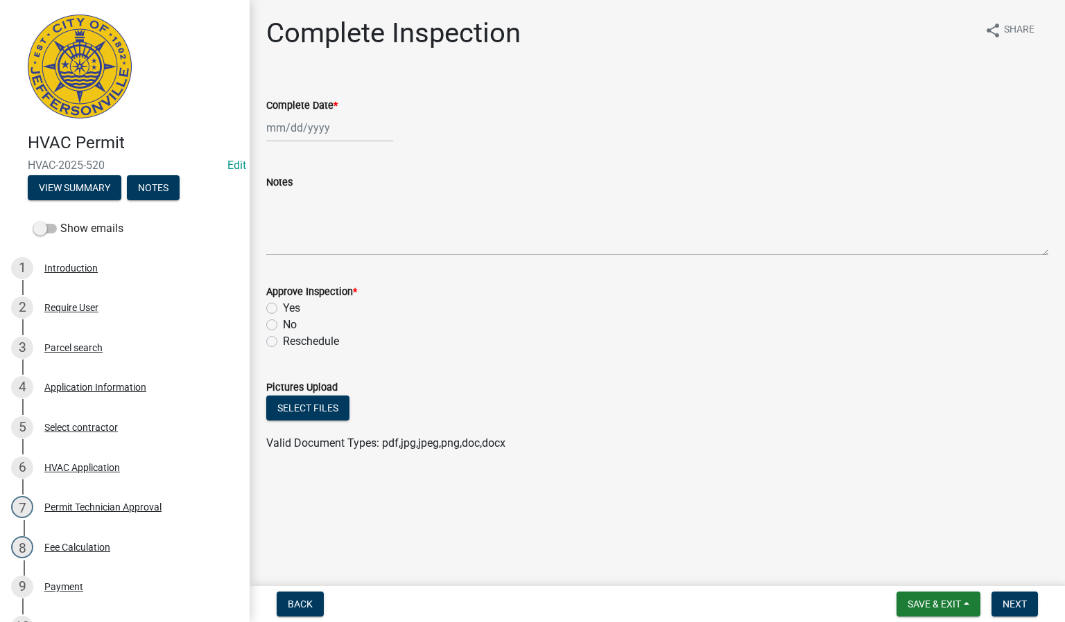
click at [293, 133] on div at bounding box center [329, 128] width 127 height 28
select select "9"
select select "2025"
click at [304, 225] on div "9" at bounding box center [302, 224] width 22 height 22
type input "[DATE]"
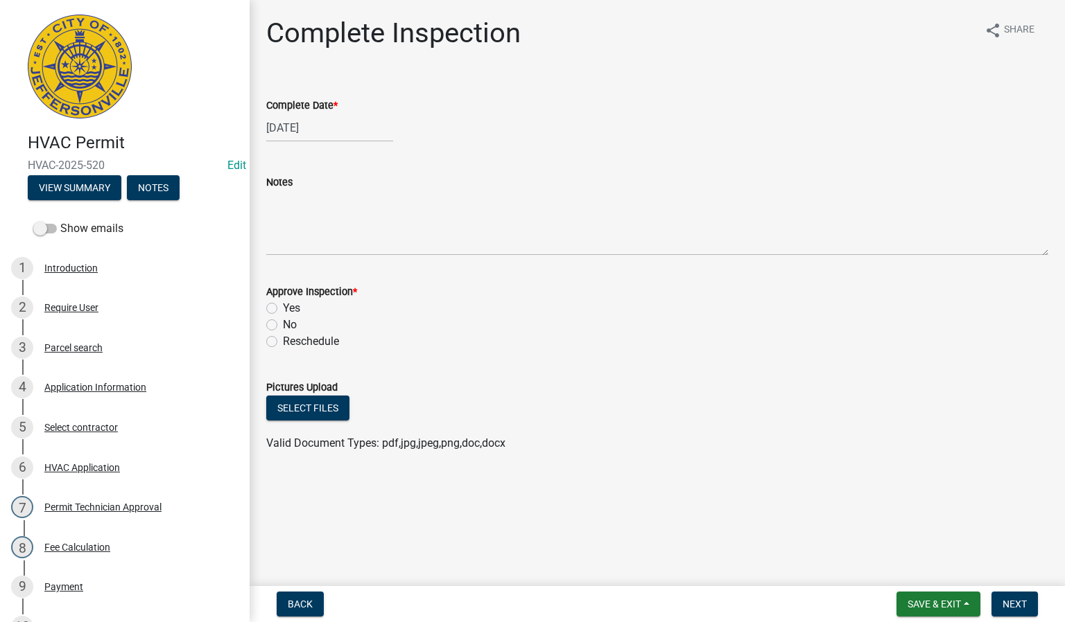
click at [283, 304] on label "Yes" at bounding box center [291, 308] width 17 height 17
click at [283, 304] on input "Yes" at bounding box center [287, 304] width 9 height 9
radio input "true"
click at [1021, 607] on span "Next" at bounding box center [1014, 604] width 24 height 11
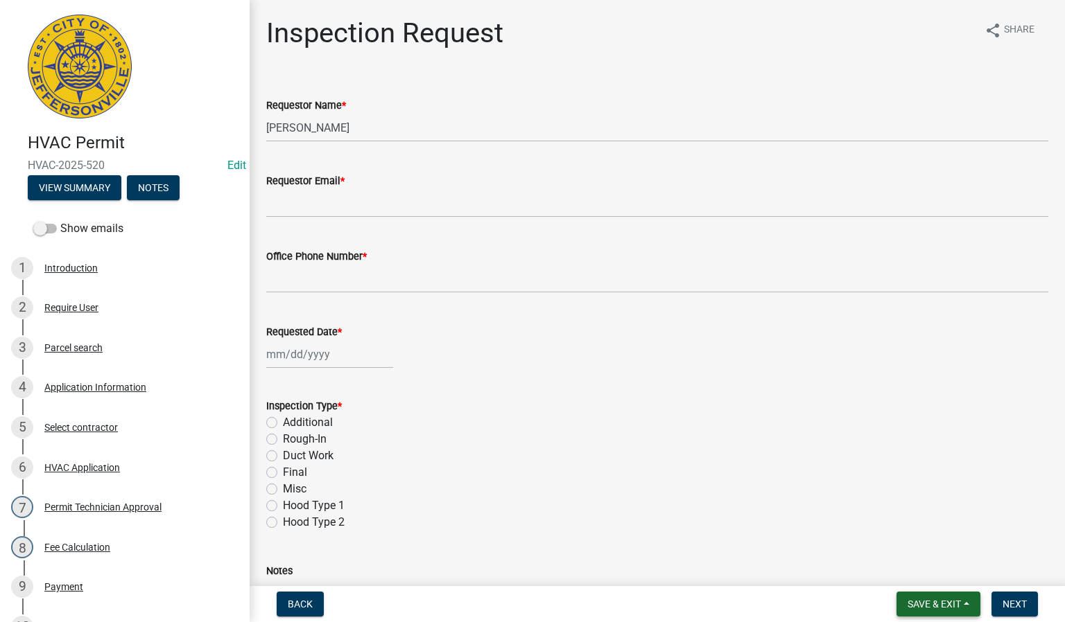
click at [938, 608] on span "Save & Exit" at bounding box center [933, 604] width 53 height 11
click at [907, 570] on button "Save & Exit" at bounding box center [924, 568] width 111 height 33
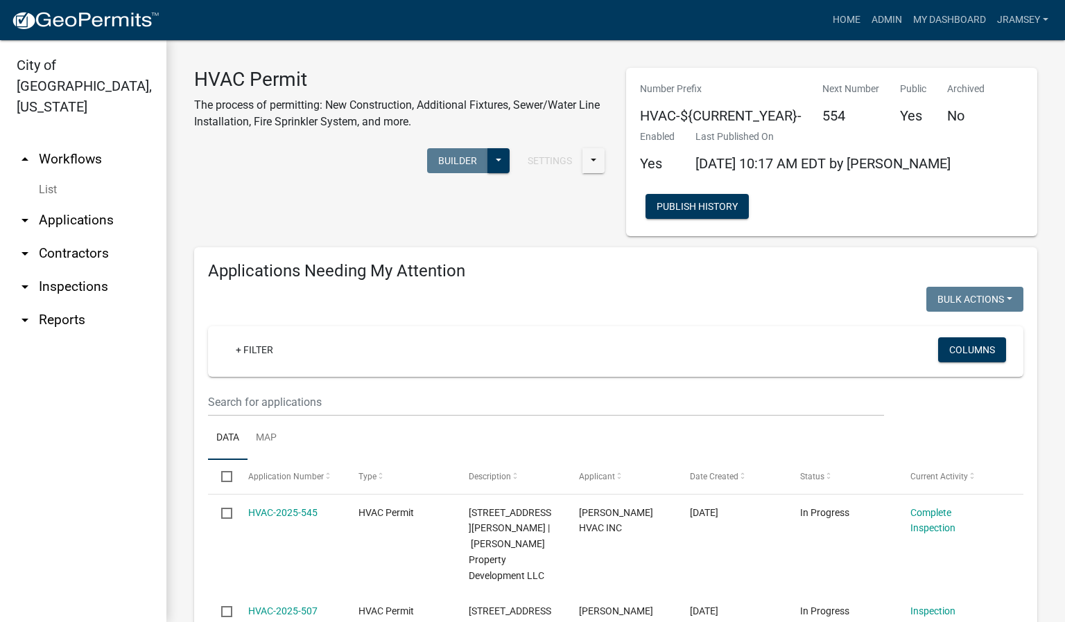
click at [92, 271] on link "arrow_drop_down Inspections" at bounding box center [83, 286] width 166 height 33
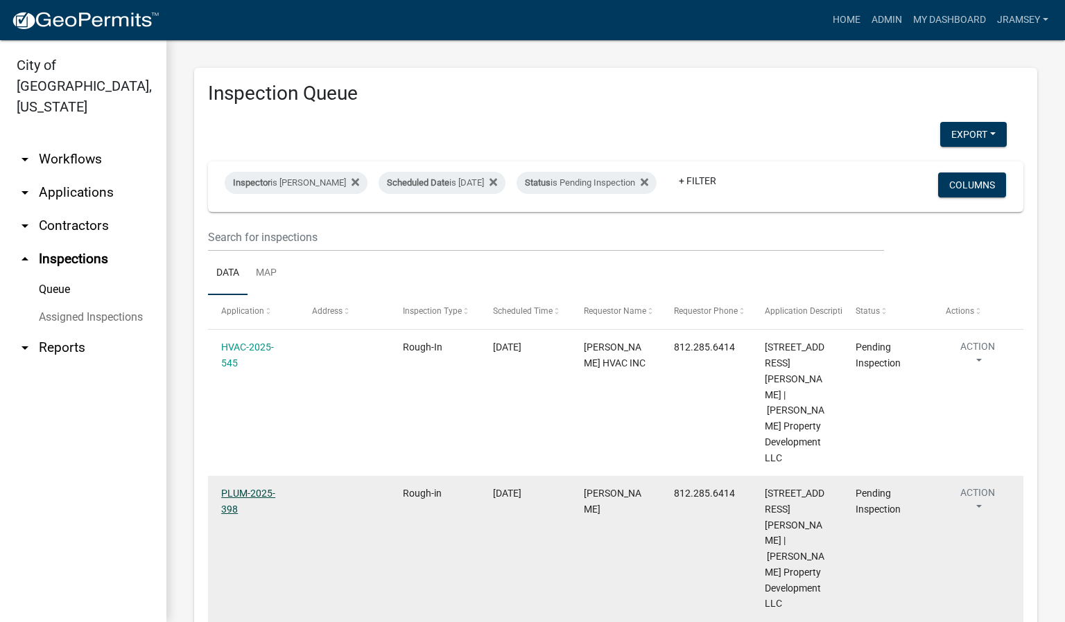
click at [250, 488] on link "PLUM-2025-398" at bounding box center [248, 501] width 54 height 27
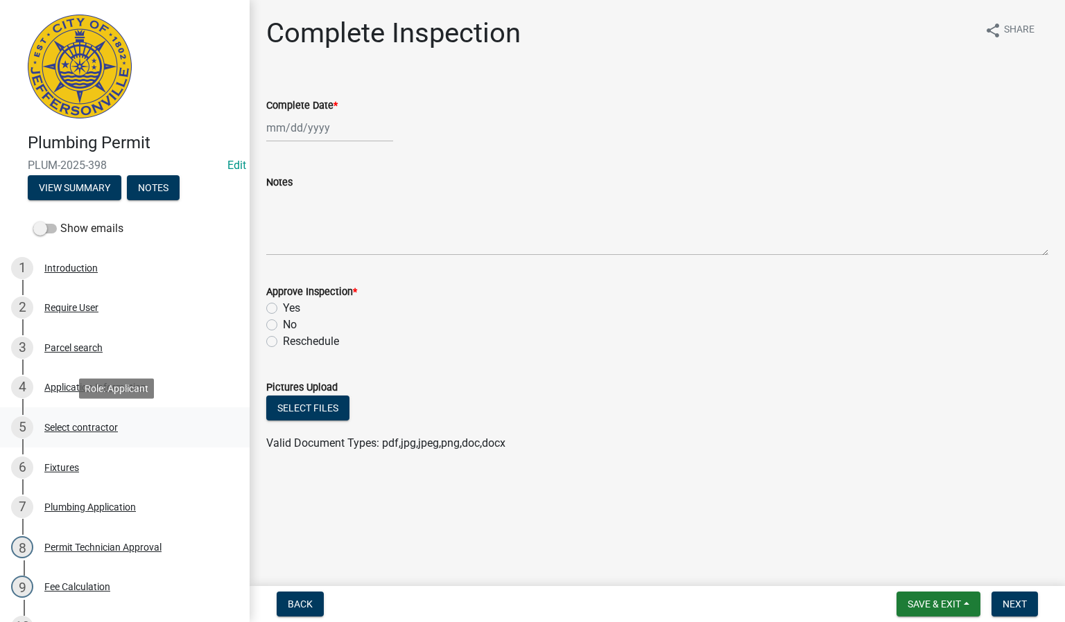
click at [79, 421] on div "5 Select contractor" at bounding box center [119, 428] width 216 height 22
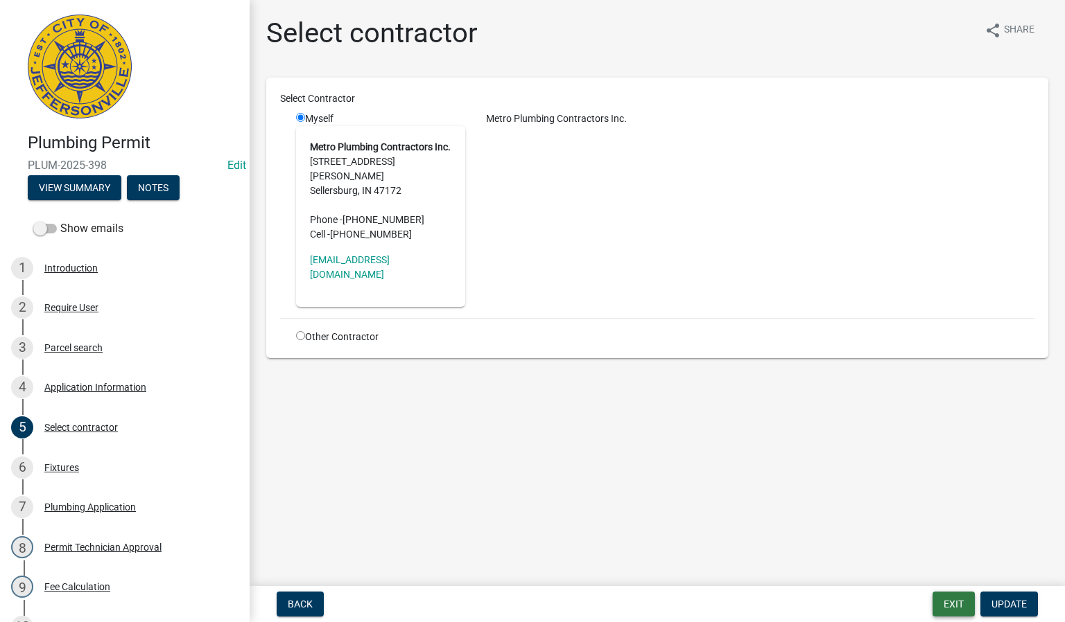
click at [959, 606] on button "Exit" at bounding box center [953, 604] width 42 height 25
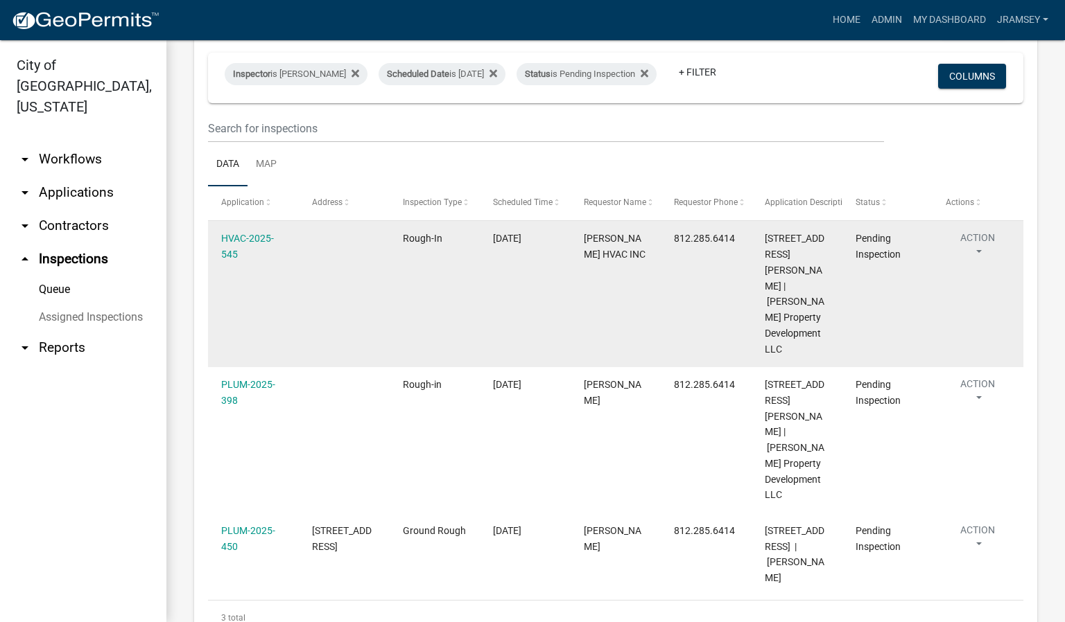
scroll to position [110, 0]
click at [977, 248] on button "Action" at bounding box center [977, 246] width 64 height 35
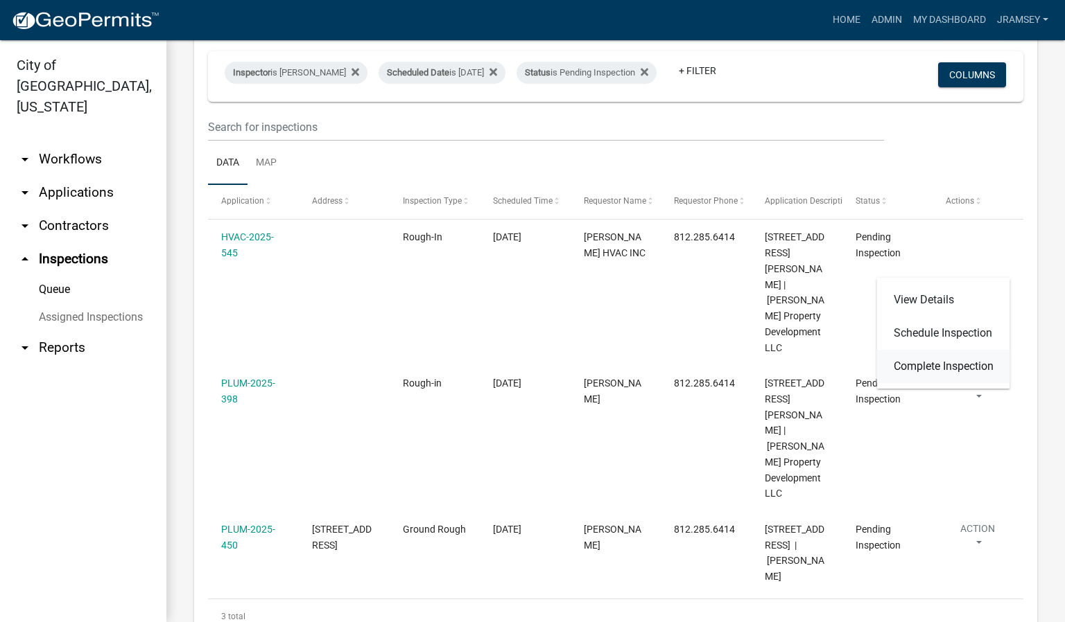
click at [930, 362] on link "Complete Inspection" at bounding box center [943, 366] width 133 height 33
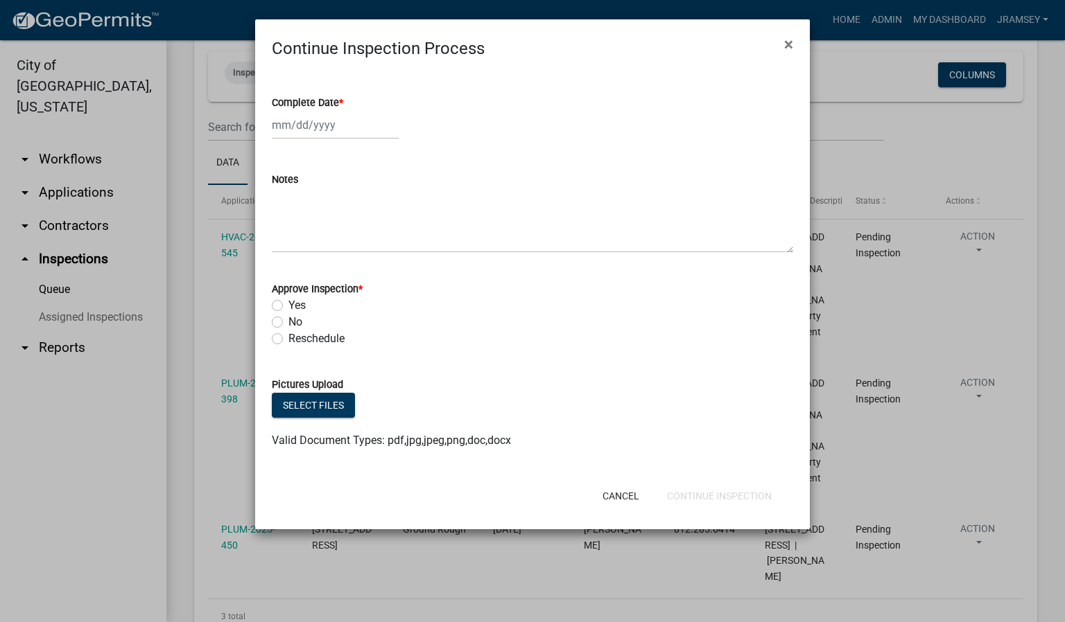
click at [313, 121] on div at bounding box center [335, 125] width 127 height 28
select select "9"
select select "2025"
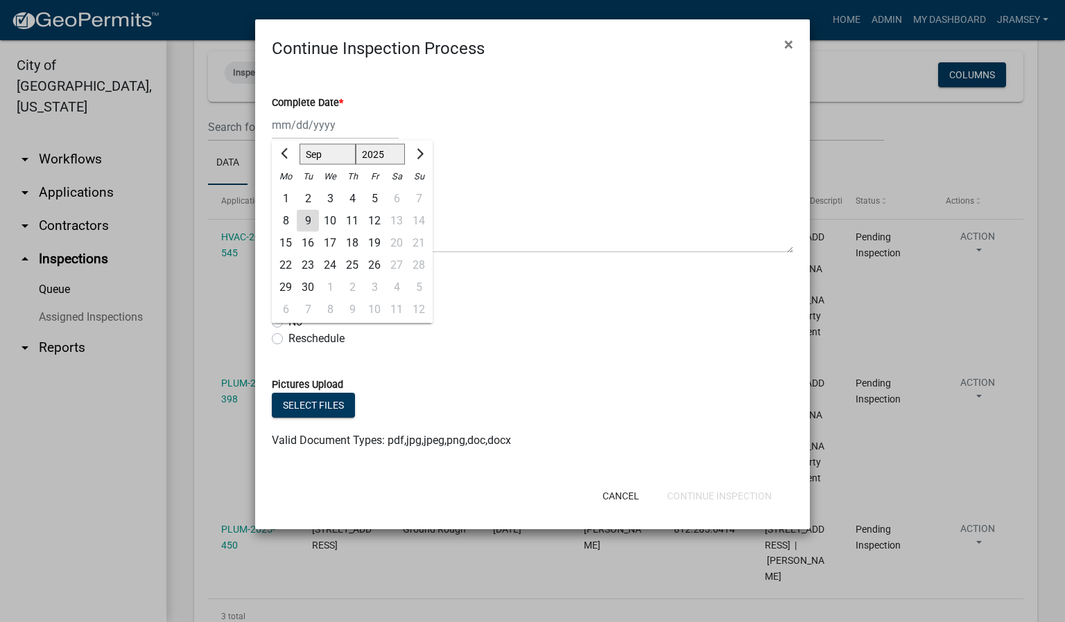
click at [313, 223] on div "9" at bounding box center [308, 221] width 22 height 22
type input "[DATE]"
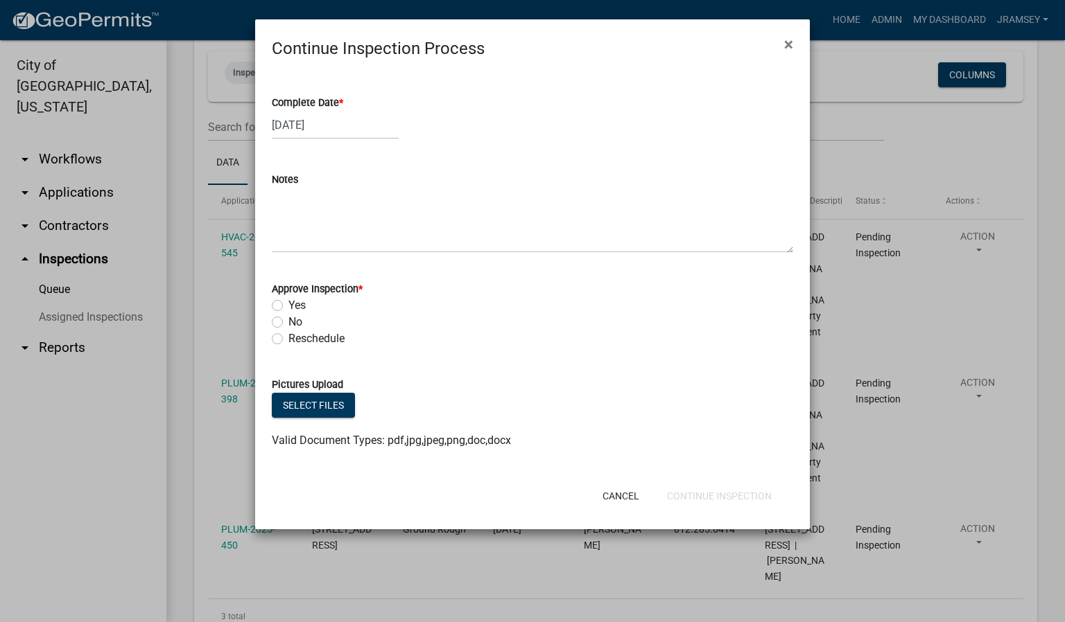
click at [288, 308] on label "Yes" at bounding box center [296, 305] width 17 height 17
click at [288, 306] on input "Yes" at bounding box center [292, 301] width 9 height 9
radio input "true"
click at [697, 499] on button "Continue Inspection" at bounding box center [719, 496] width 127 height 25
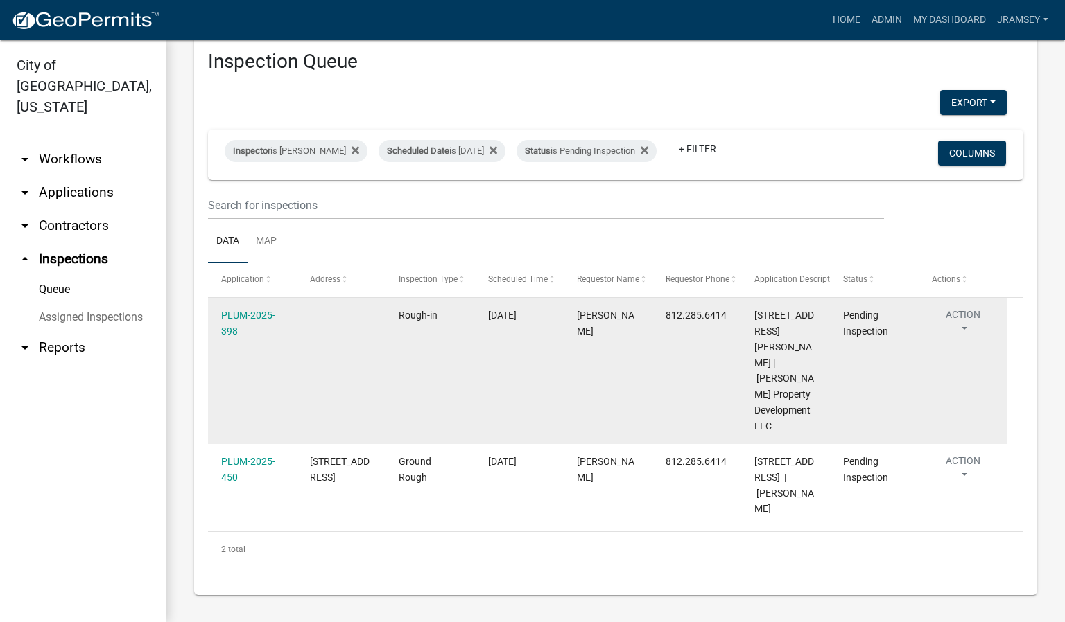
scroll to position [27, 0]
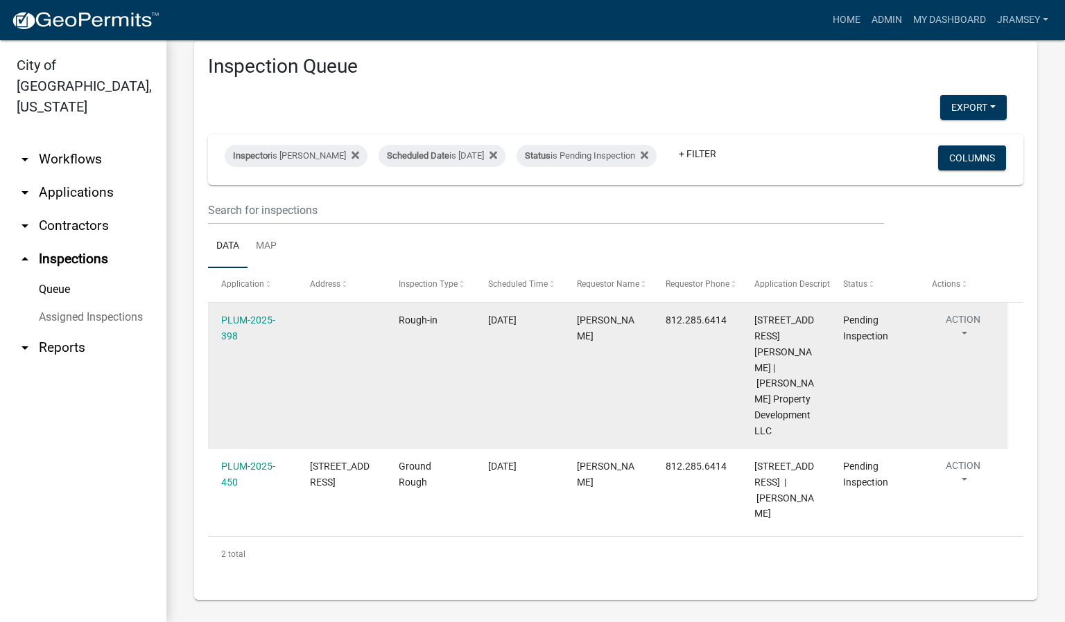
click at [967, 335] on button "Action" at bounding box center [963, 330] width 62 height 35
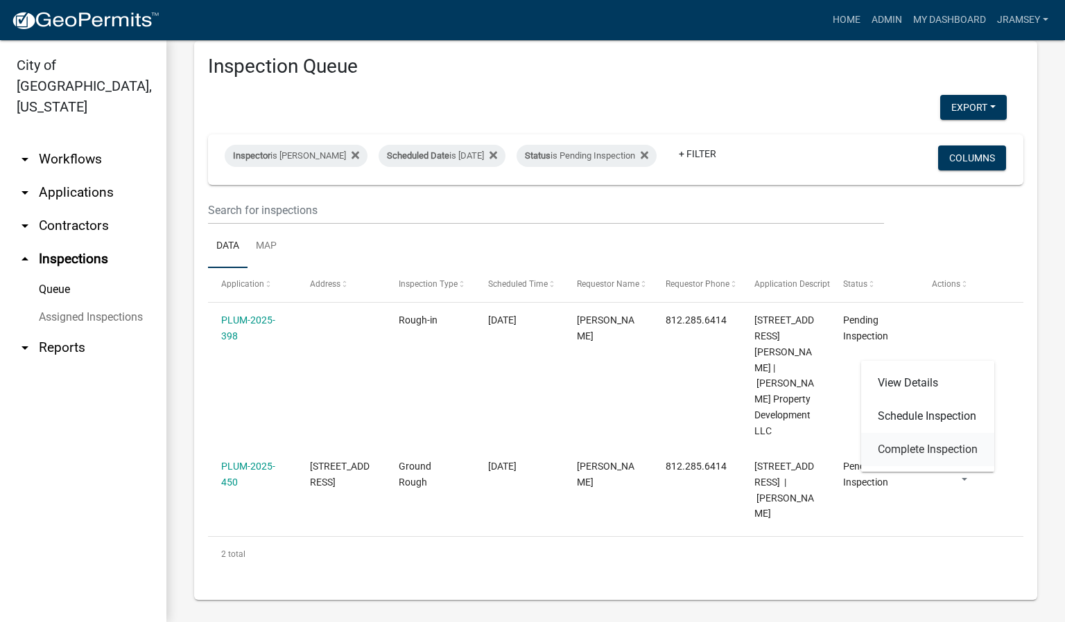
click at [924, 449] on link "Complete Inspection" at bounding box center [927, 449] width 133 height 33
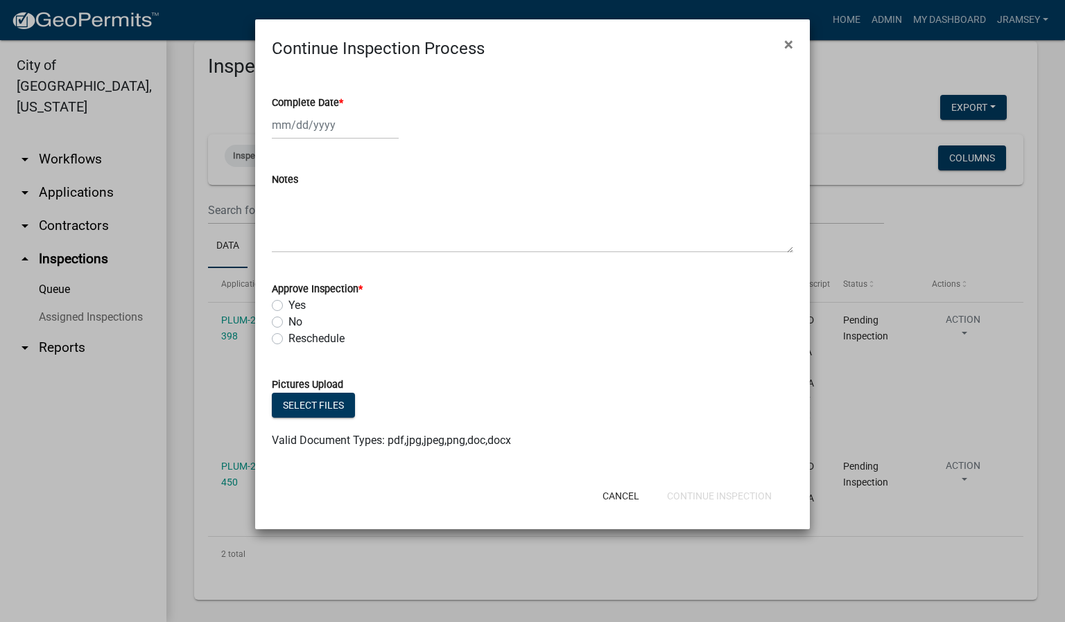
select select "9"
select select "2025"
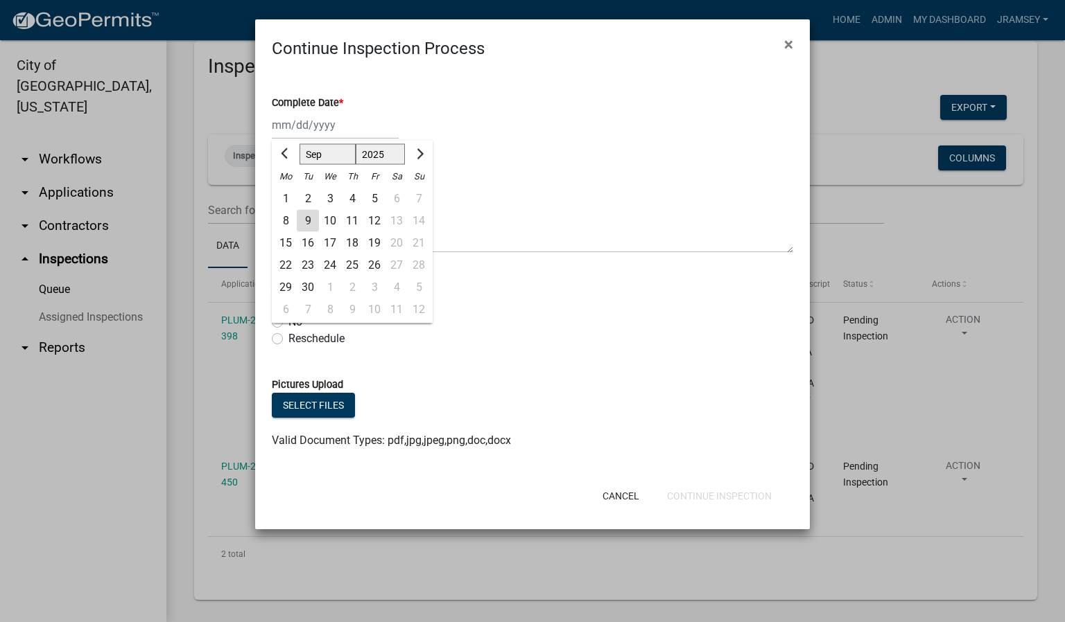
click at [302, 132] on div "[PERSON_NAME] Feb Mar Apr [PERSON_NAME][DATE] Oct Nov [DATE] 1526 1527 1528 152…" at bounding box center [335, 125] width 127 height 28
click at [304, 220] on div "9" at bounding box center [308, 221] width 22 height 22
type input "[DATE]"
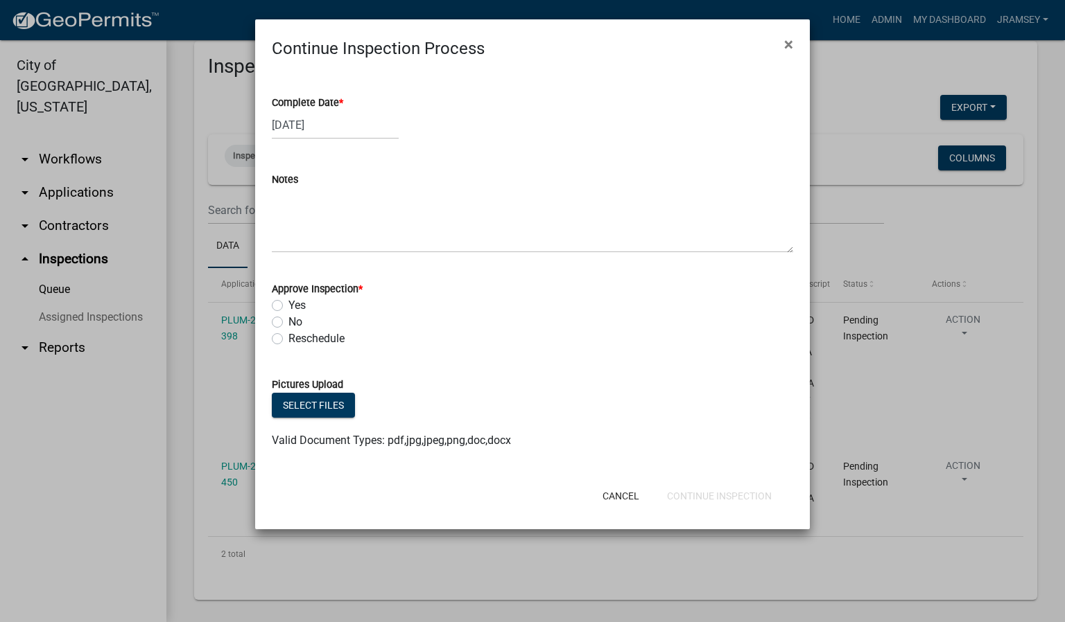
click at [288, 308] on label "Yes" at bounding box center [296, 305] width 17 height 17
click at [288, 306] on input "Yes" at bounding box center [292, 301] width 9 height 9
radio input "true"
click at [693, 493] on button "Continue Inspection" at bounding box center [719, 496] width 127 height 25
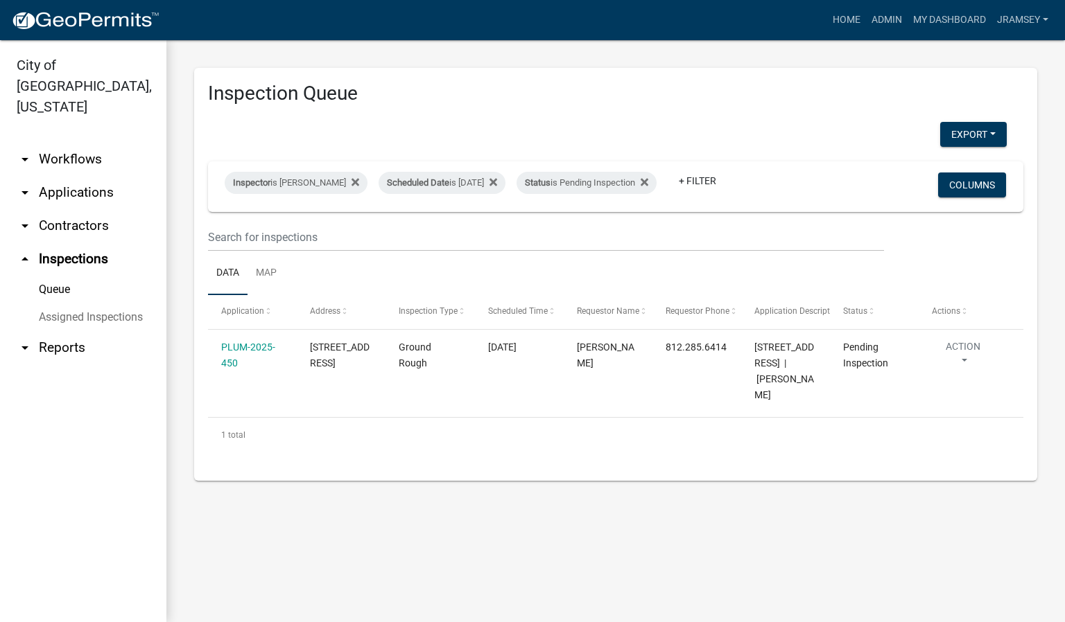
scroll to position [0, 0]
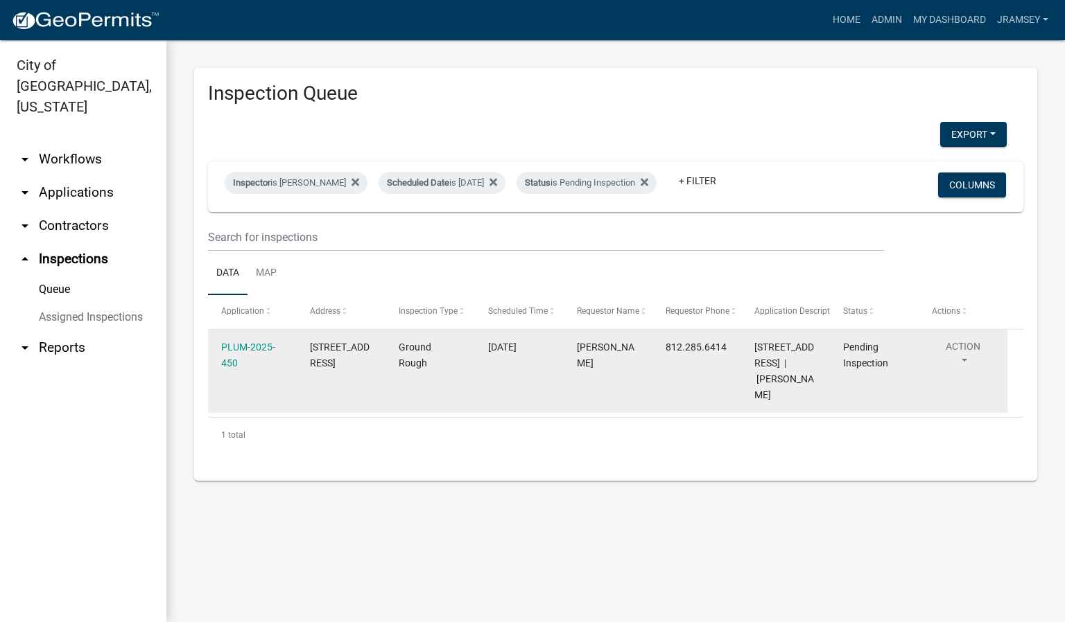
click at [254, 350] on div "PLUM-2025-450" at bounding box center [252, 356] width 62 height 32
click at [250, 358] on link "PLUM-2025-450" at bounding box center [248, 355] width 54 height 27
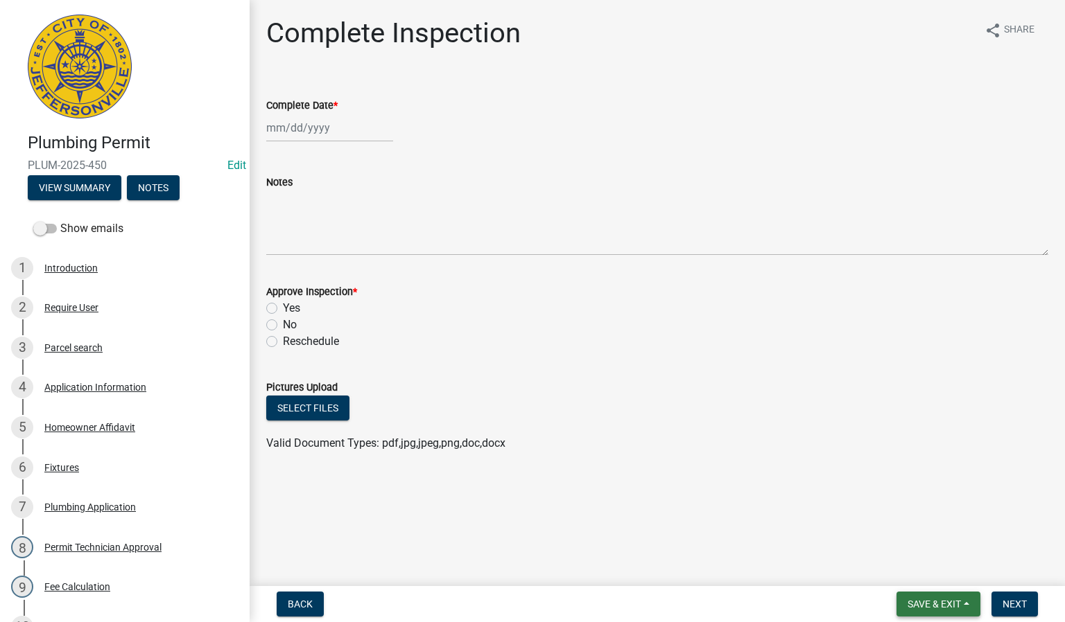
click at [919, 601] on span "Save & Exit" at bounding box center [933, 604] width 53 height 11
click at [907, 568] on button "Save & Exit" at bounding box center [924, 568] width 111 height 33
